Goal: Communication & Community: Answer question/provide support

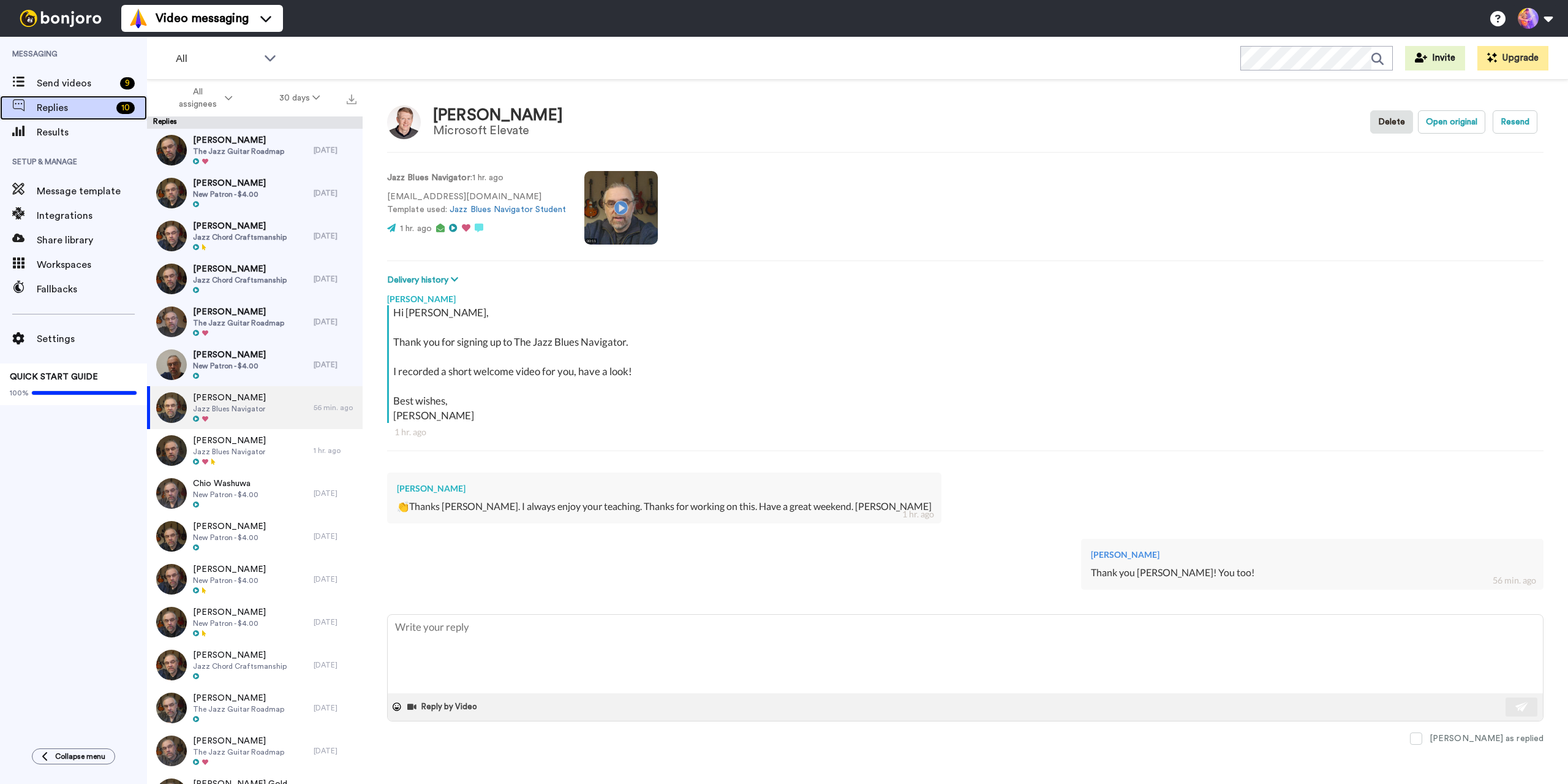
click at [91, 109] on span "Replies" at bounding box center [74, 108] width 75 height 15
type textarea "x"
click at [84, 86] on span "Send videos" at bounding box center [75, 84] width 79 height 15
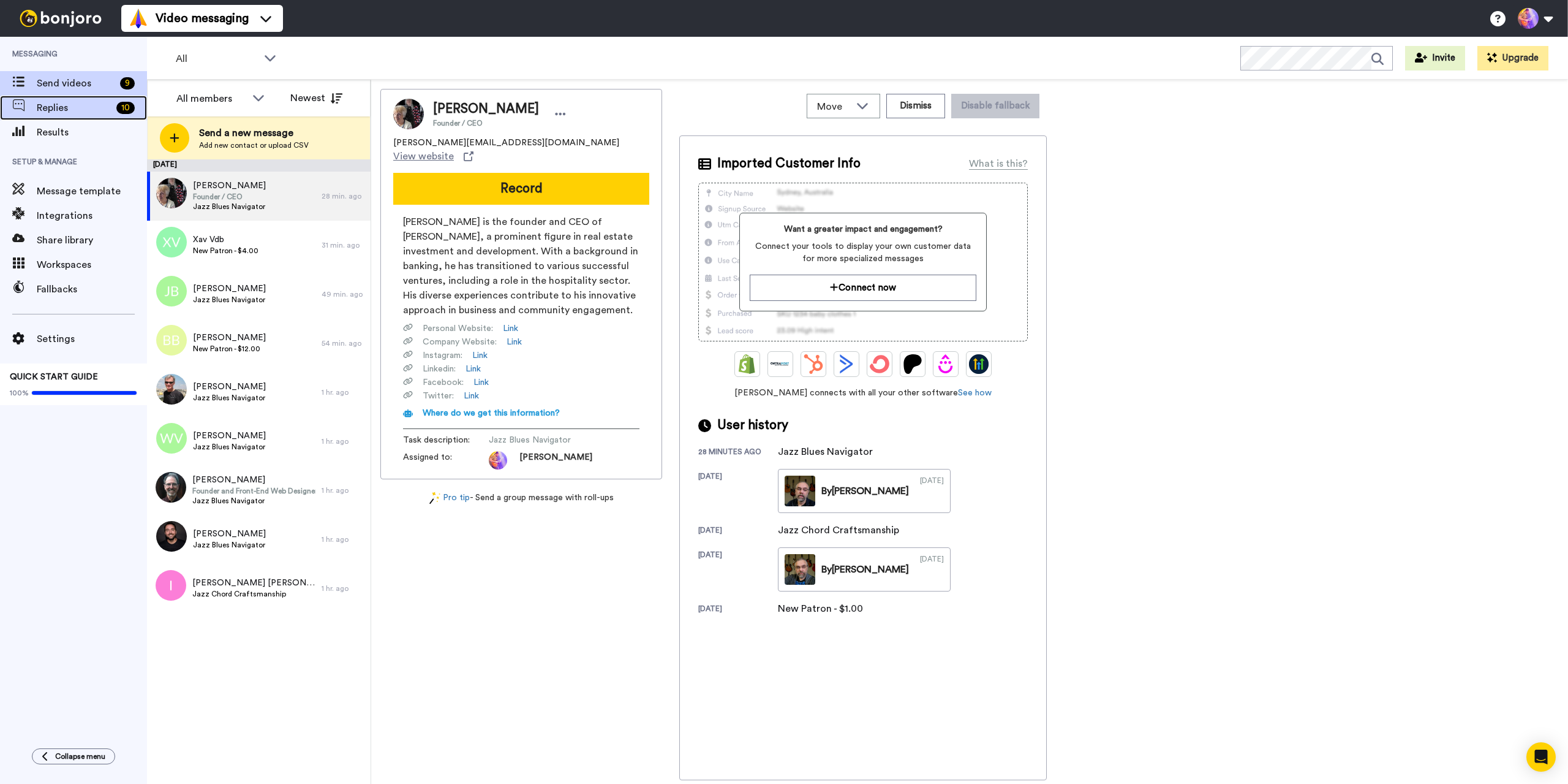
click at [81, 109] on span "Replies" at bounding box center [74, 108] width 75 height 15
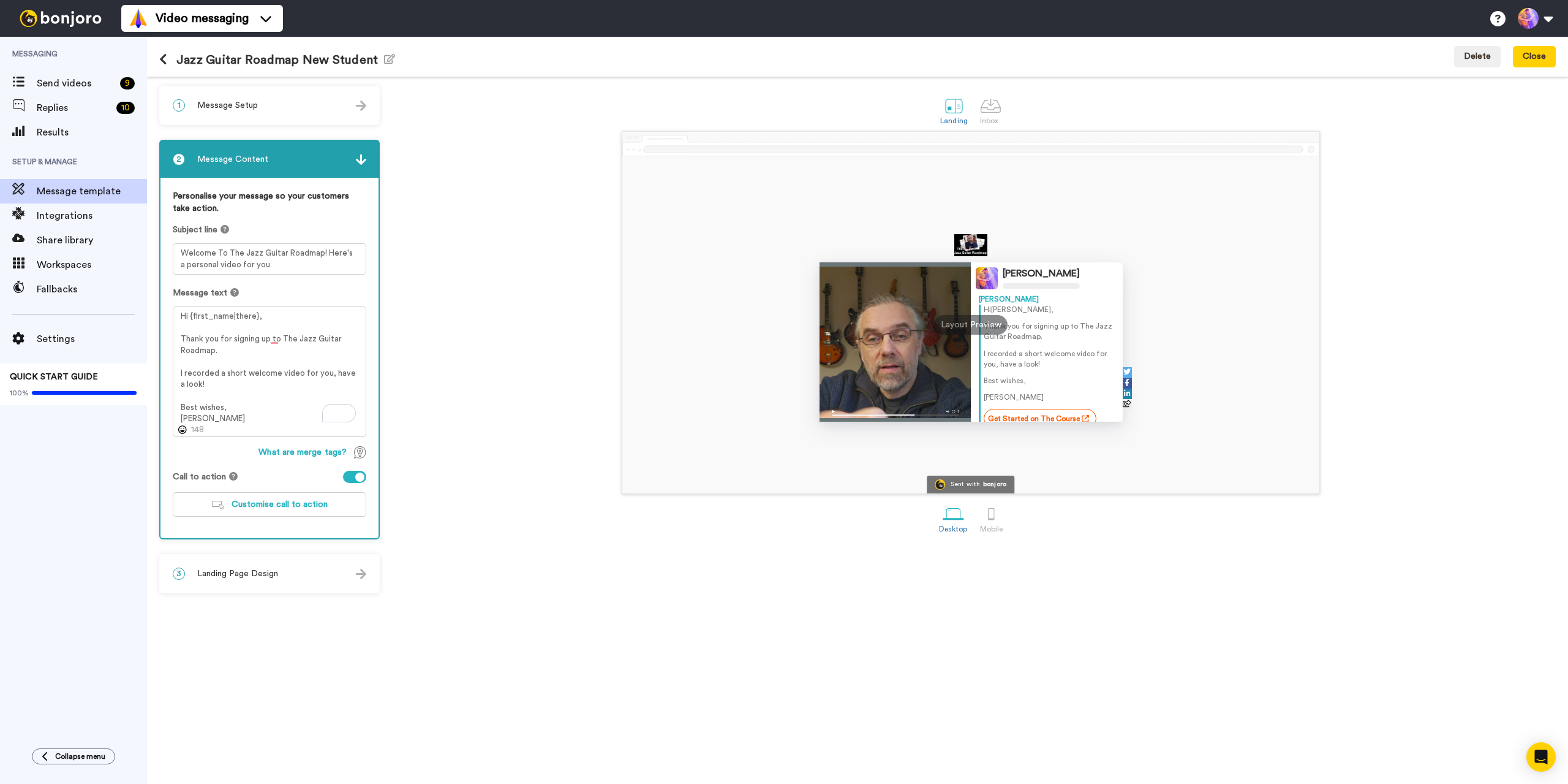
scroll to position [13, 0]
click at [67, 81] on span "Send videos" at bounding box center [75, 84] width 79 height 15
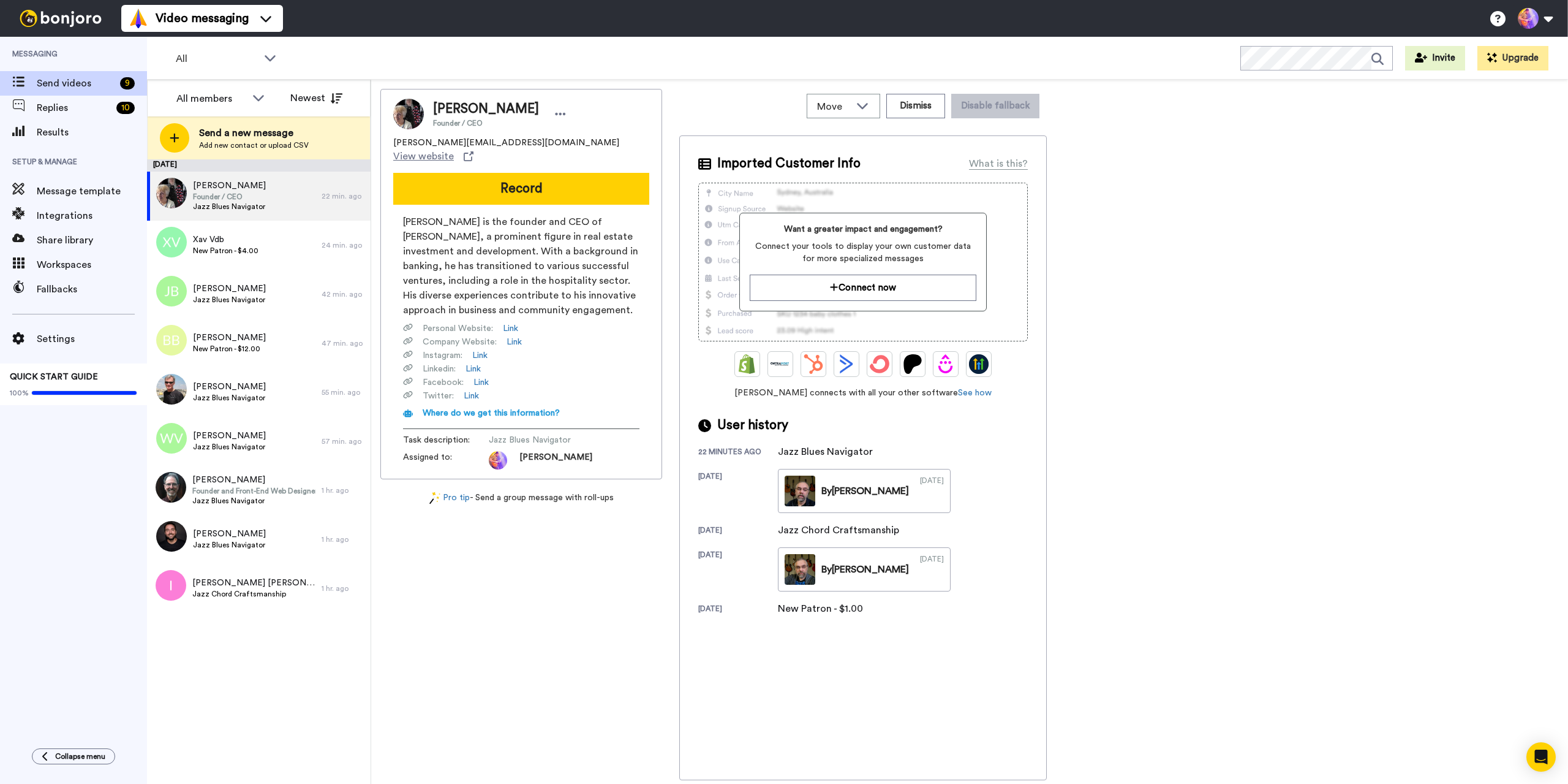
click at [1222, 406] on div "Mike Kenfield Founder / CEO mike@thekenfields.com View website Record Mike Kenf…" at bounding box center [969, 434] width 1179 height 691
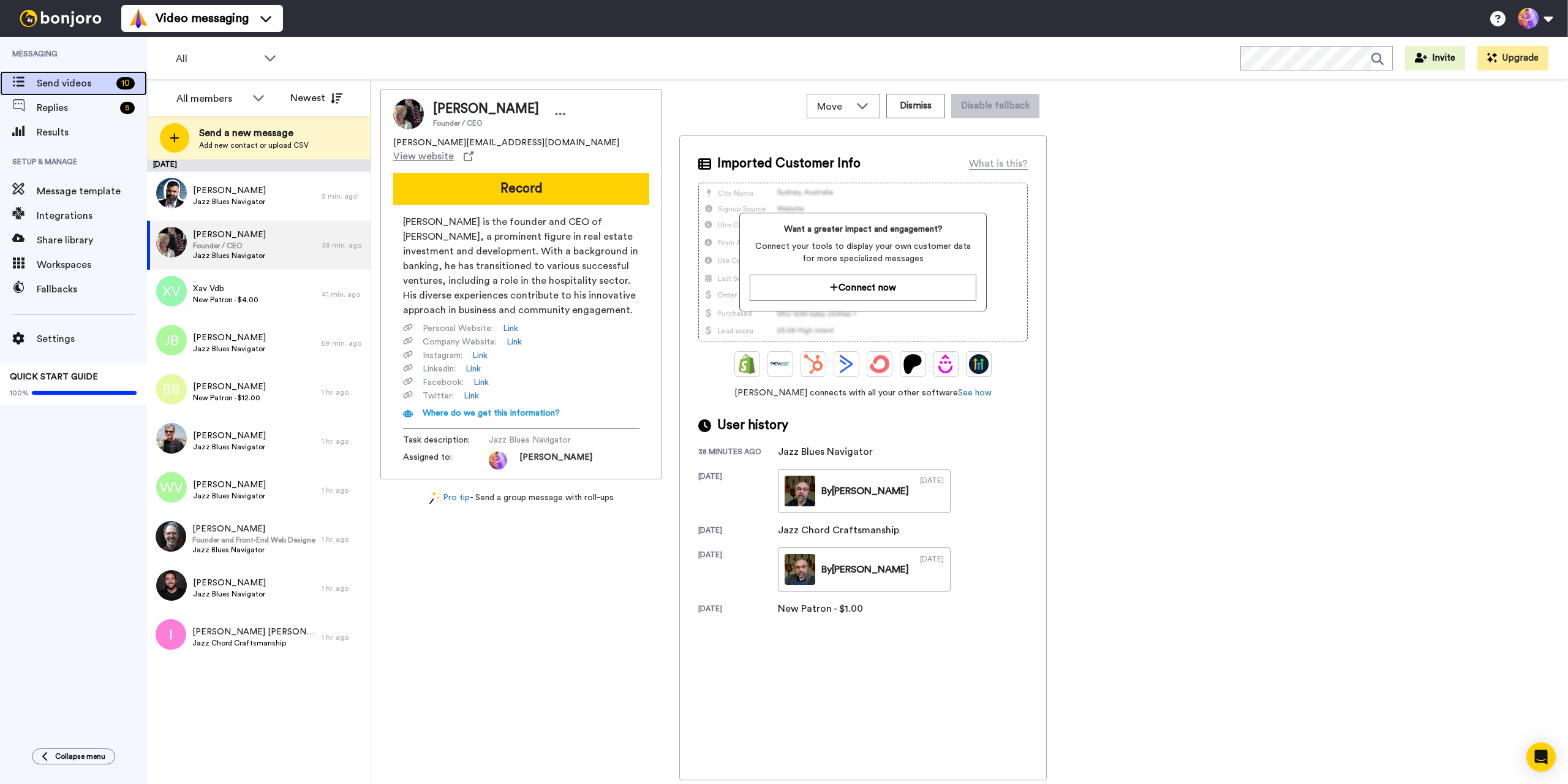
click at [72, 79] on span "Send videos" at bounding box center [74, 84] width 75 height 15
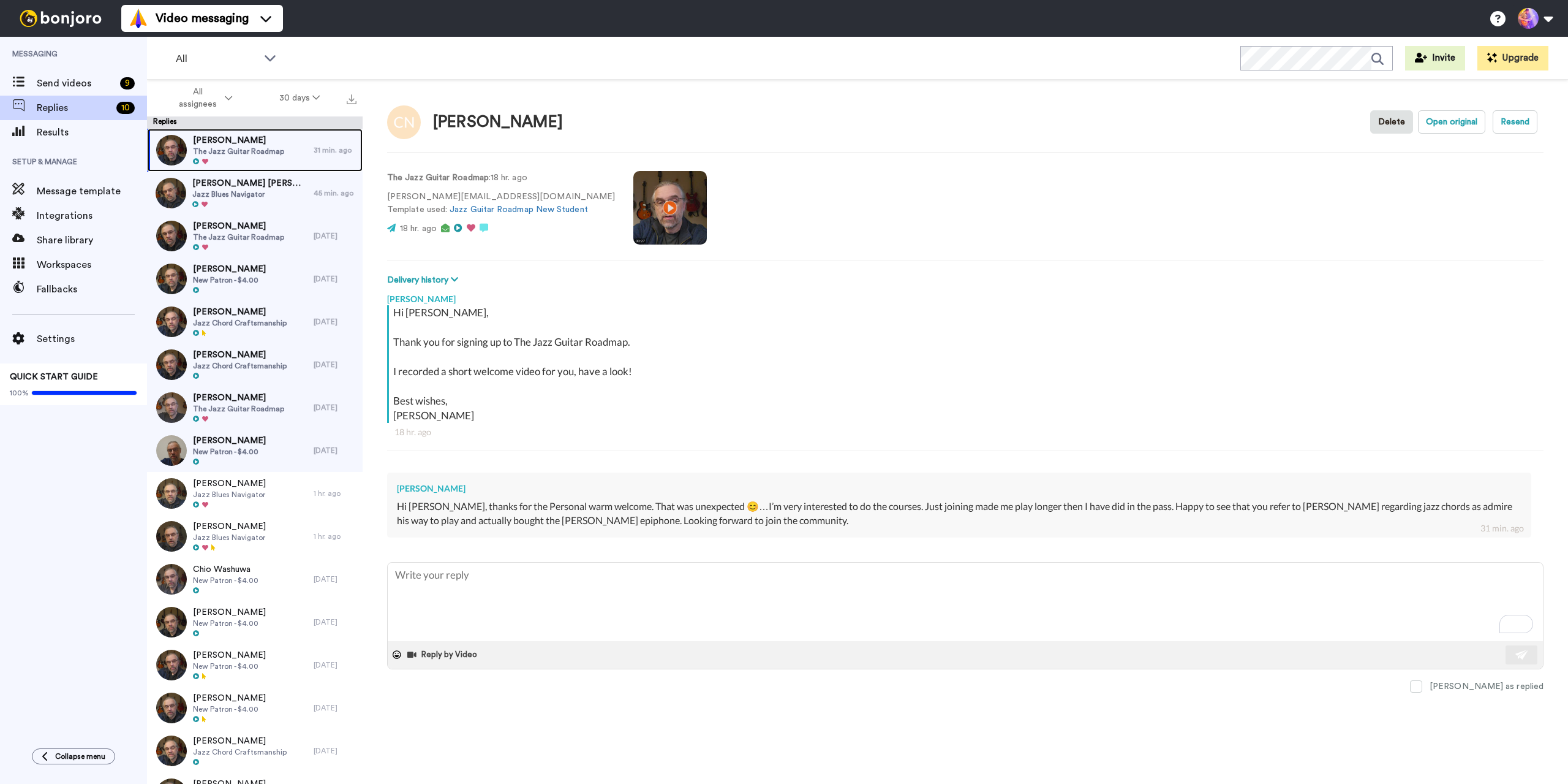
click at [258, 145] on span "Christoph Nase" at bounding box center [239, 140] width 91 height 12
click at [738, 584] on textarea "To enrich screen reader interactions, please activate Accessibility in Grammarl…" at bounding box center [965, 602] width 1155 height 79
type textarea "x"
type textarea "Th"
type textarea "x"
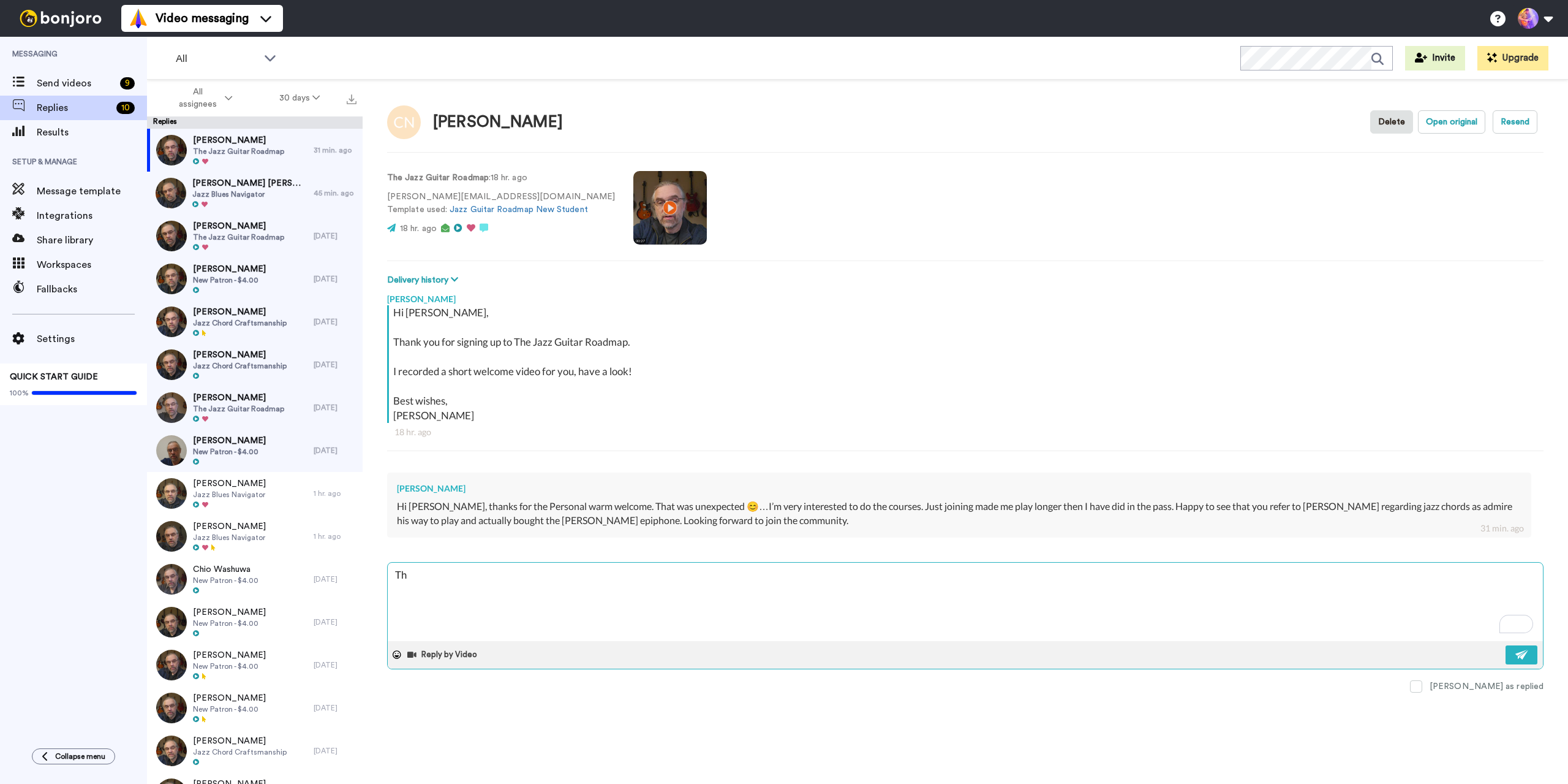
type textarea "Tha"
type textarea "x"
type textarea "That"
type textarea "x"
type textarea "That"
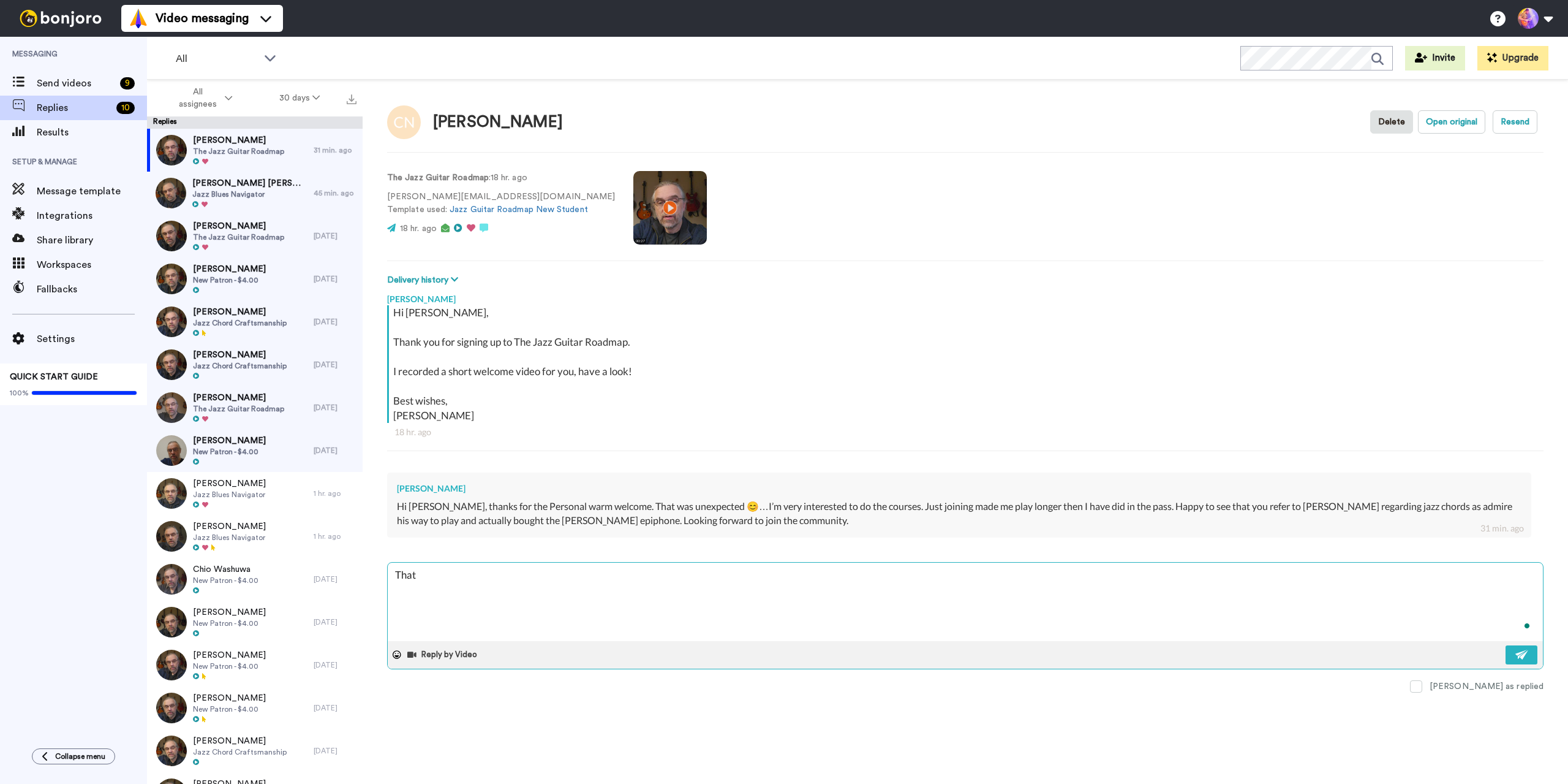
type textarea "x"
type textarea "That s"
type textarea "x"
type textarea "That so"
type textarea "x"
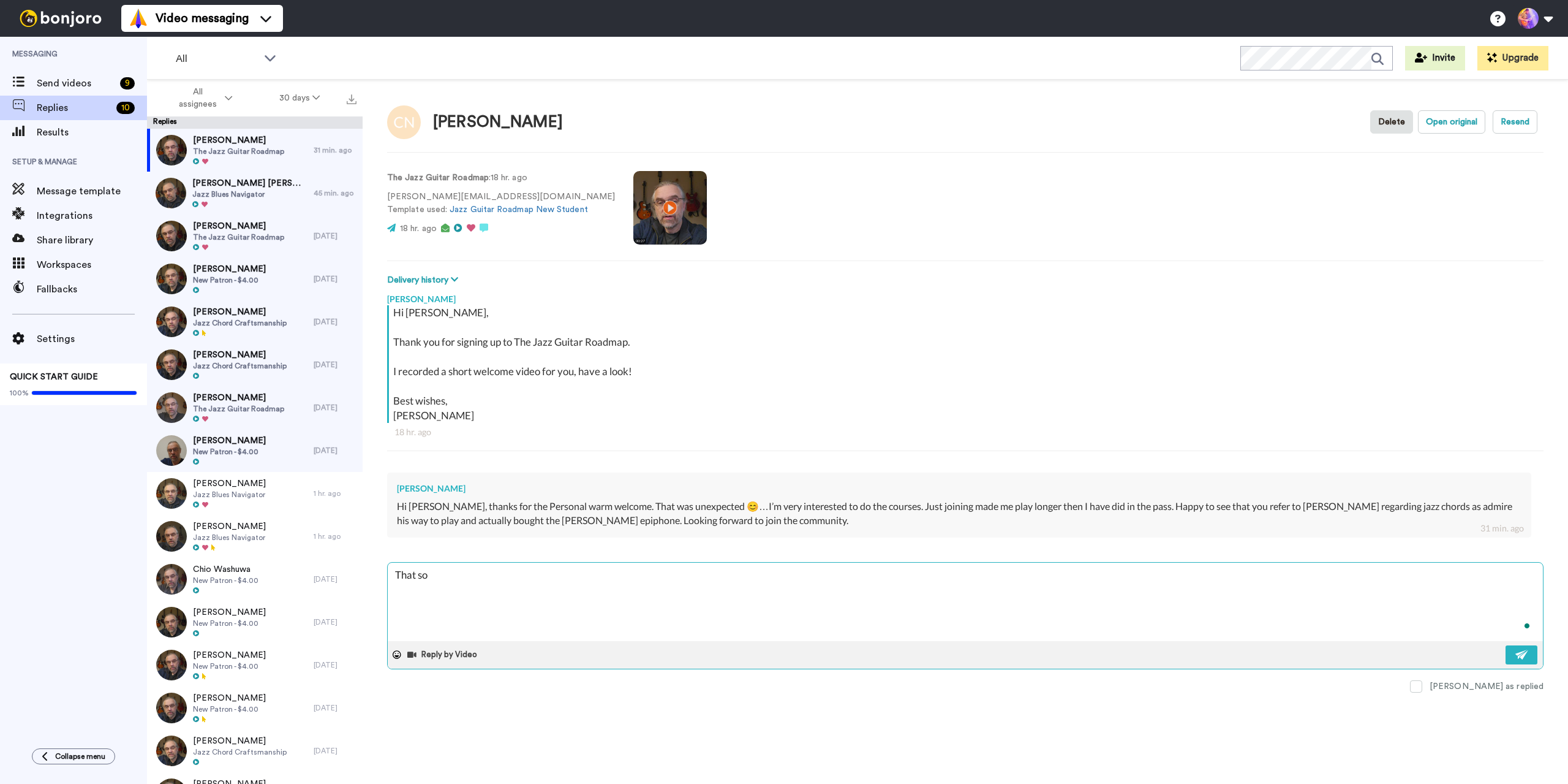
type textarea "That sou"
type textarea "x"
type textarea "That soud"
type textarea "x"
type textarea "That soudn"
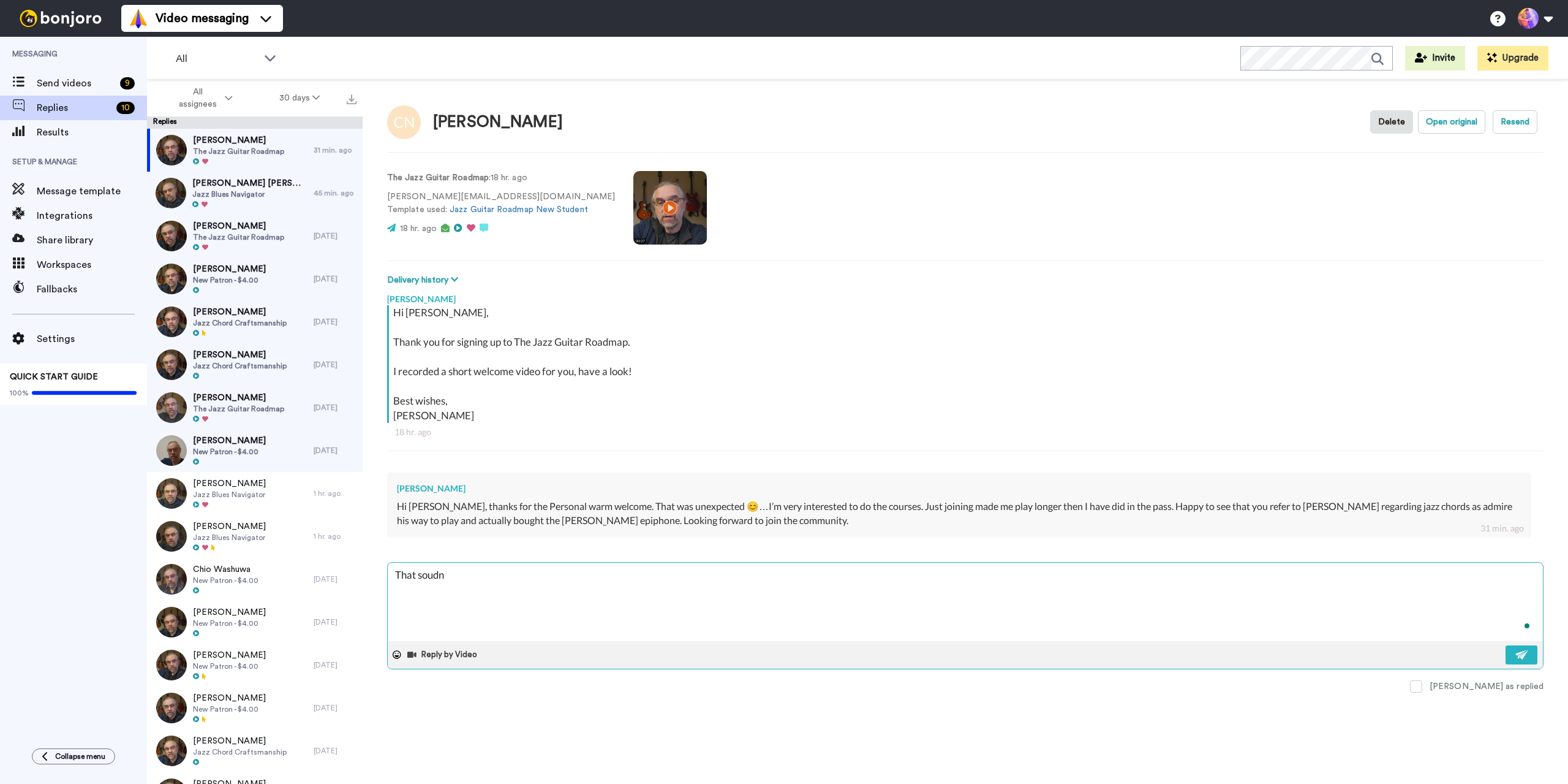
type textarea "x"
type textarea "That soud"
type textarea "x"
type textarea "That sou"
type textarea "x"
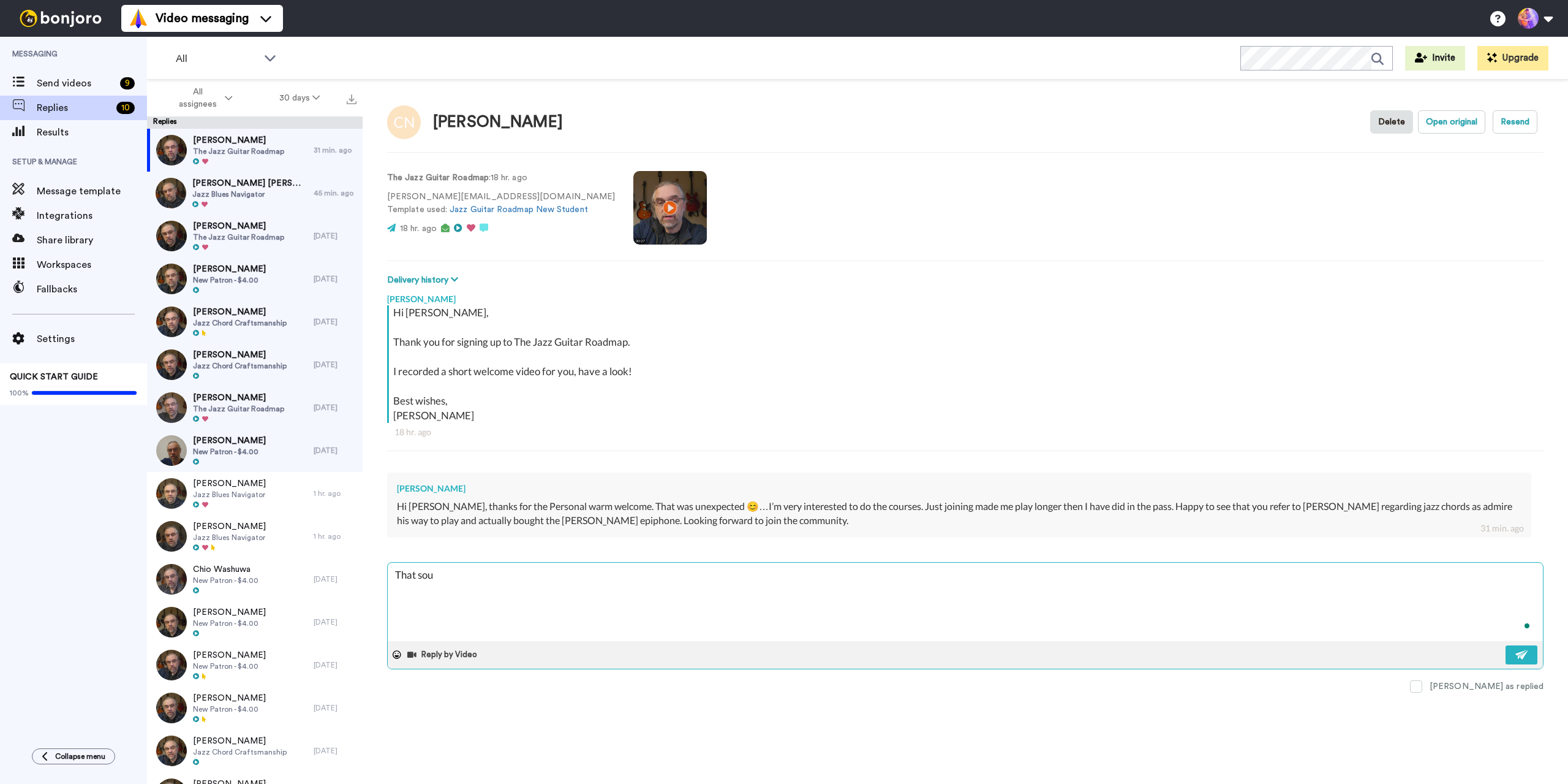
type textarea "That soun"
type textarea "x"
type textarea "That sound"
type textarea "x"
type textarea "That sounds"
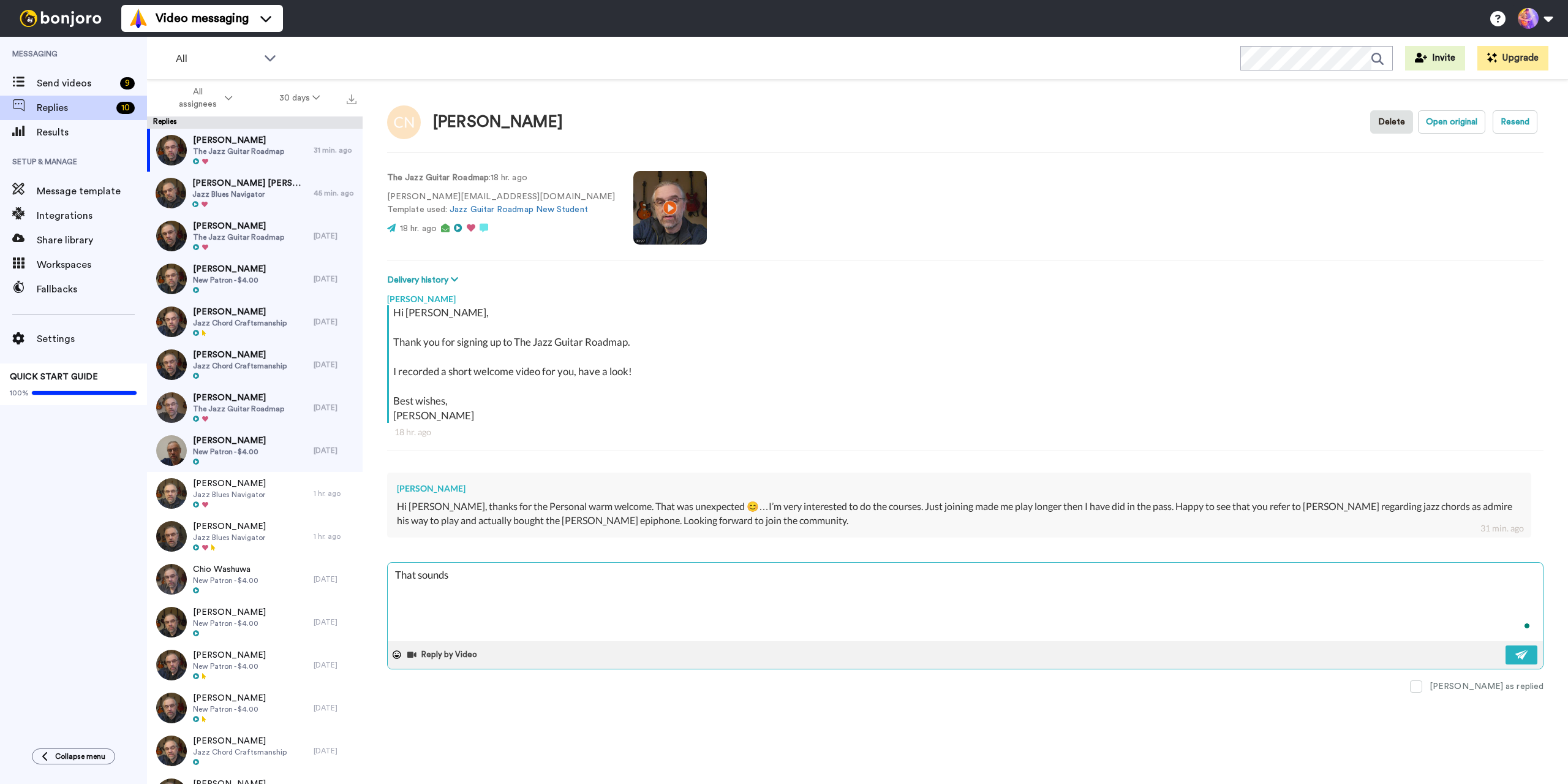
type textarea "x"
type textarea "That sounds"
type textarea "x"
type textarea "That sounds g"
type textarea "x"
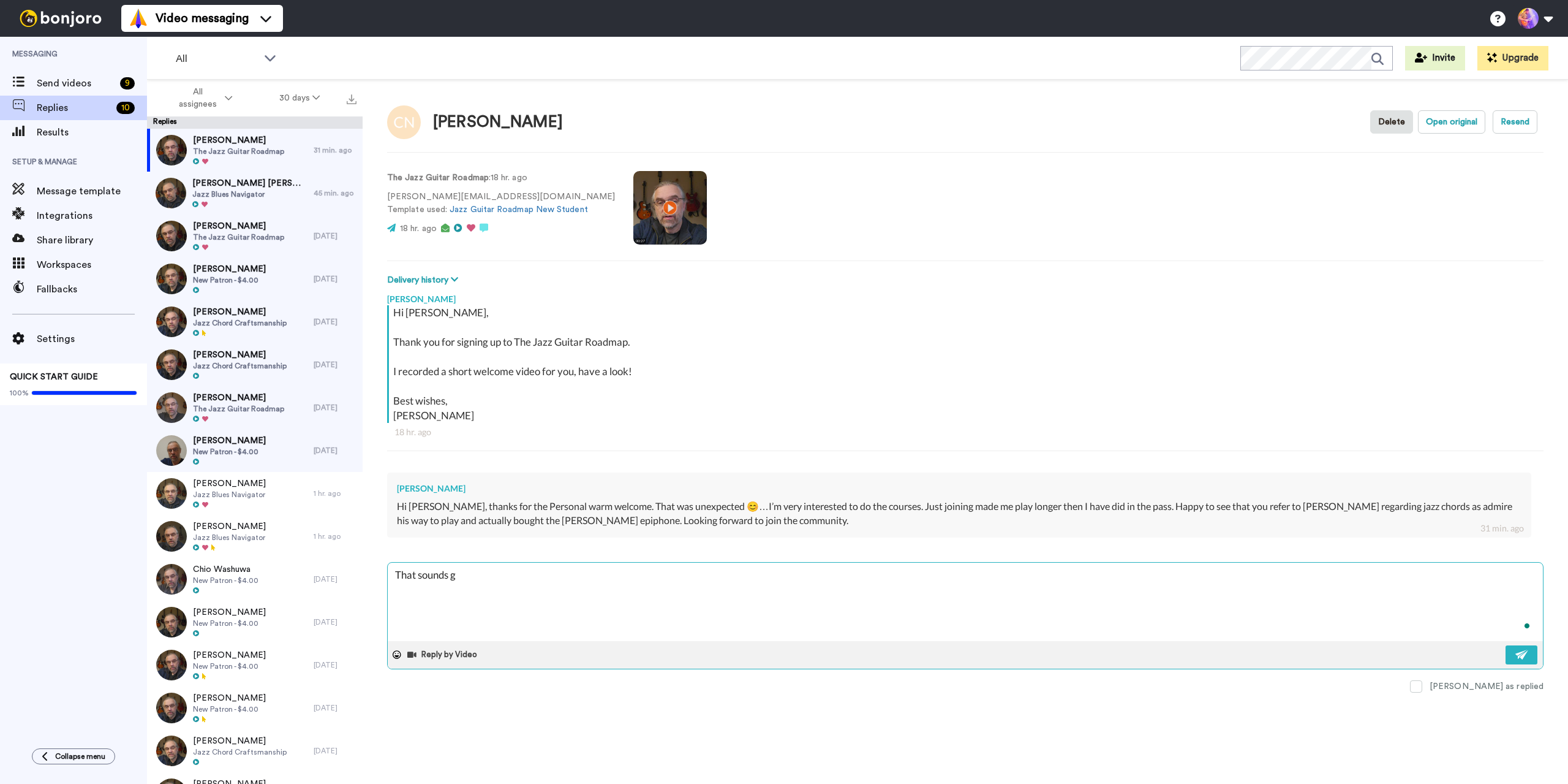
type textarea "That sounds gr"
type textarea "x"
type textarea "That sounds gre"
type textarea "x"
type textarea "That sounds grea"
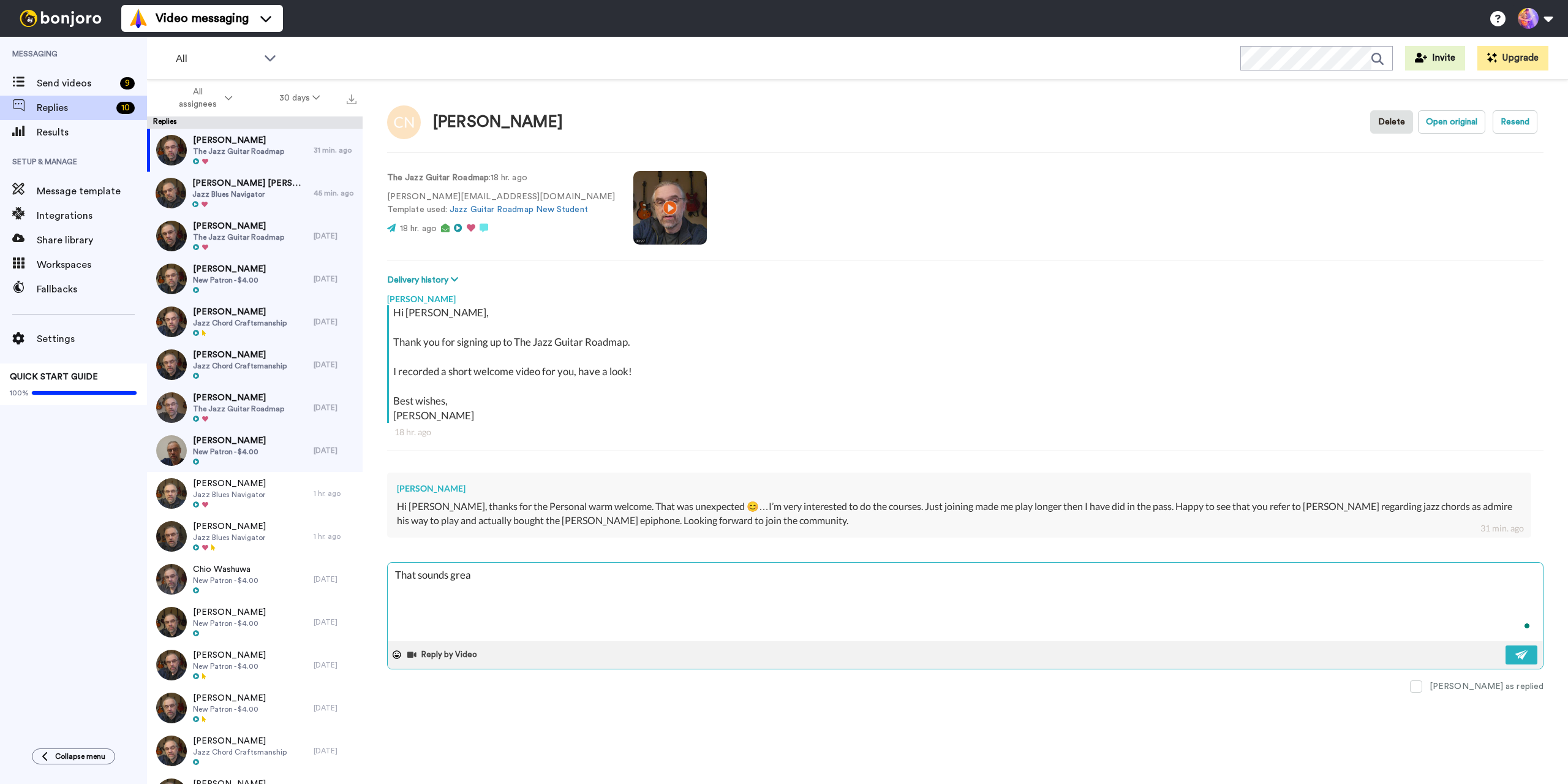
type textarea "x"
type textarea "That sounds great"
type textarea "x"
type textarea "That sounds great!"
type textarea "x"
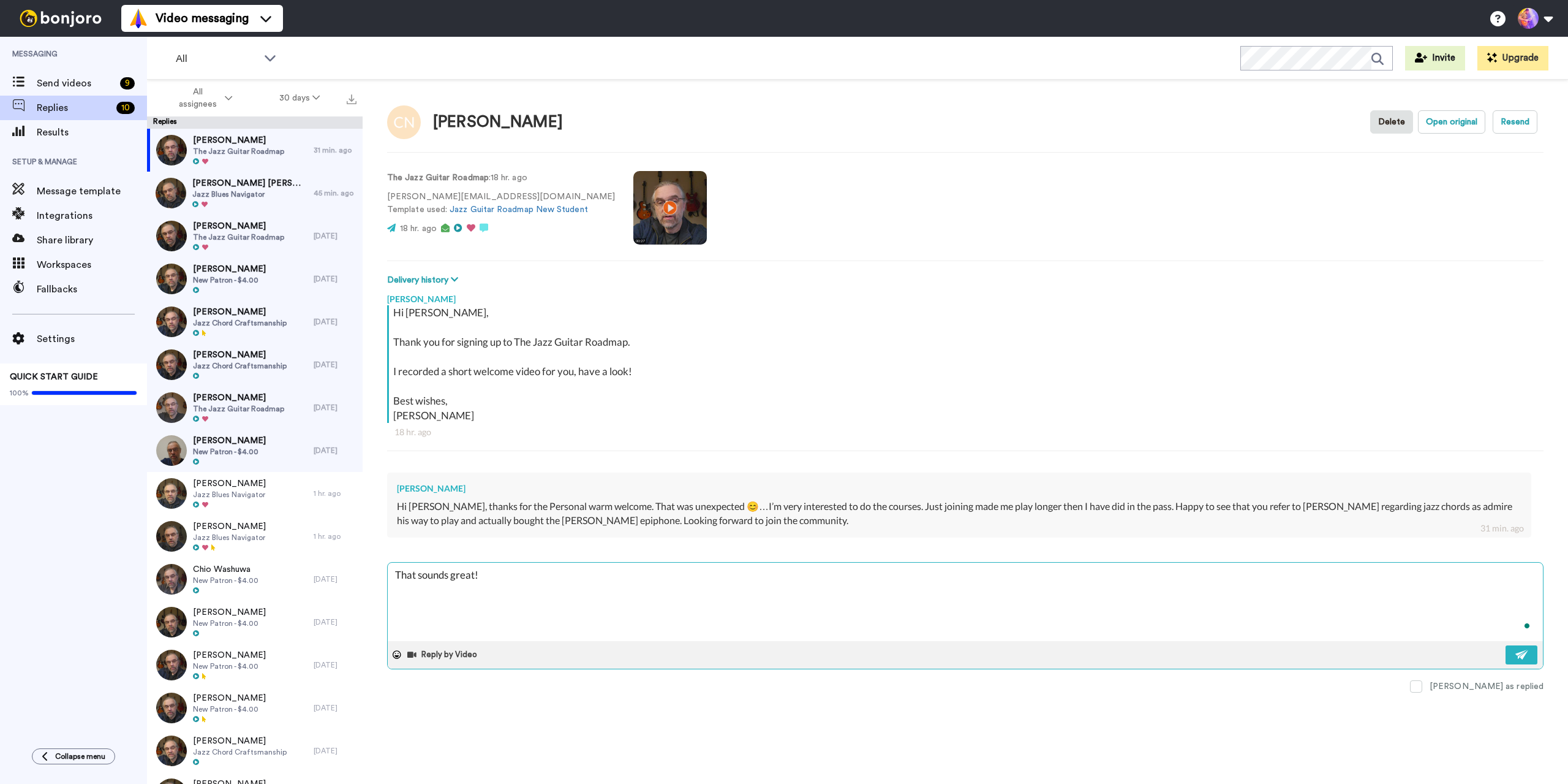
type textarea "That sounds great!"
type textarea "x"
type textarea "That sounds great! S"
type textarea "x"
type textarea "That sounds great! Se"
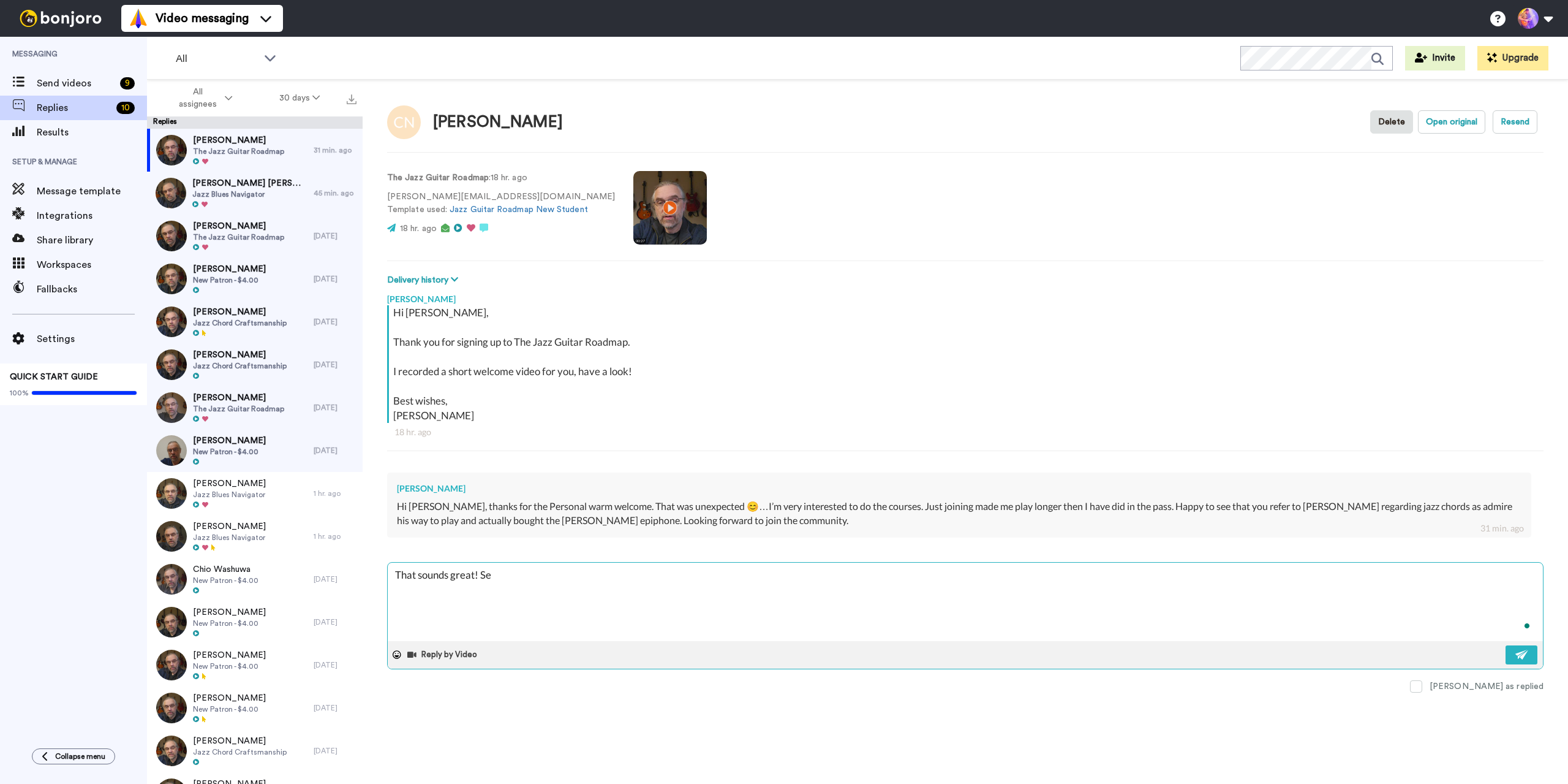
type textarea "x"
type textarea "That sounds great! See"
type textarea "x"
type textarea "That sounds great! See"
type textarea "x"
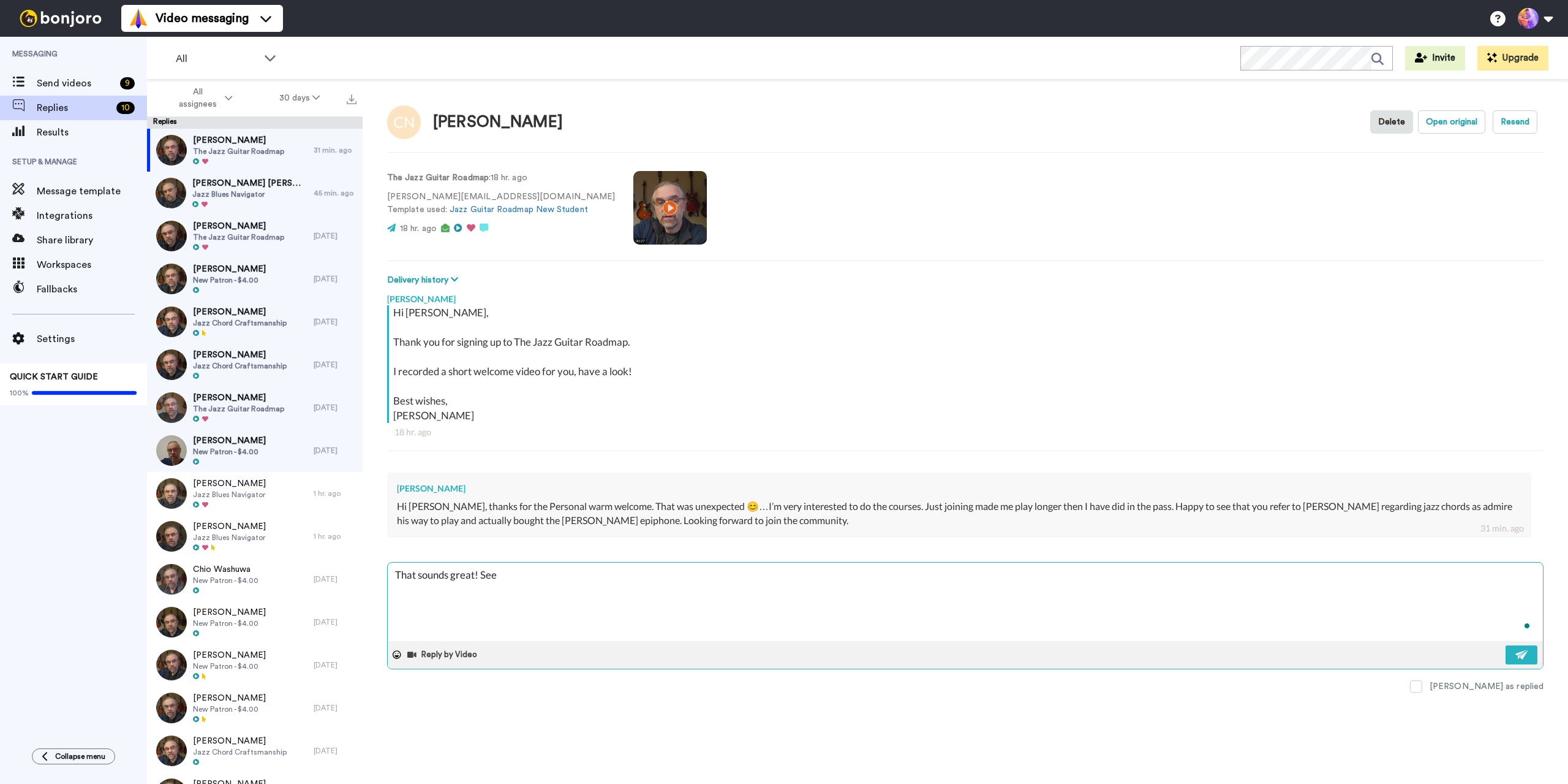
type textarea "That sounds great! See y"
type textarea "x"
type textarea "That sounds great! See yo"
type textarea "x"
type textarea "That sounds great! See you"
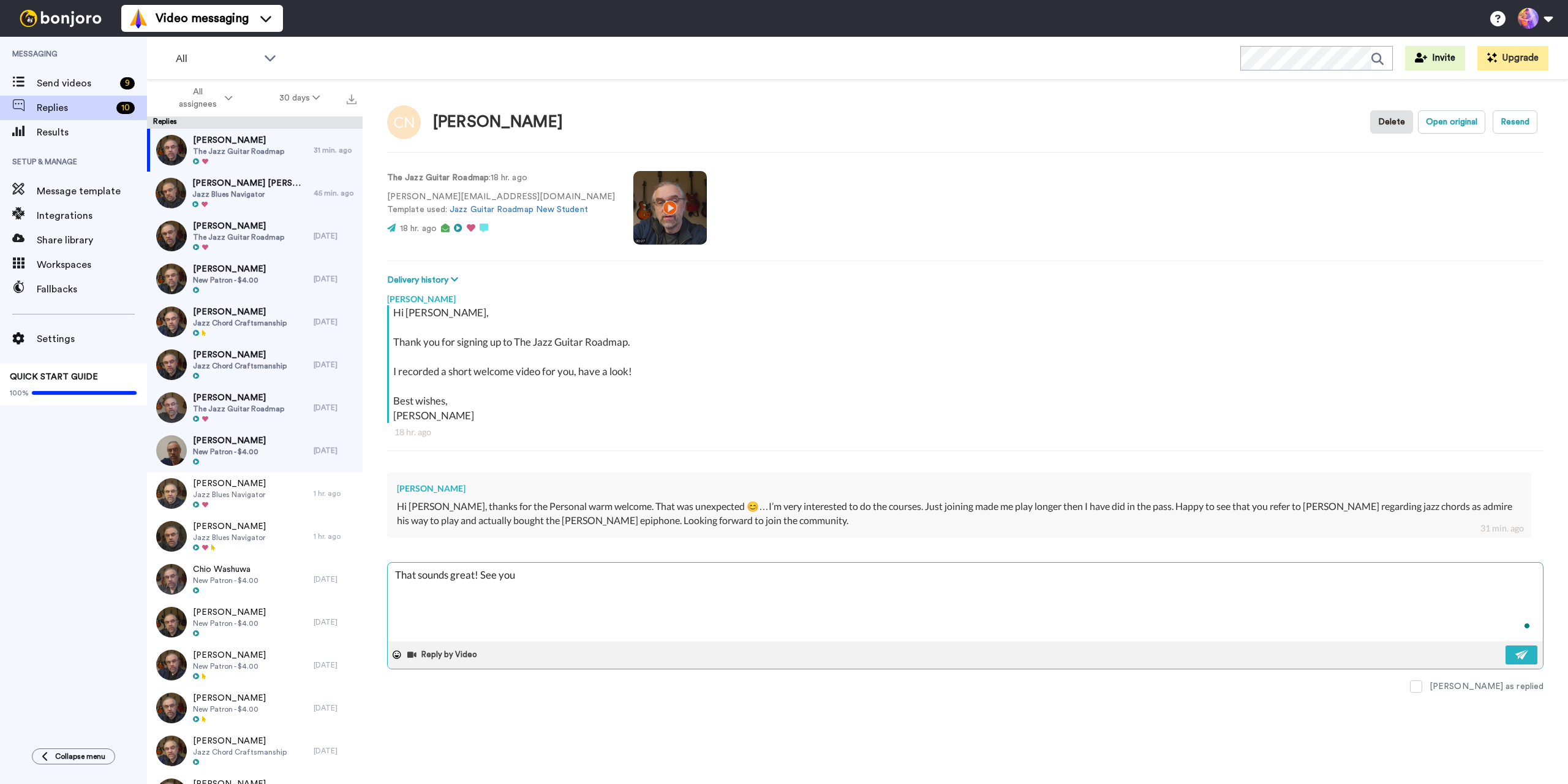
type textarea "x"
type textarea "That sounds great! See you"
type textarea "x"
type textarea "That sounds great! See you i"
type textarea "x"
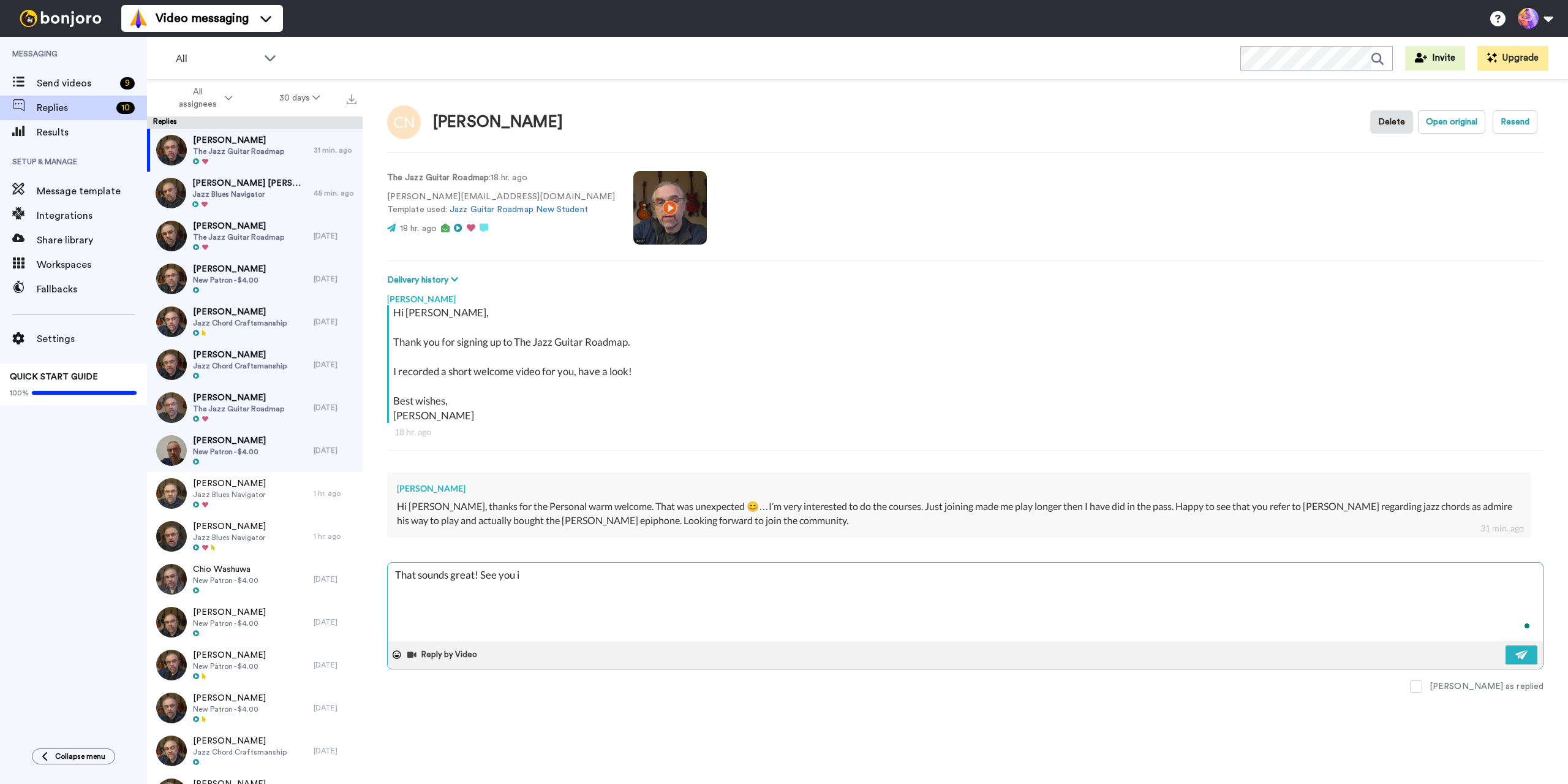
type textarea "That sounds great! See you in"
type textarea "x"
type textarea "That sounds great! See you in"
type textarea "x"
type textarea "That sounds great! See you in t"
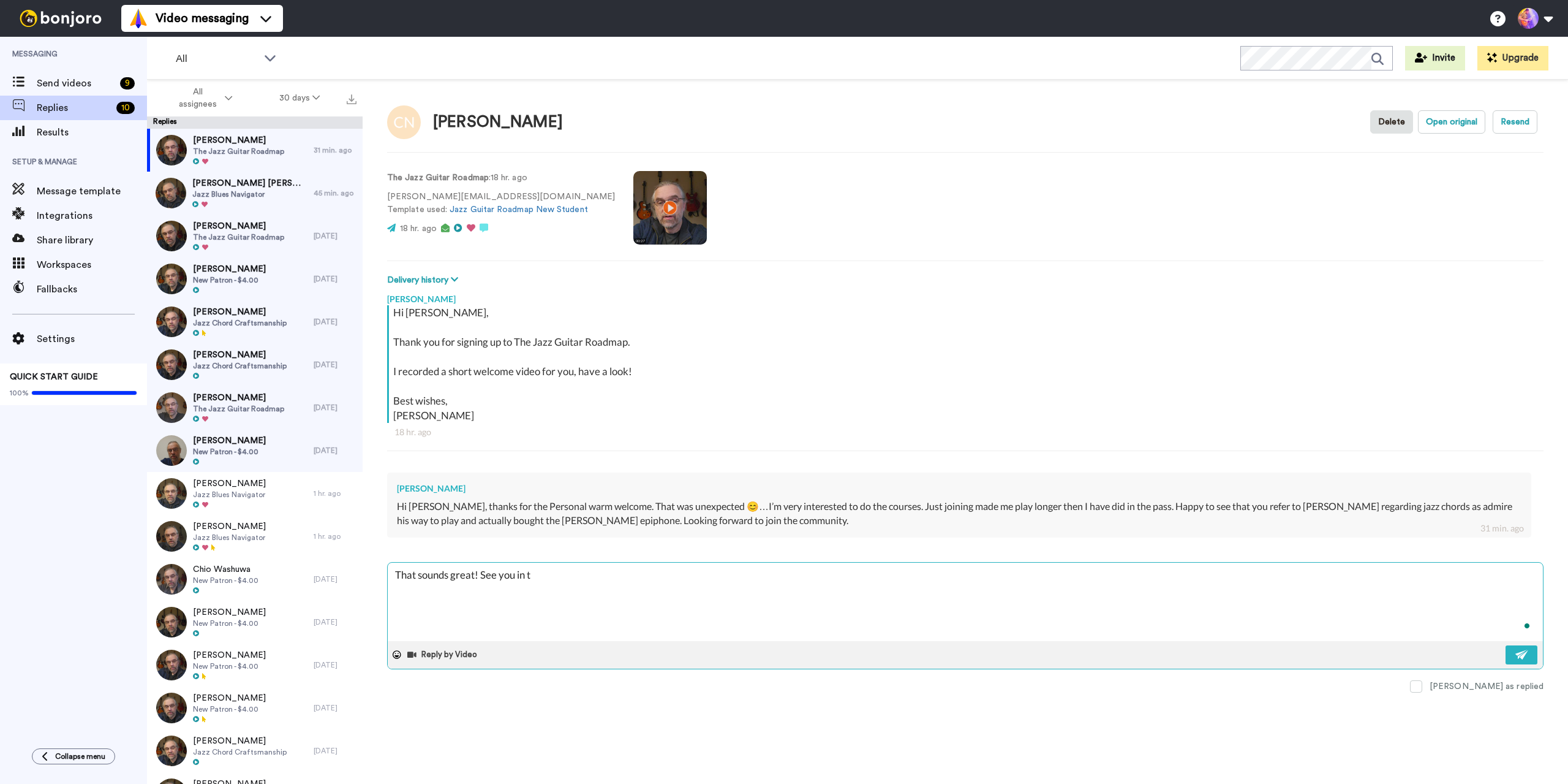
type textarea "x"
type textarea "That sounds great! See you in th"
type textarea "x"
type textarea "That sounds great! See you in the"
type textarea "x"
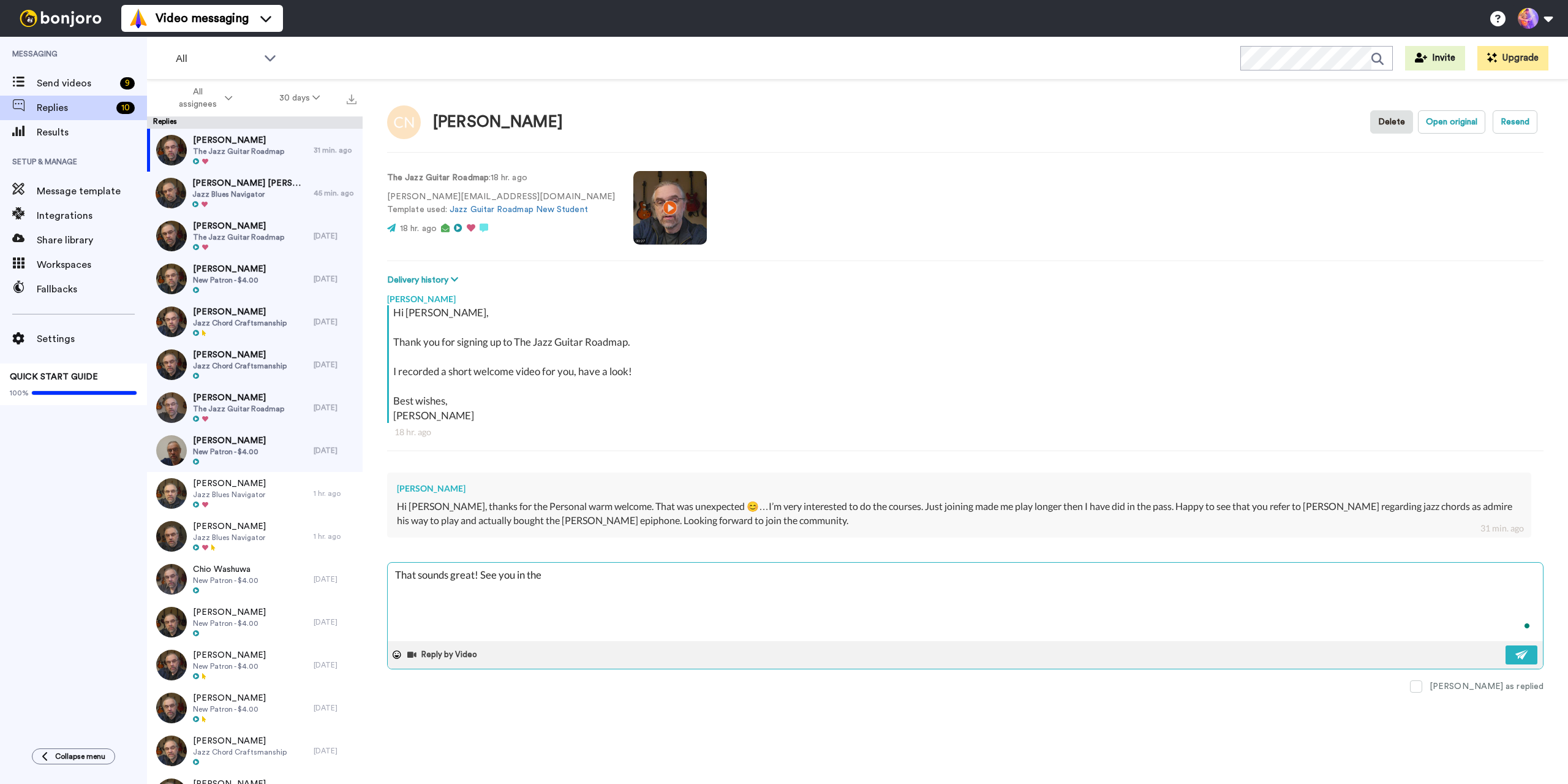
type textarea "That sounds great! See you in the"
type textarea "x"
type textarea "That sounds great! See you in the c"
type textarea "x"
type textarea "That sounds great! See you in the co"
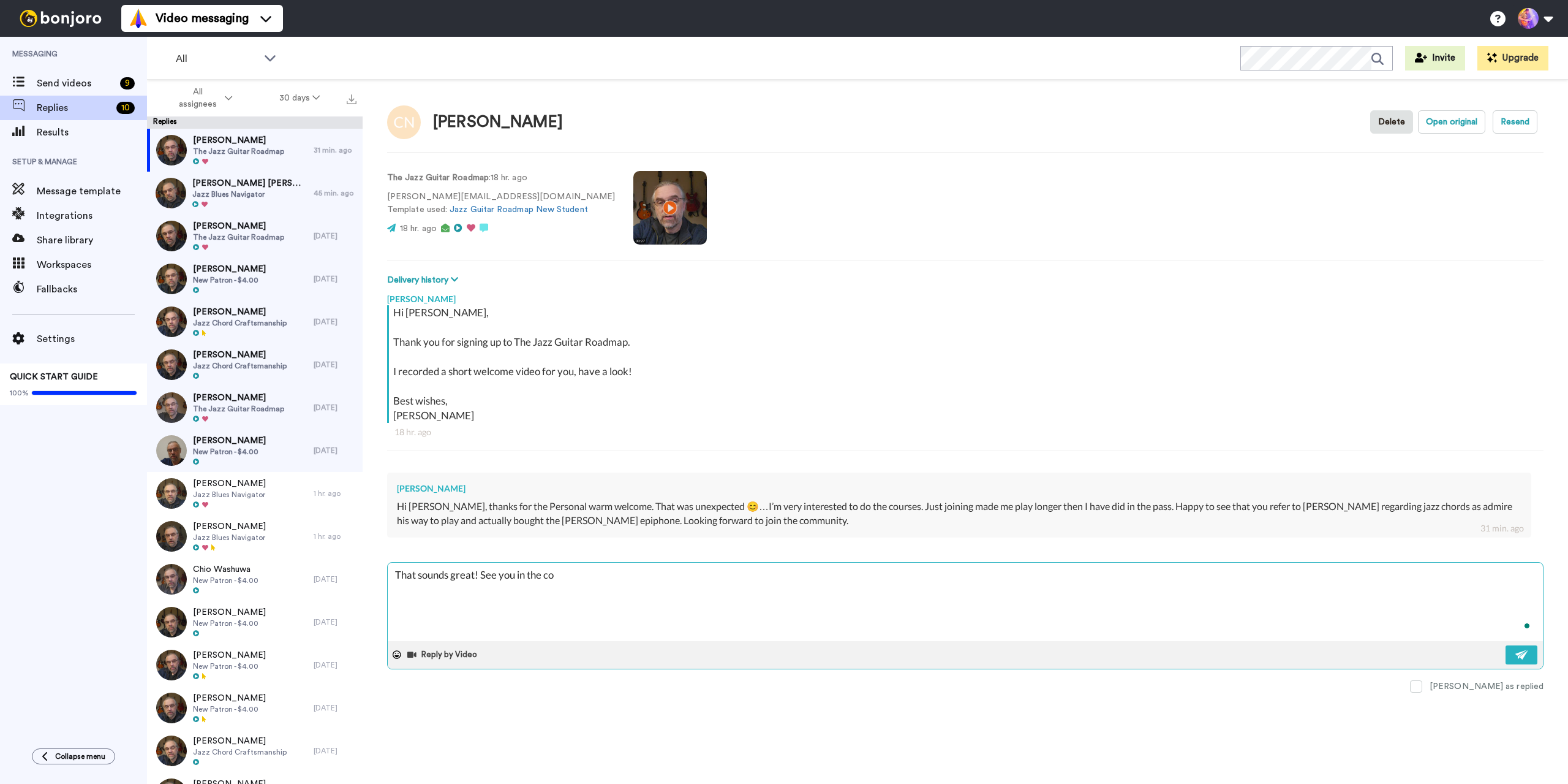
type textarea "x"
type textarea "That sounds great! See you in the com"
type textarea "x"
type textarea "That sounds great! See you in the comm"
type textarea "x"
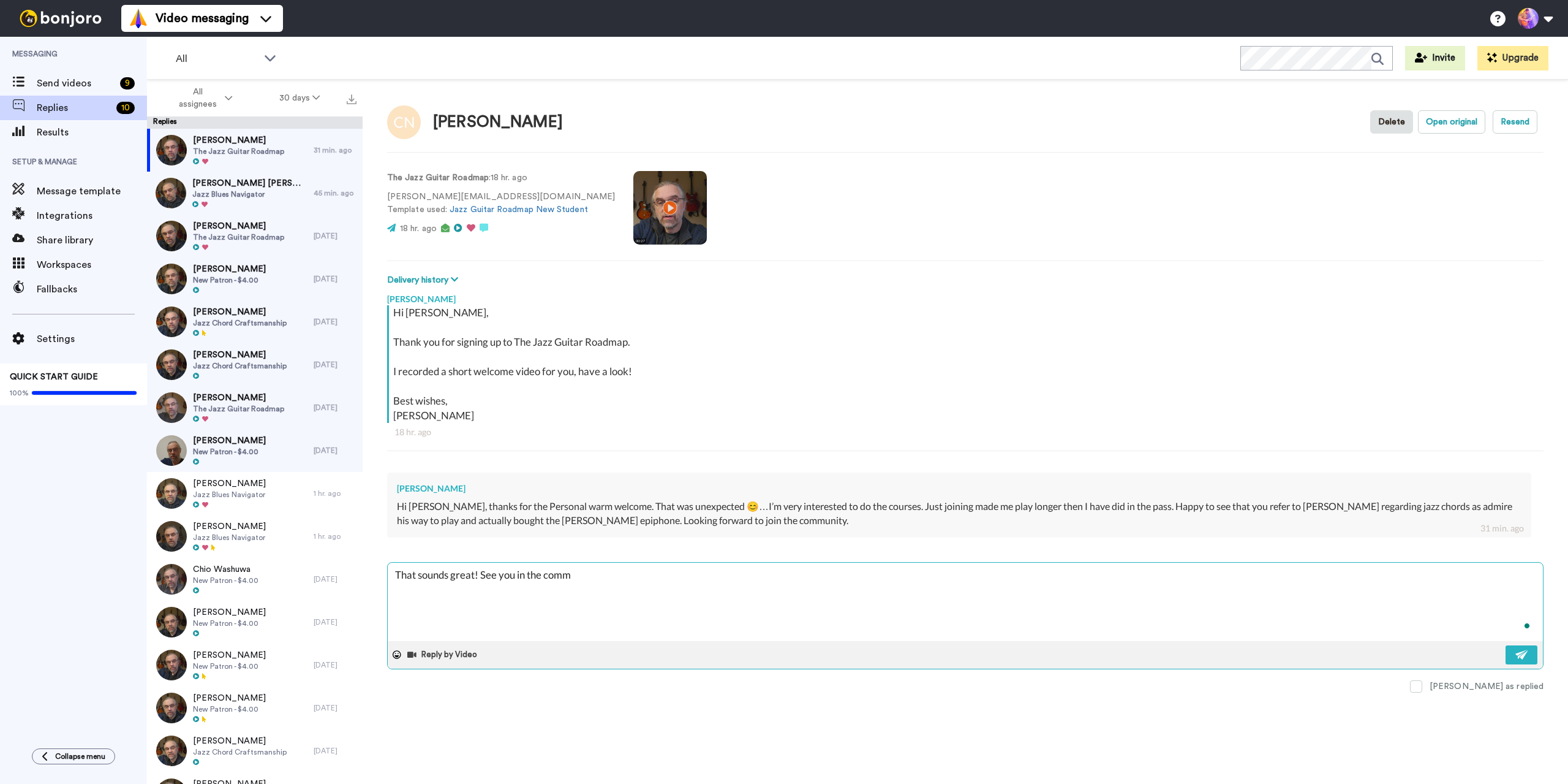
type textarea "That sounds great! See you in the commu"
type textarea "x"
type textarea "That sounds great! See you in the commun"
type textarea "x"
type textarea "That sounds great! See you in the communi"
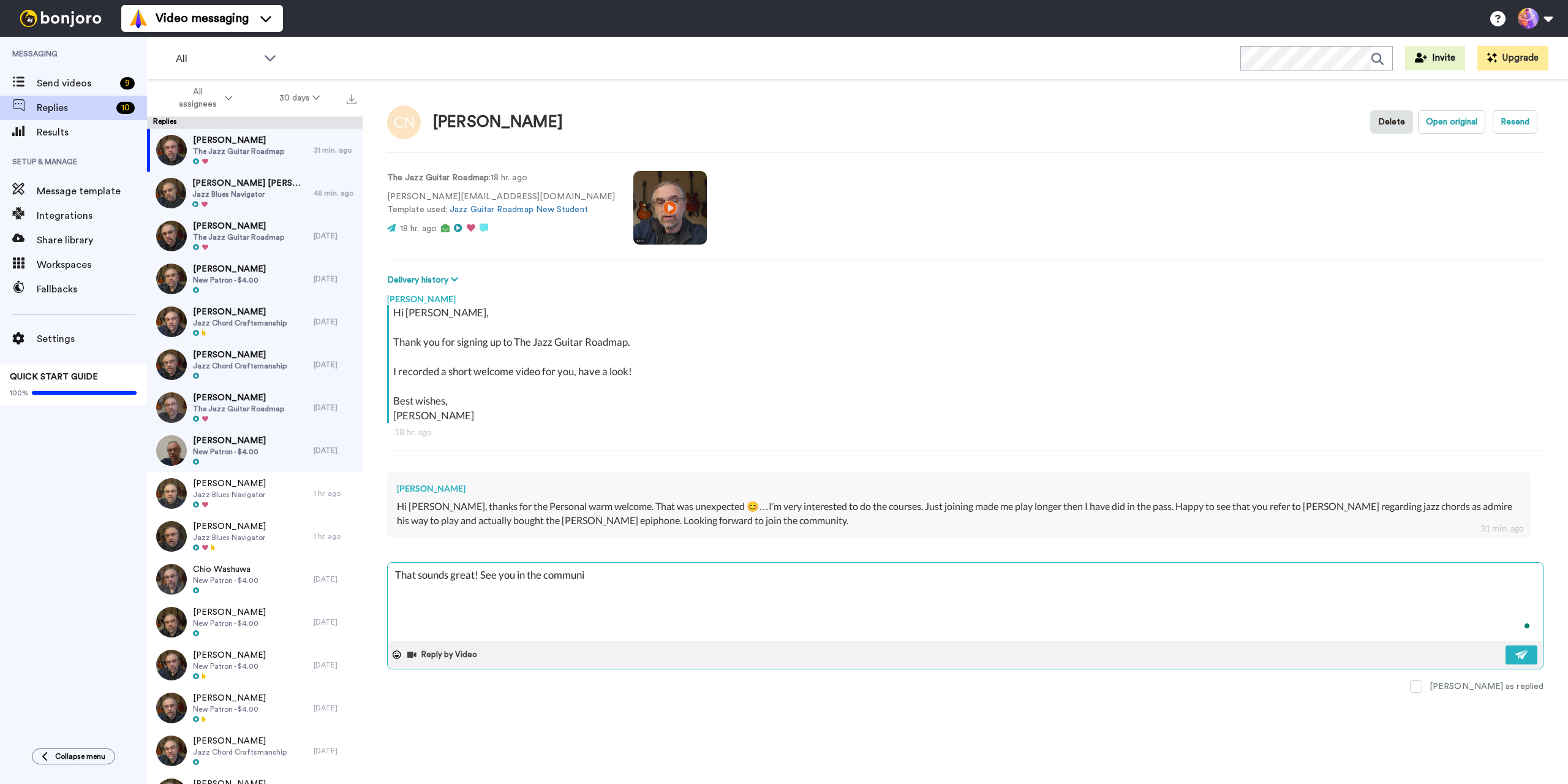
type textarea "x"
type textarea "That sounds great! See you in the communit"
type textarea "x"
type textarea "That sounds great! See you in the community"
type textarea "x"
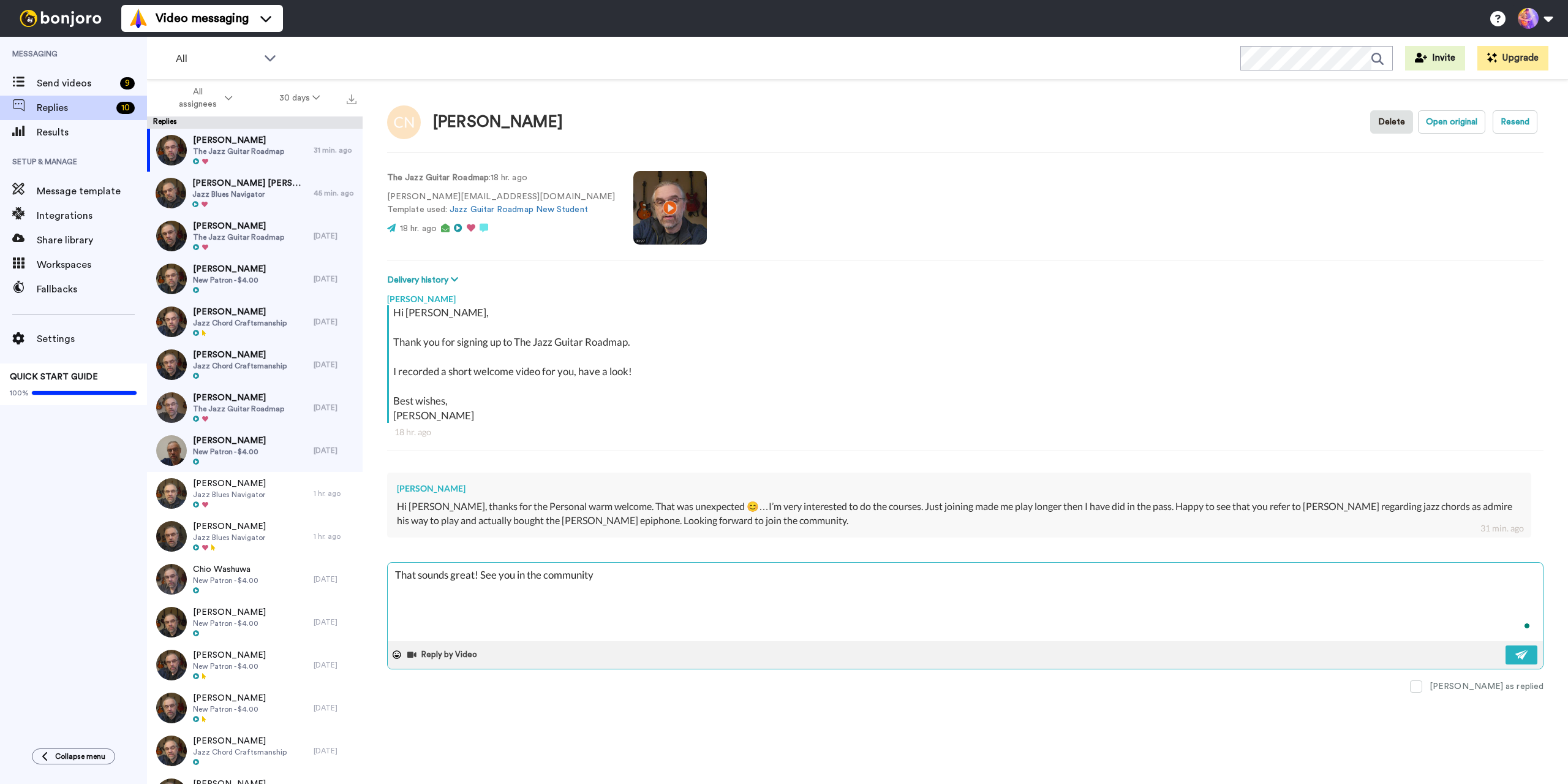
type textarea "That sounds great! See you in the community"
type textarea "x"
type textarea "That sounds great! See you in the community 🙂"
type textarea "x"
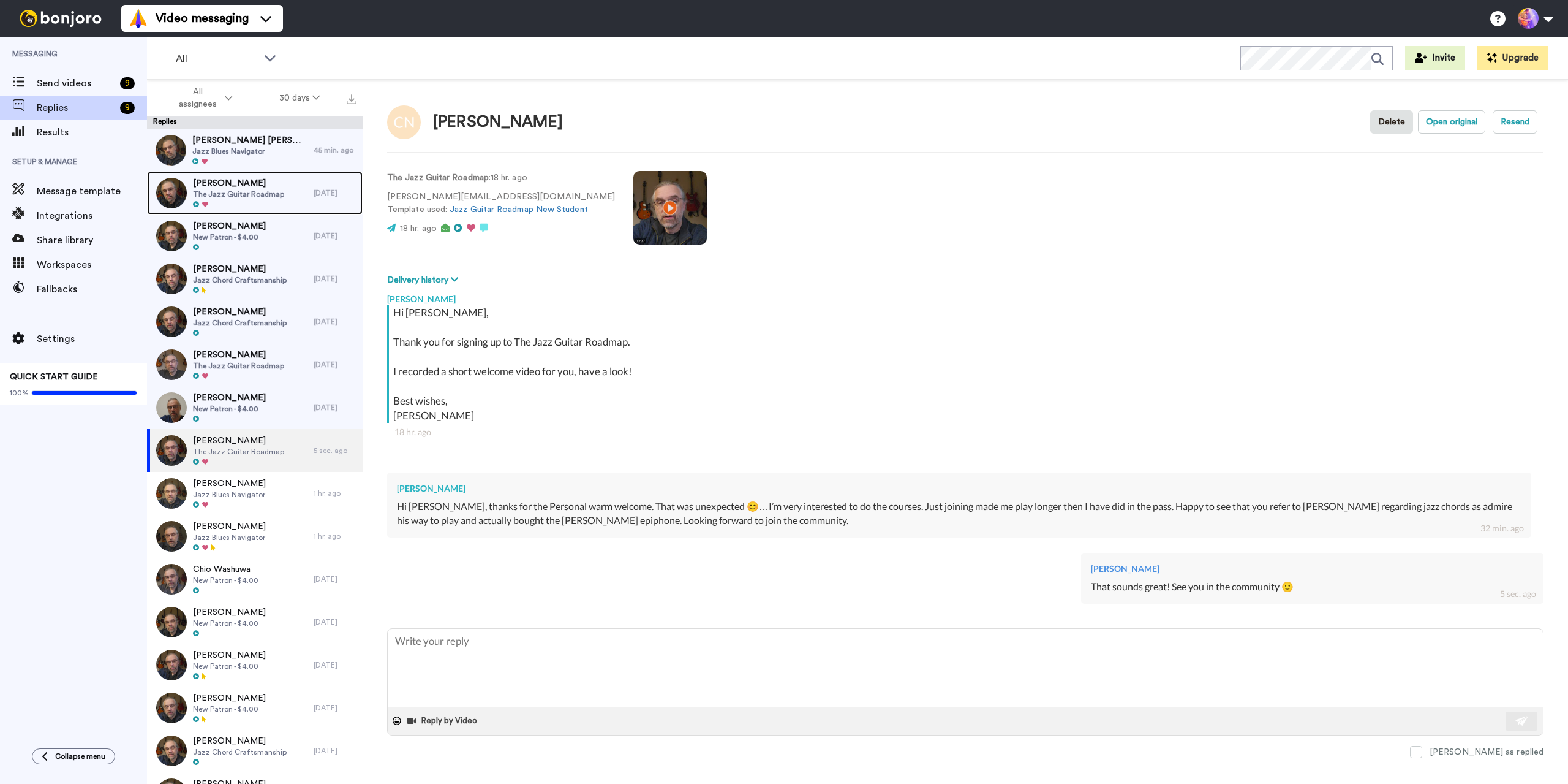
click at [251, 198] on span "The Jazz Guitar Roadmap" at bounding box center [239, 195] width 91 height 10
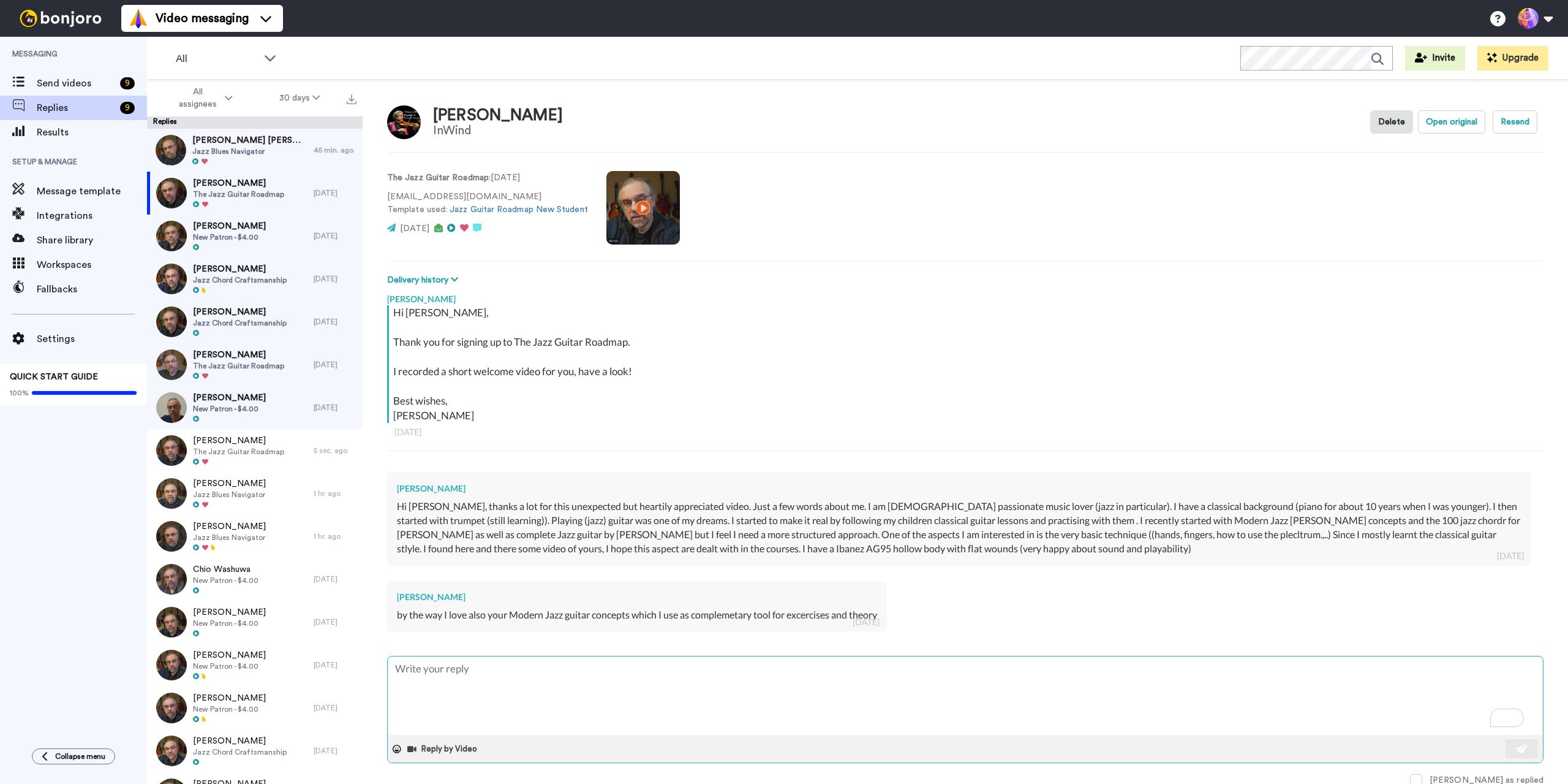
click at [525, 688] on textarea "To enrich screen reader interactions, please activate Accessibility in Grammarl…" at bounding box center [965, 695] width 1155 height 79
type textarea "x"
type textarea "T"
type textarea "x"
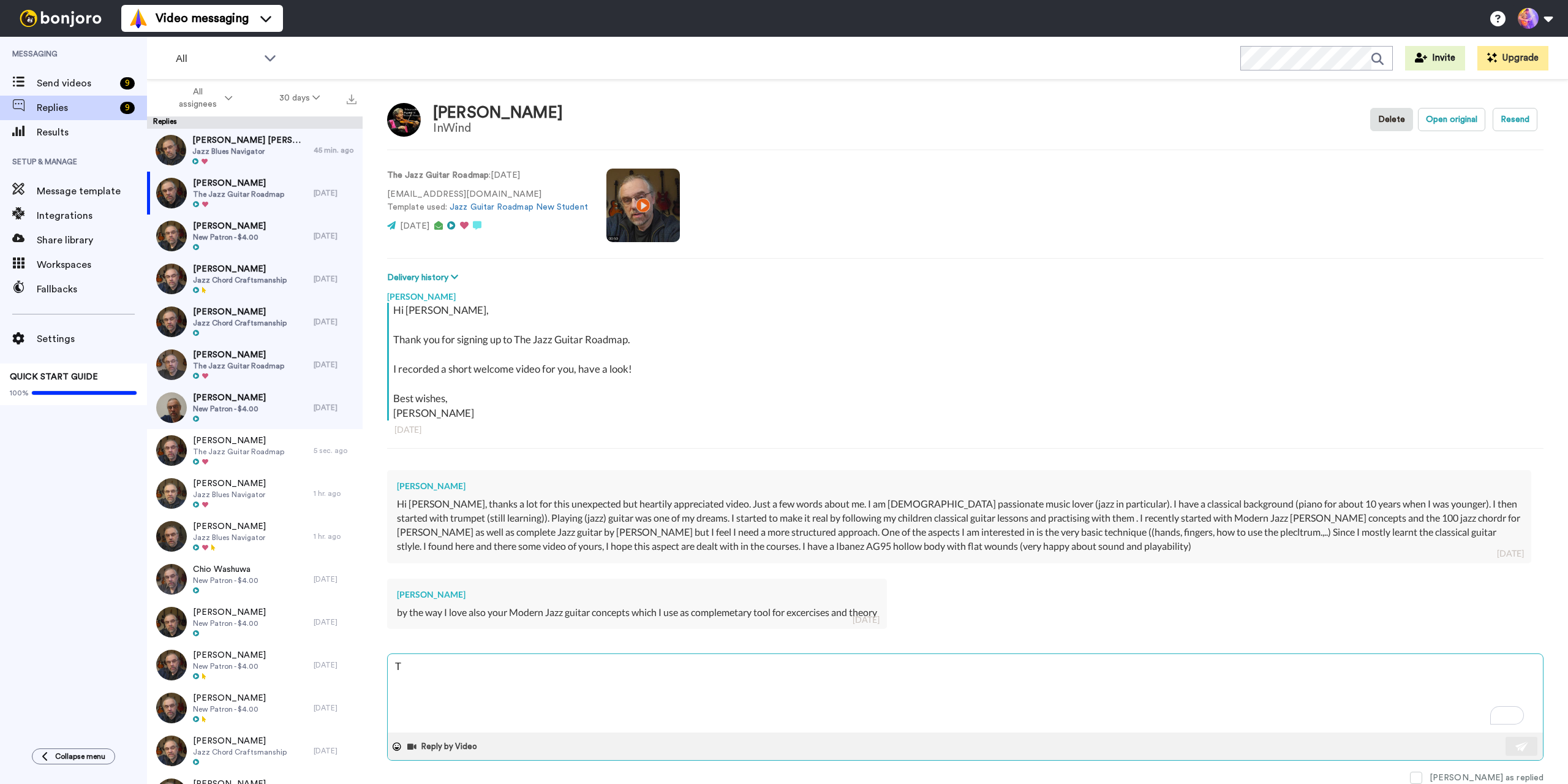
type textarea "Th"
type textarea "x"
type textarea "Tha"
type textarea "x"
type textarea "Than"
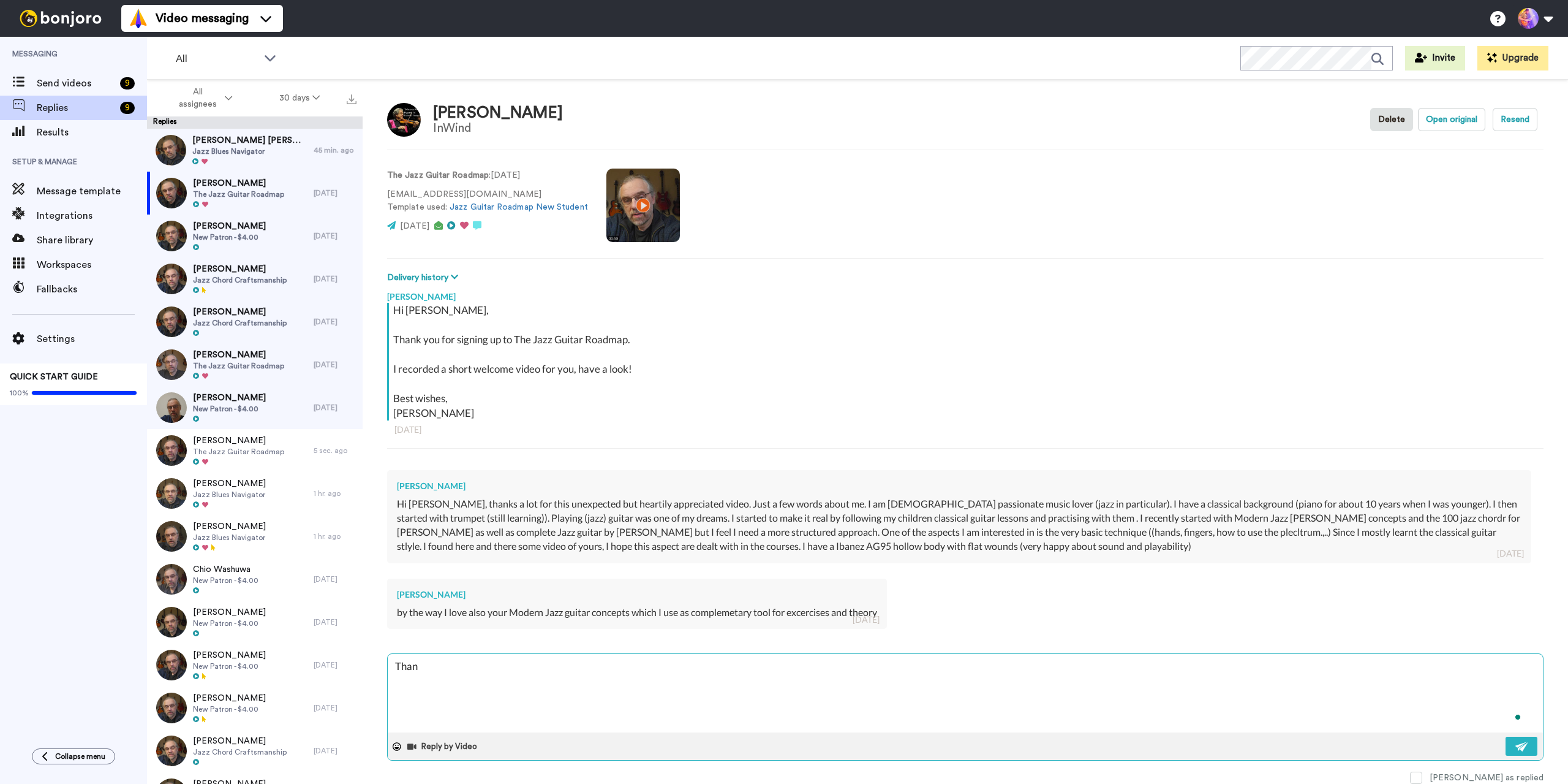
type textarea "x"
type textarea "Thank"
type textarea "x"
type textarea "Thank"
type textarea "x"
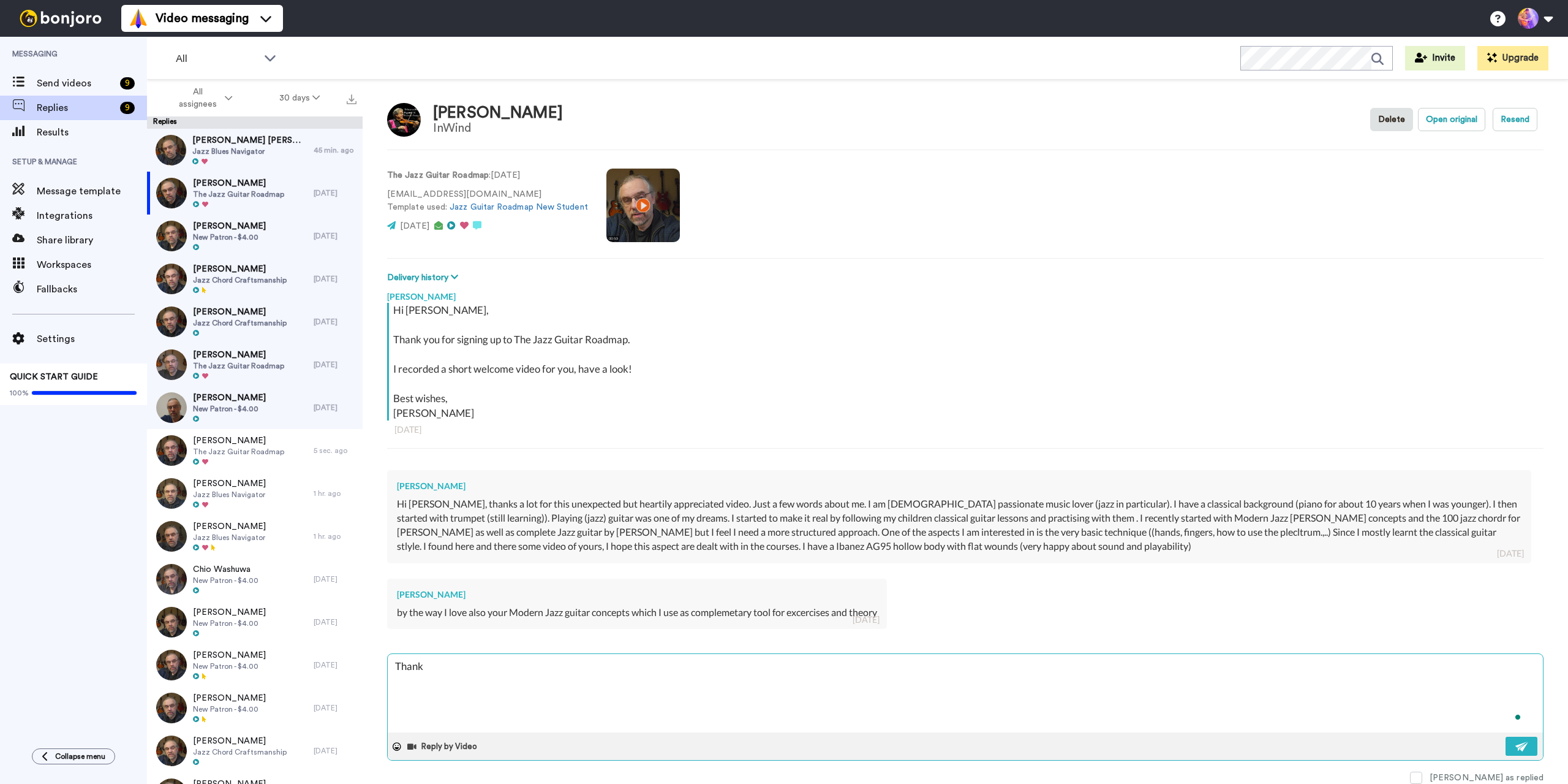
type textarea "Thank y"
type textarea "x"
type textarea "Thank yo"
type textarea "x"
type textarea "Thank you"
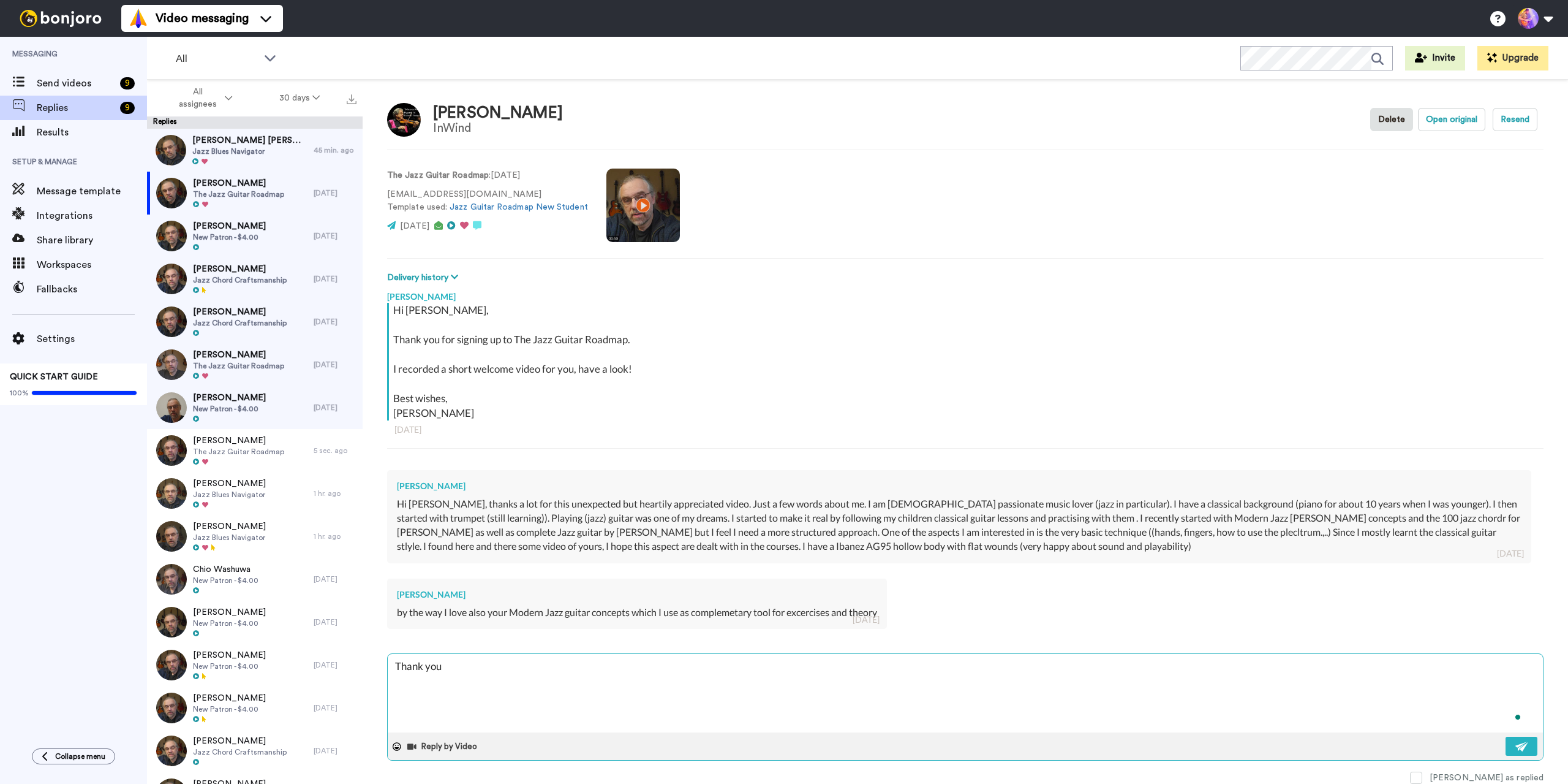
type textarea "x"
type textarea "Thank you"
type textarea "x"
type textarea "Thank you v"
type textarea "x"
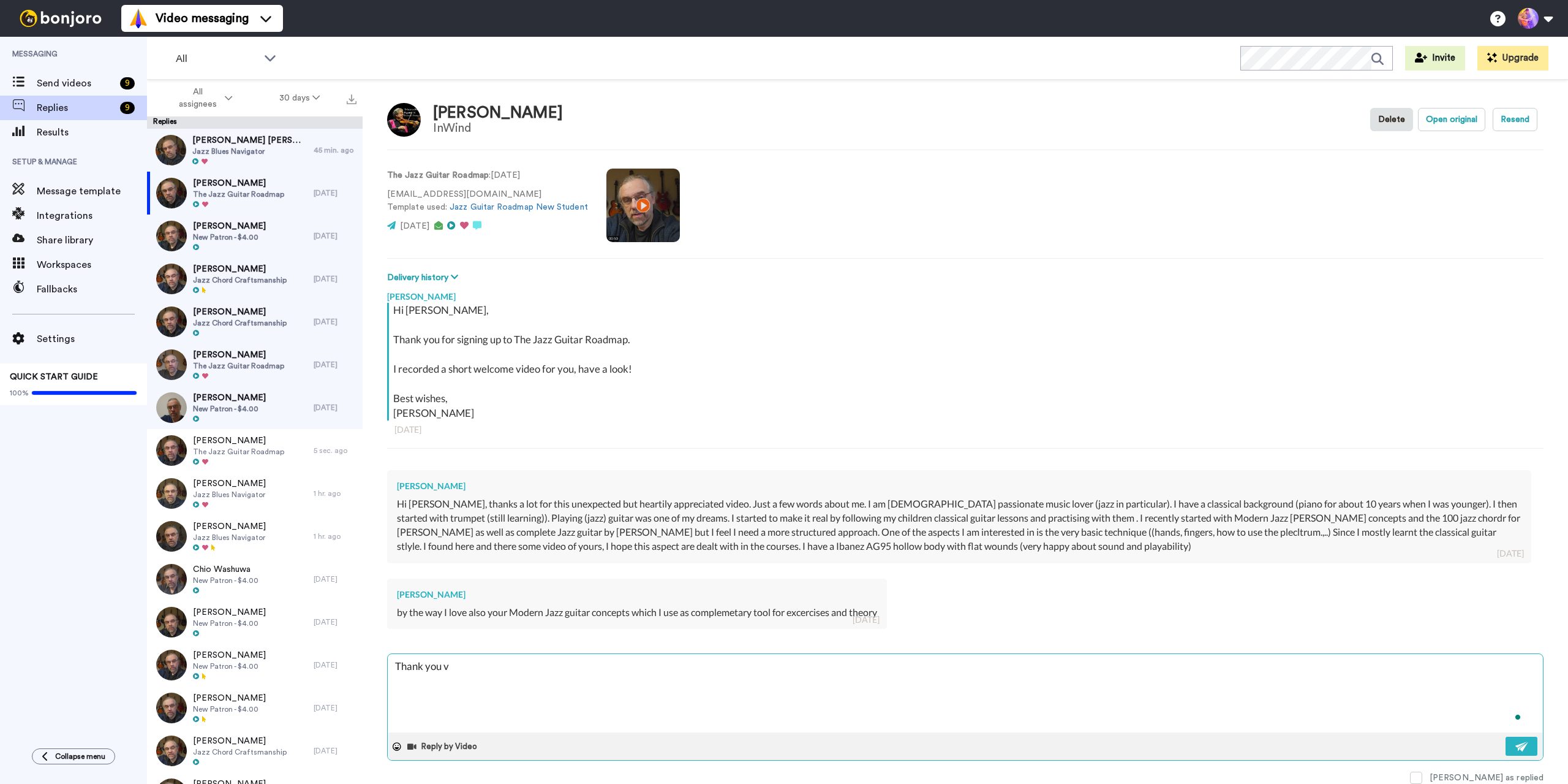
type textarea "Thank you ve"
type textarea "x"
type textarea "Thank you ver"
type textarea "x"
type textarea "Thank you very"
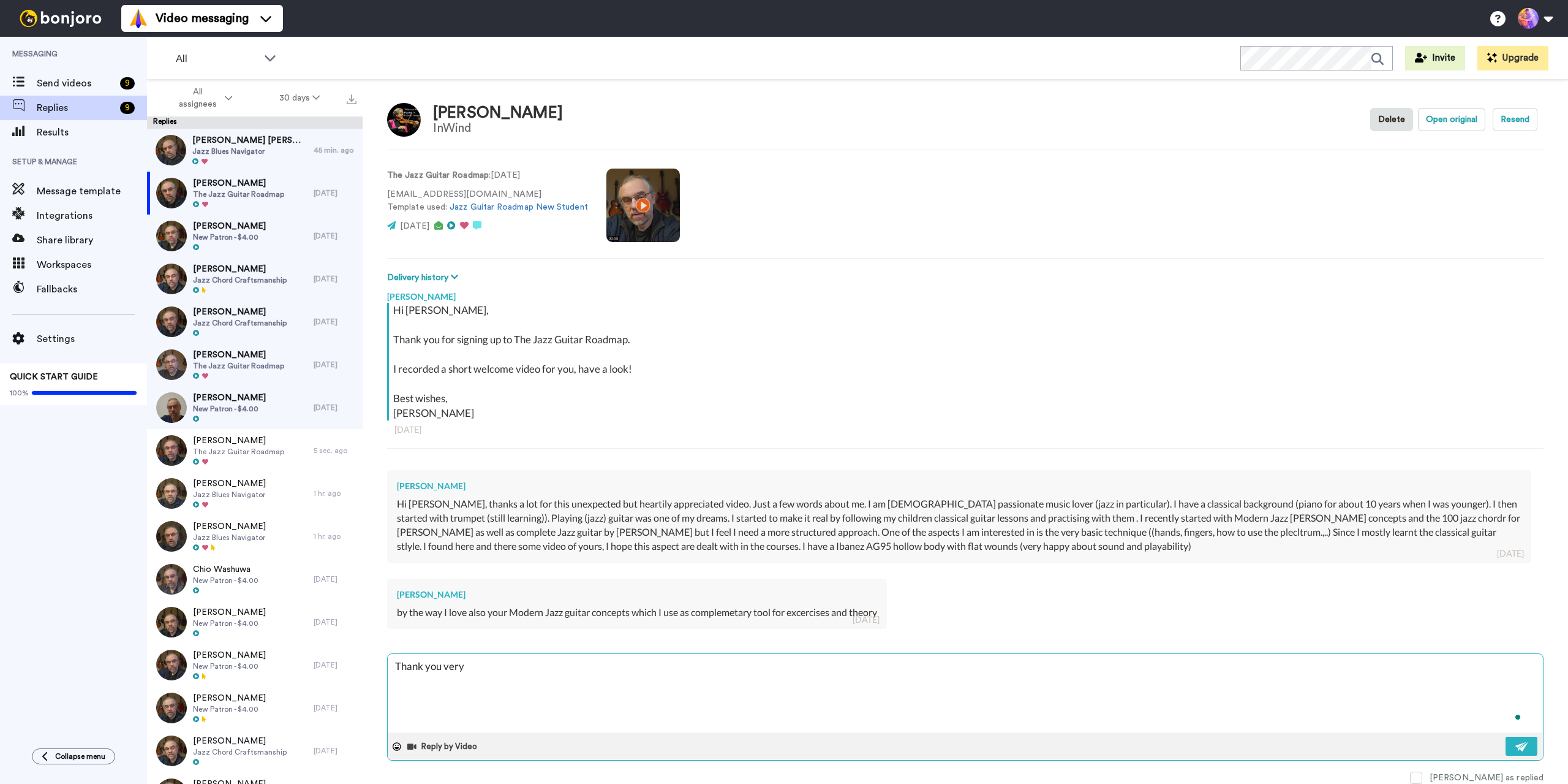
type textarea "x"
type textarea "Thank you very"
type textarea "x"
type textarea "Thank you very m"
type textarea "x"
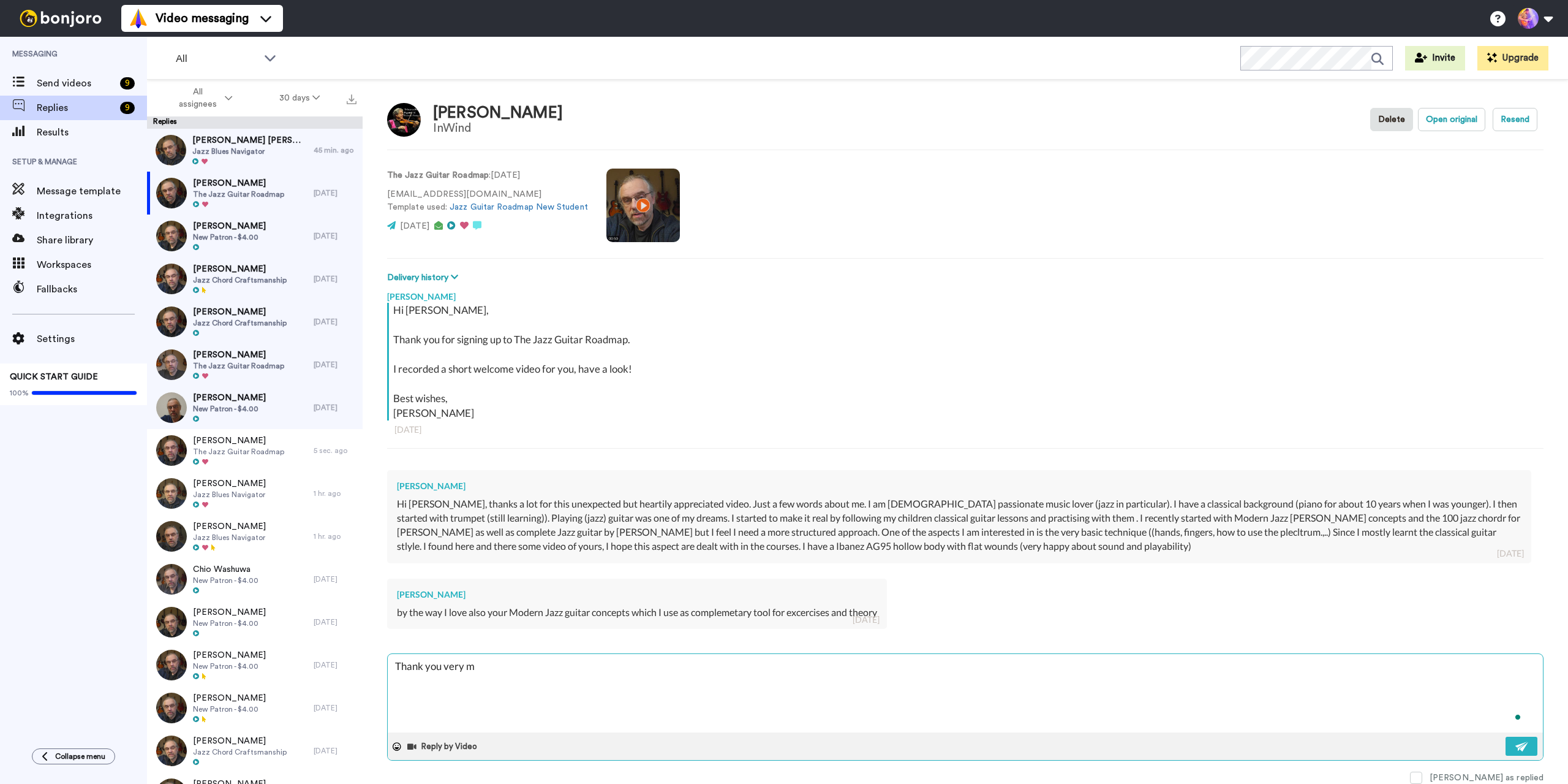
type textarea "Thank you very mu"
type textarea "x"
type textarea "Thank you very muc"
type textarea "x"
type textarea "Thank you very much"
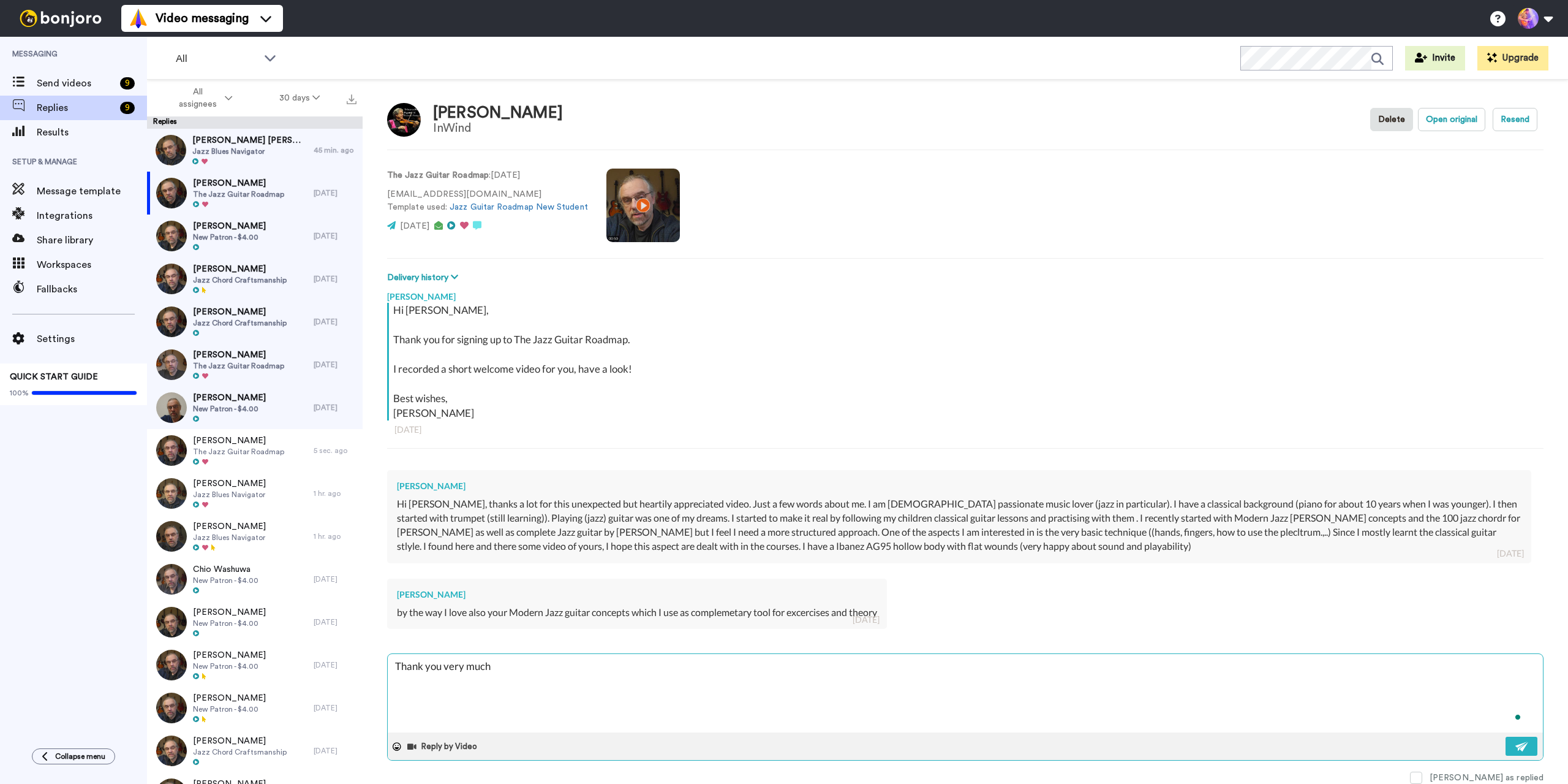
type textarea "x"
type textarea "Thank you very much"
type textarea "x"
type textarea "Thank you very much P"
type textarea "x"
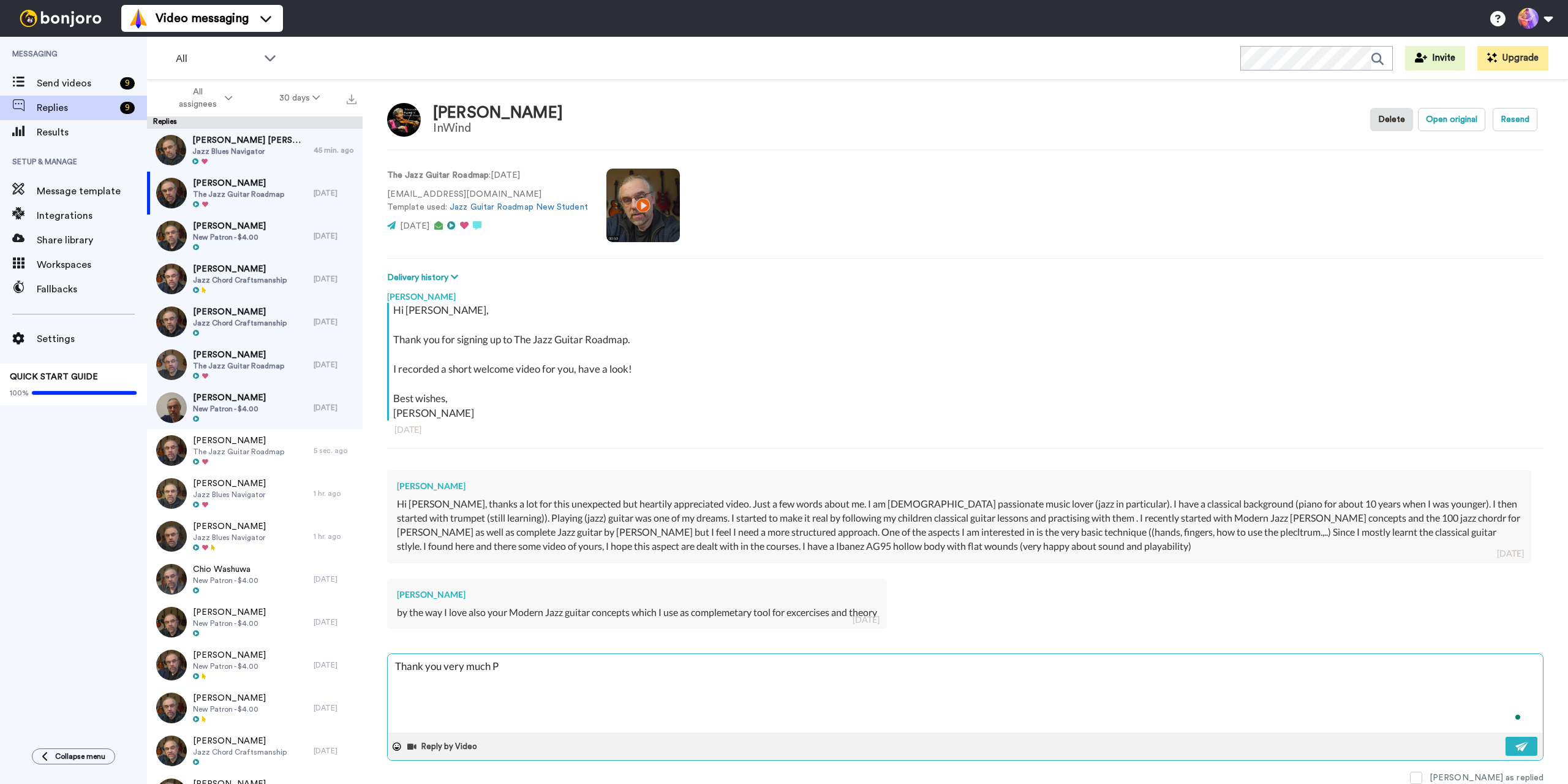
type textarea "Thank you very much Pi"
type textarea "x"
type textarea "Thank you very much Pie"
type textarea "x"
type textarea "Thank you very much Pier"
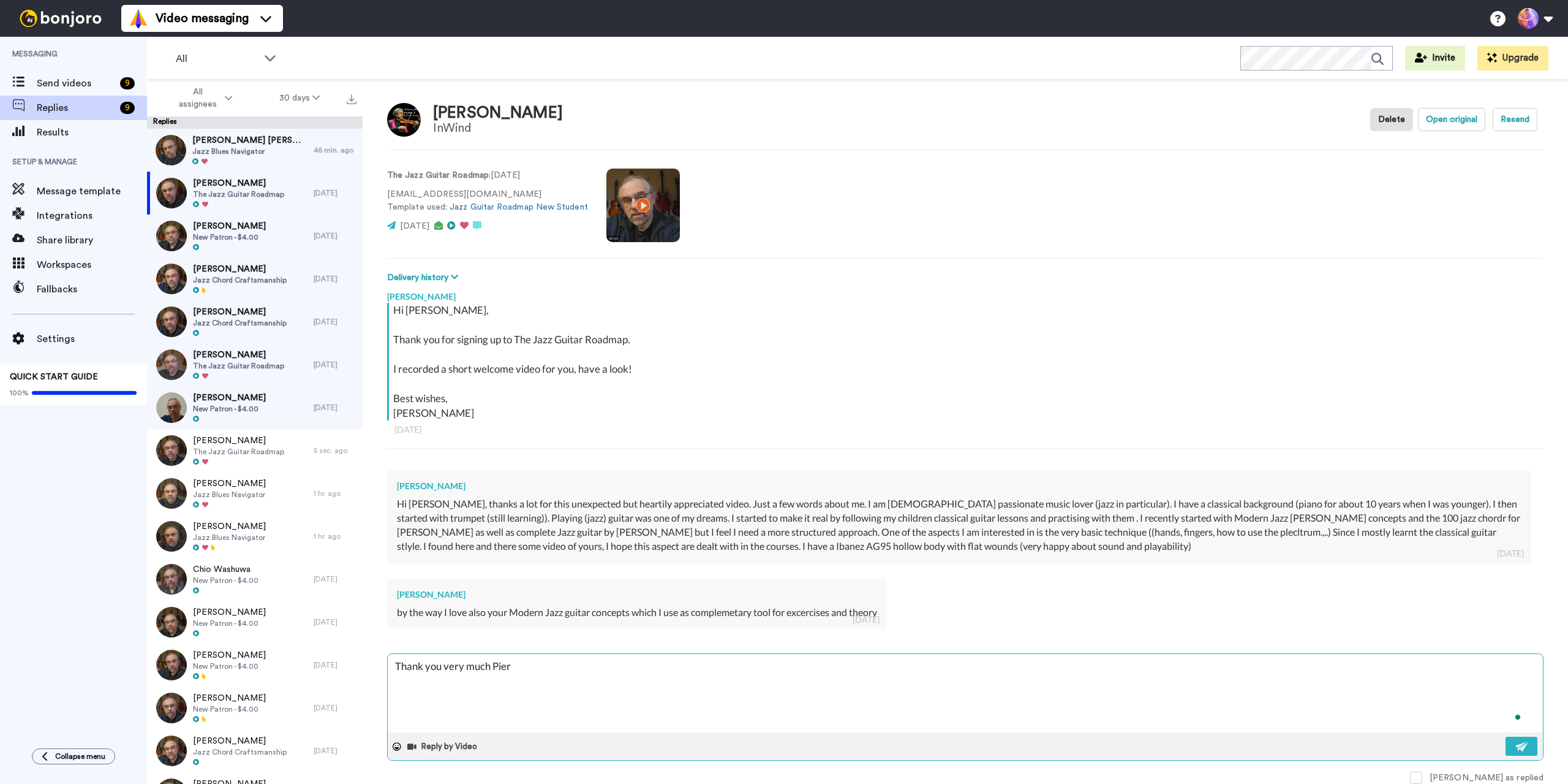
type textarea "x"
type textarea "Thank you very much Piera"
type textarea "x"
type textarea "Thank you very much Pieran"
type textarea "x"
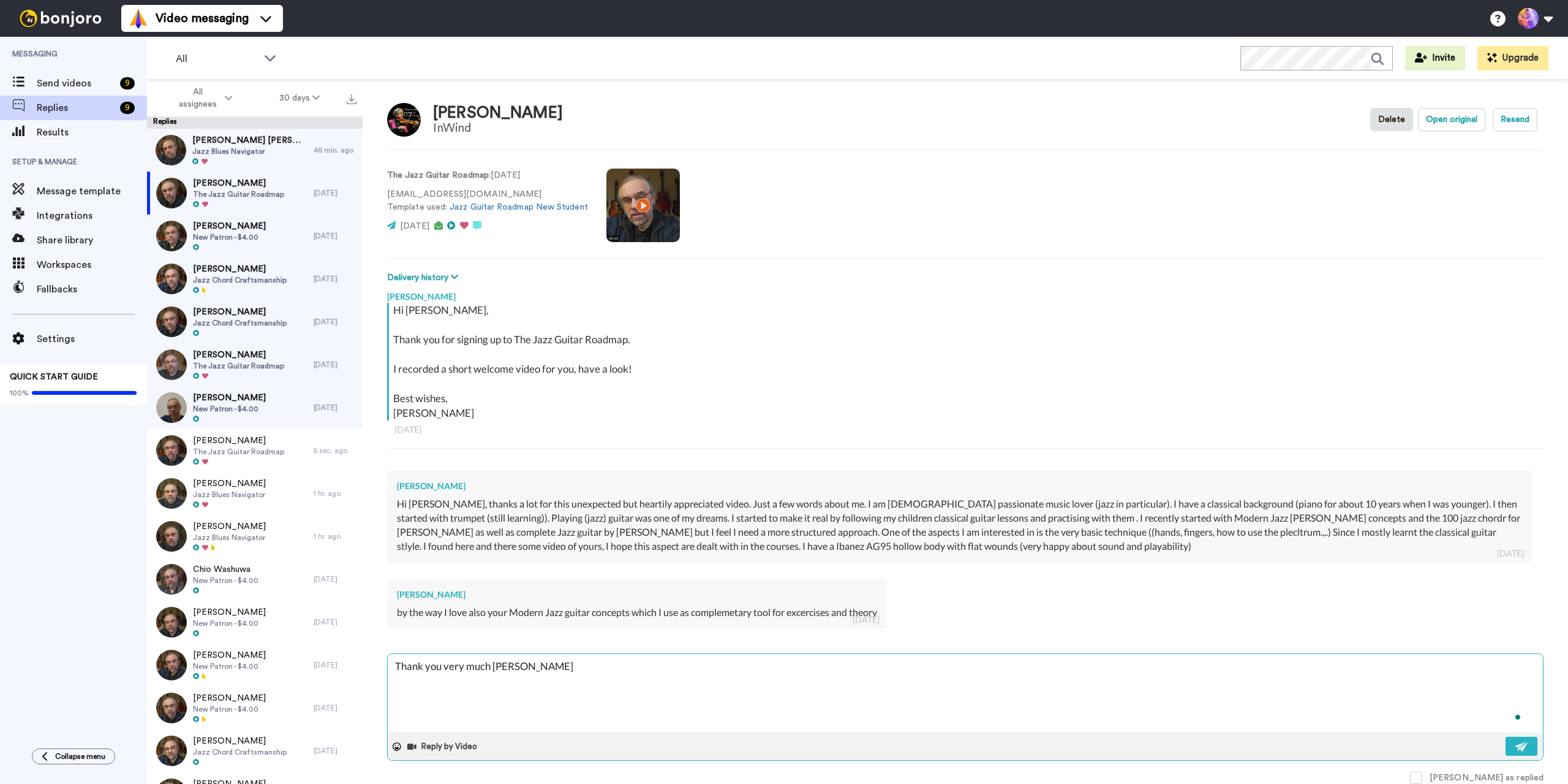
type textarea "Thank you very much Pierano"
type textarea "x"
type textarea "Thank you very much Pieran"
type textarea "x"
type textarea "Thank you very much Pierant"
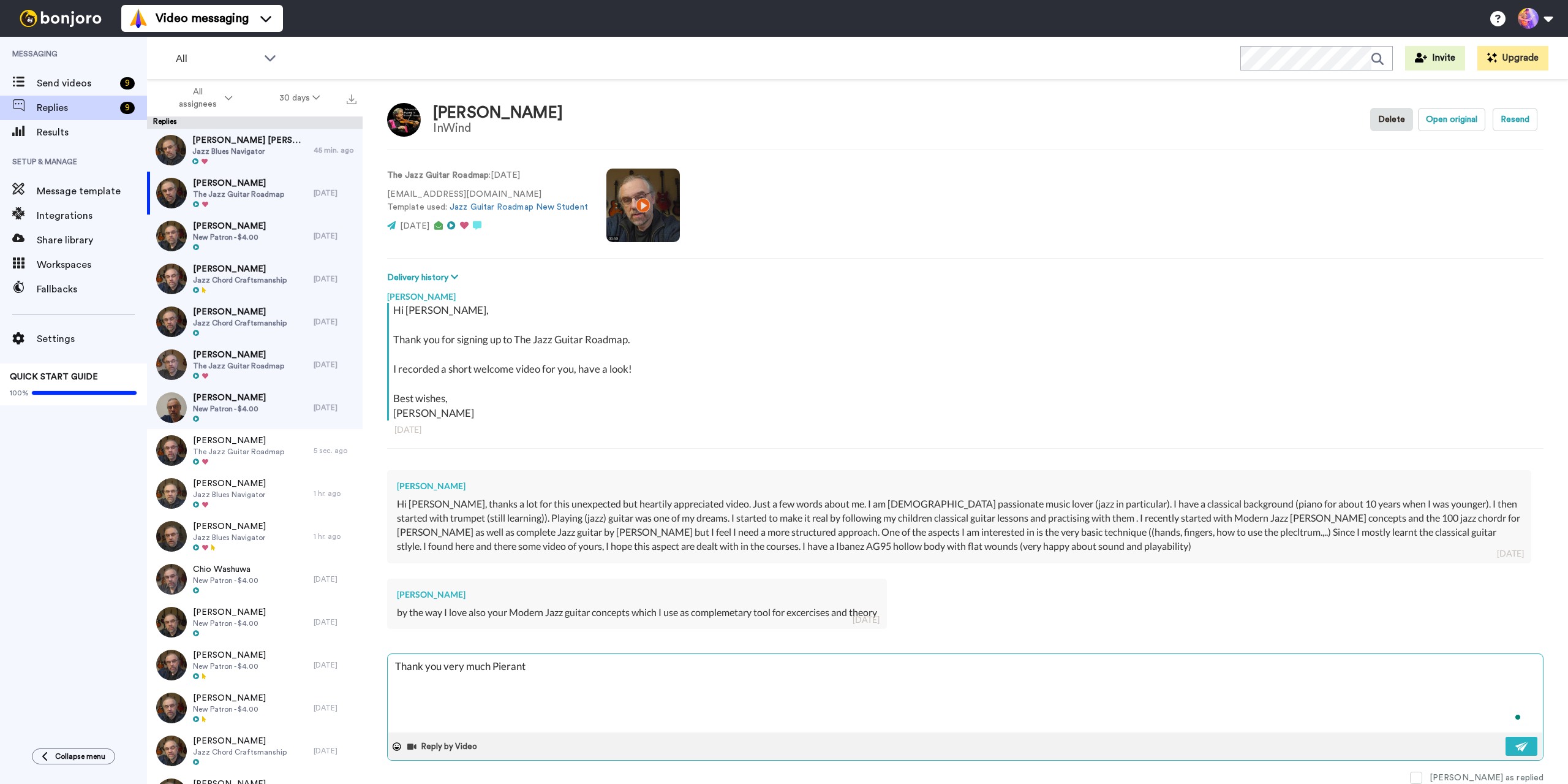
type textarea "x"
type textarea "Thank you very much Pieranto"
type textarea "x"
type textarea "Thank you very much Pieranton"
type textarea "x"
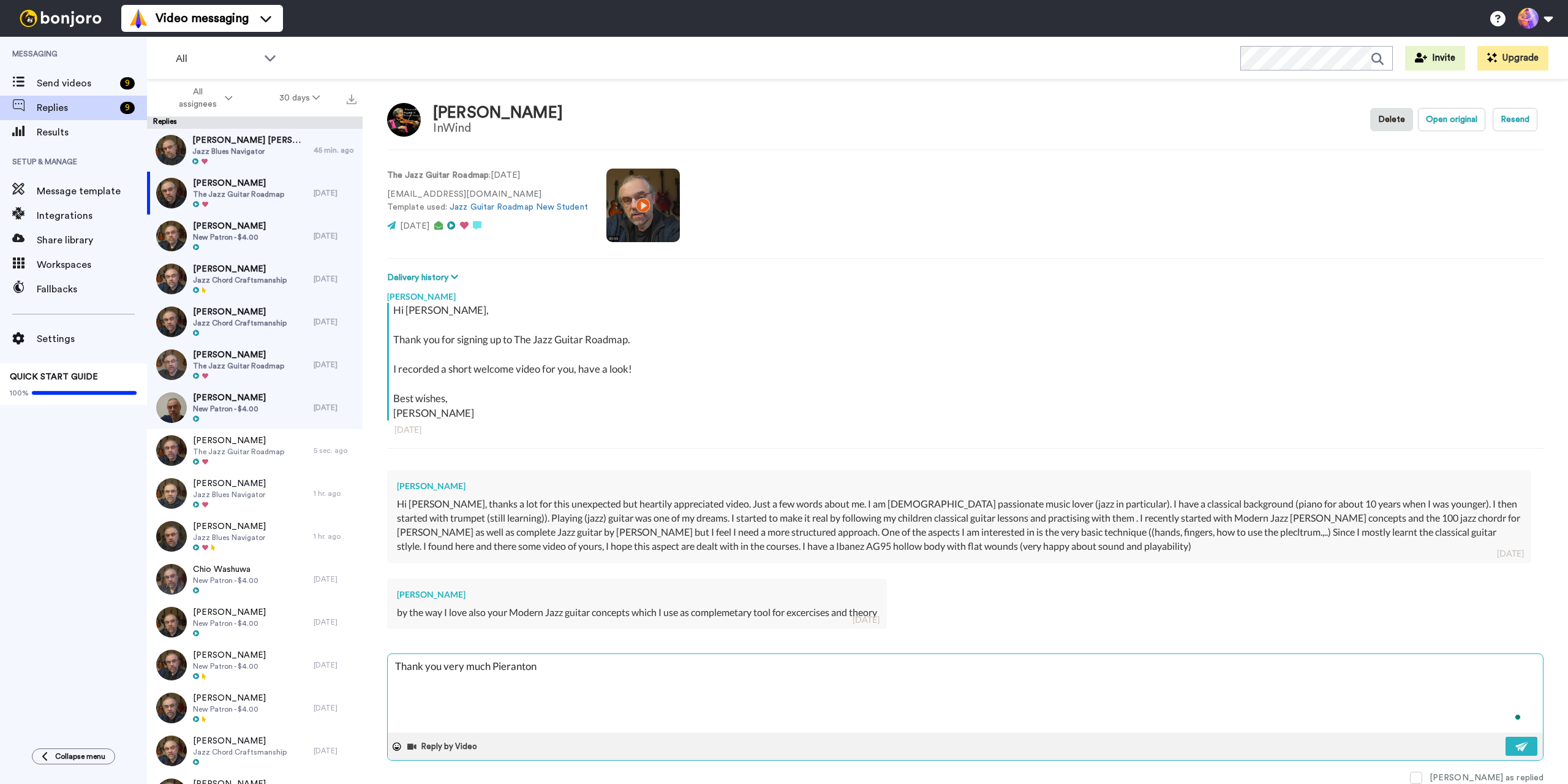
type textarea "Thank you very much Pierantoni"
type textarea "x"
type textarea "Thank you very much Pierantonio"
type textarea "x"
type textarea "Thank you very much Pierantonio"
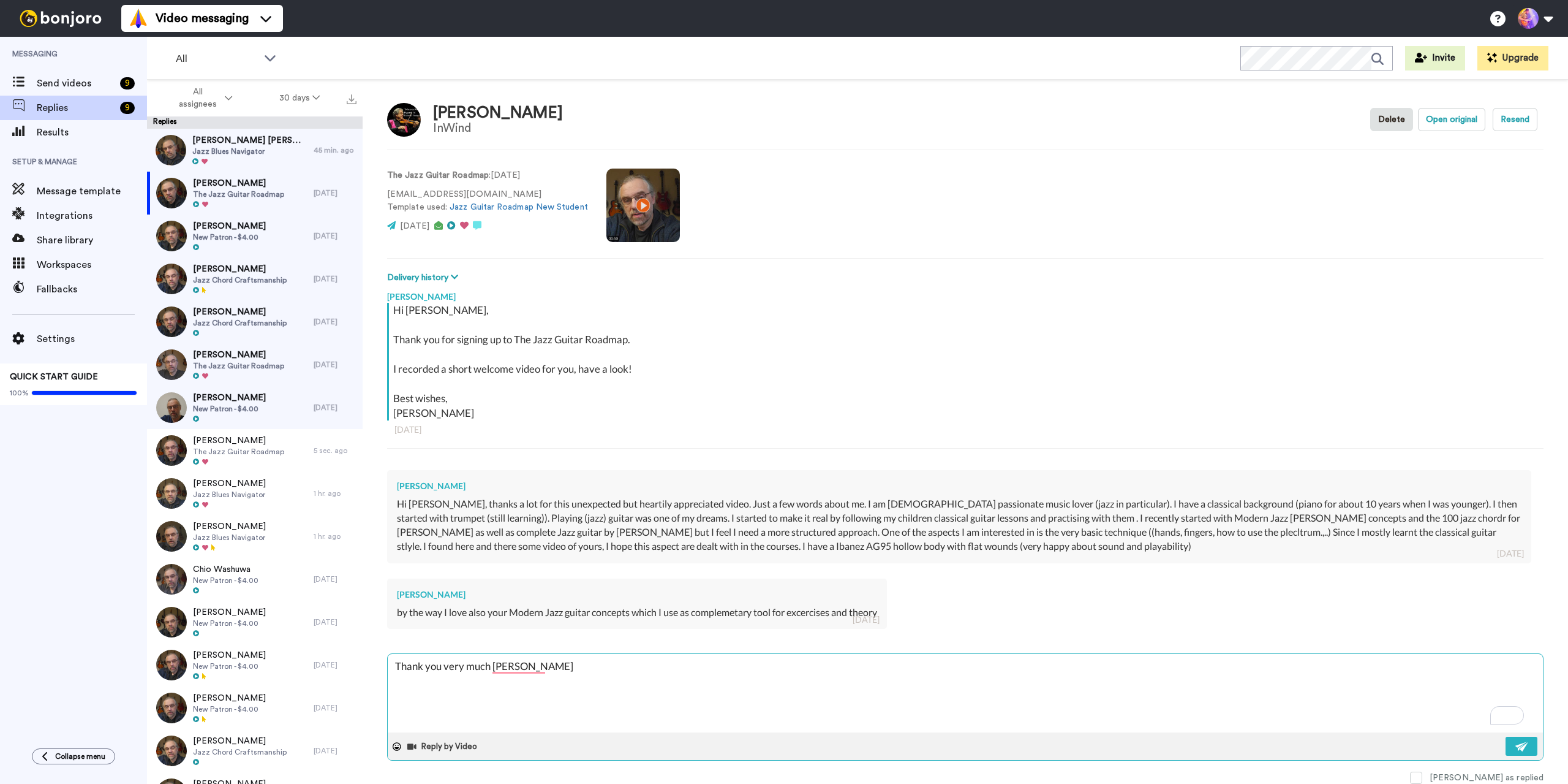
type textarea "x"
type textarea "Thank you very much Pierantonio !"
type textarea "x"
type textarea "Thank you very much Pierantonio"
type textarea "x"
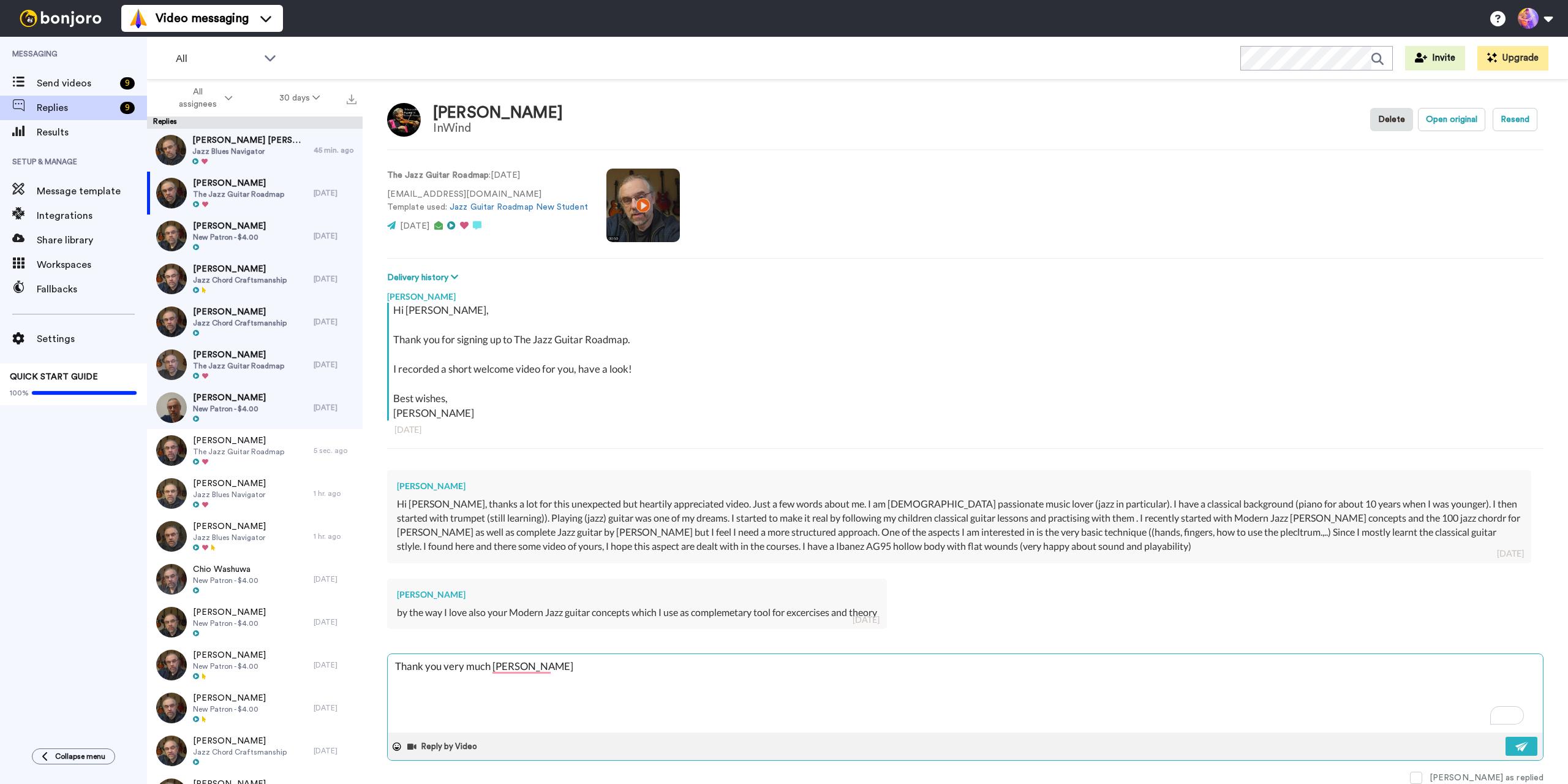
type textarea "Thank you very much Pierantonio"
type textarea "x"
type textarea "Thank you very much Pierantonio!"
type textarea "x"
type textarea "Thank you very much Pierantonio!"
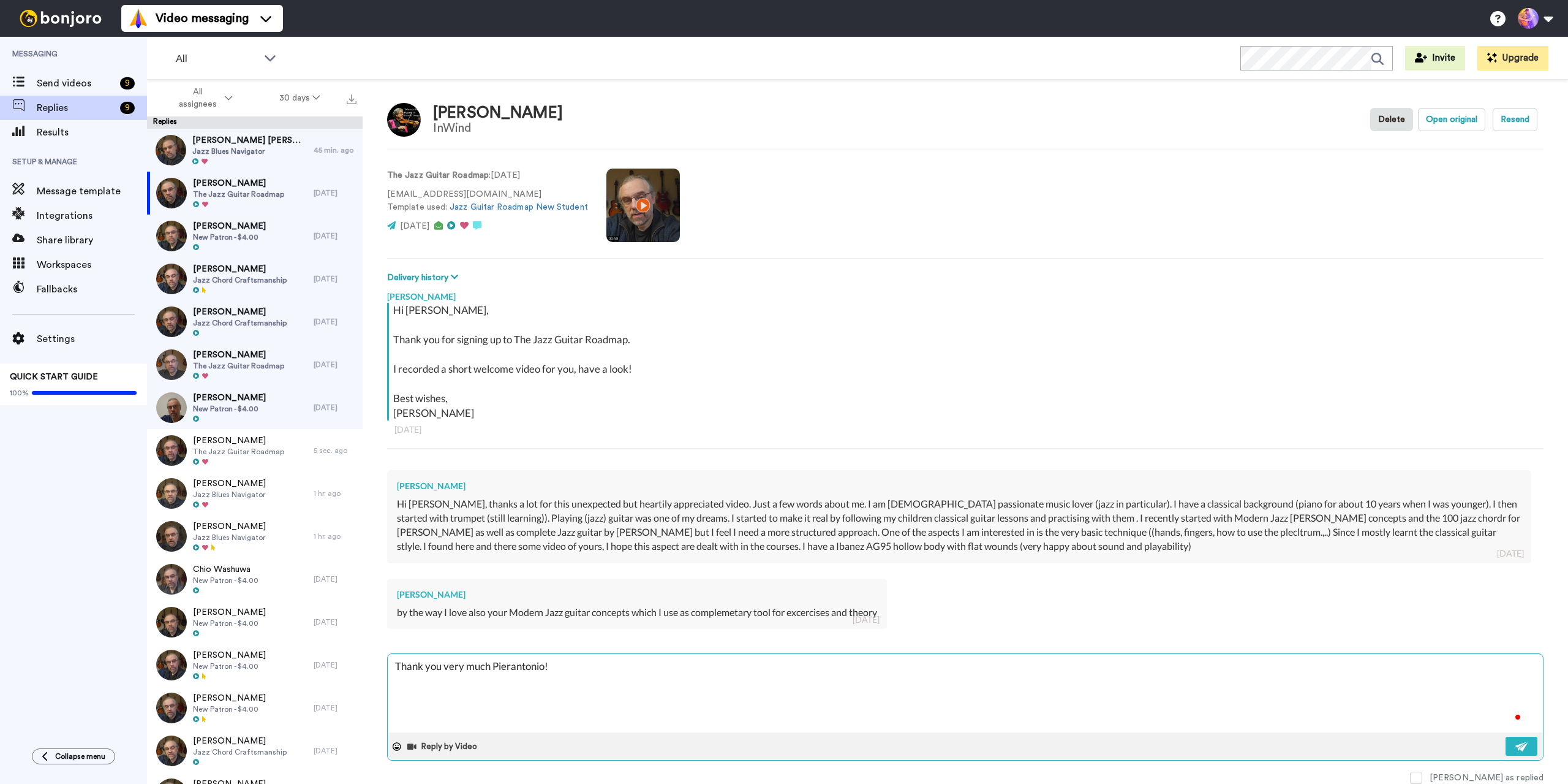
type textarea "x"
type textarea "Thank you very much Pierantonio! S"
type textarea "x"
type textarea "Thank you very much Pierantonio! So"
type textarea "x"
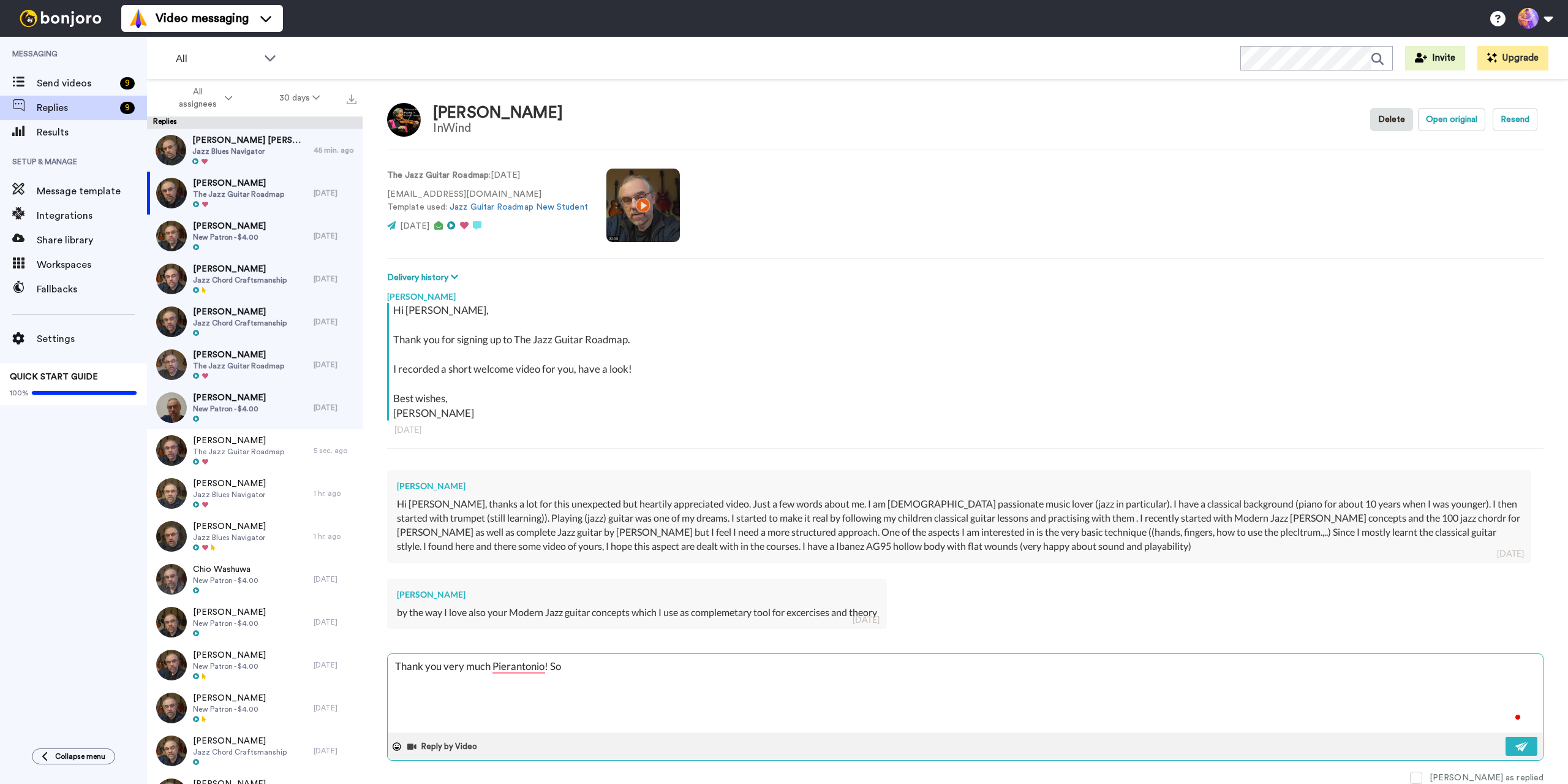
type textarea "Thank you very much Pierantonio! Sou"
type textarea "x"
type textarea "Thank you very much Pierantonio! Soun"
type textarea "x"
type textarea "Thank you very much Pierantonio! Sound"
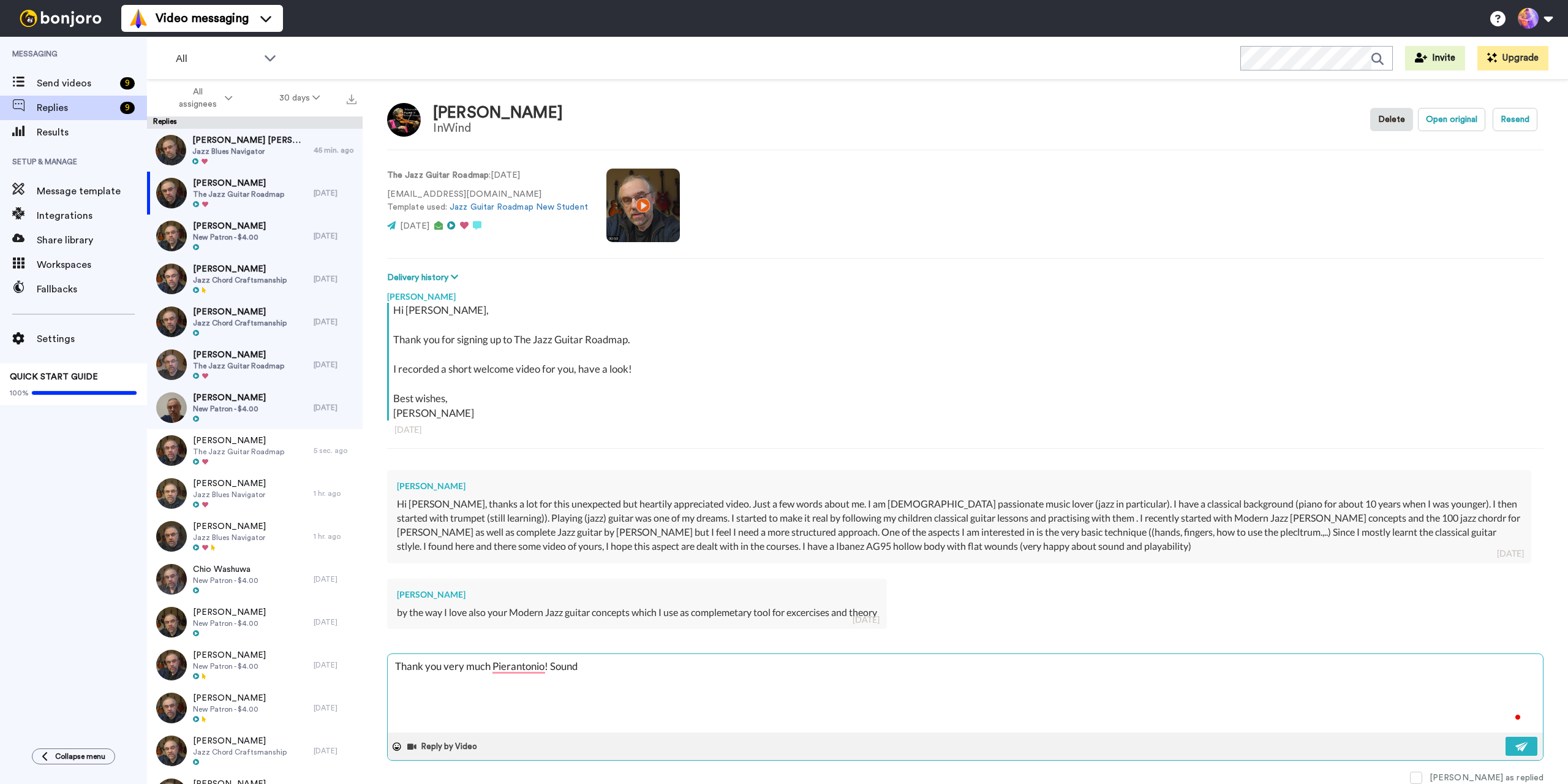
type textarea "x"
type textarea "Thank you very much Pierantonio! Sound"
type textarea "x"
type textarea "Thank you very much Pierantonio! Sound"
type textarea "x"
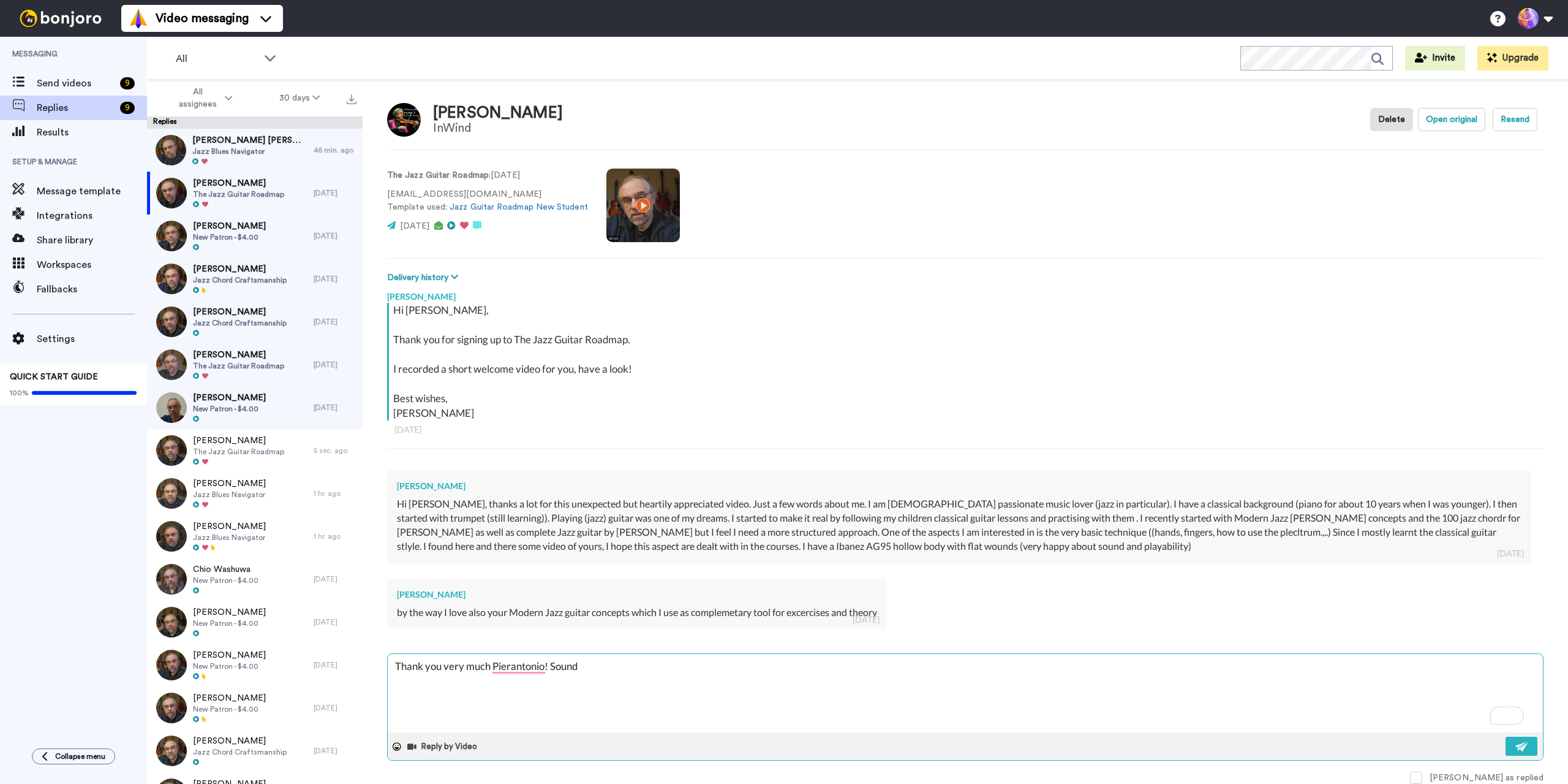
type textarea "Thank you very much Pierantonio! Sounds"
type textarea "x"
type textarea "Thank you very much Pierantonio! Sounds"
type textarea "x"
type textarea "Thank you very much Pierantonio! Sounds l"
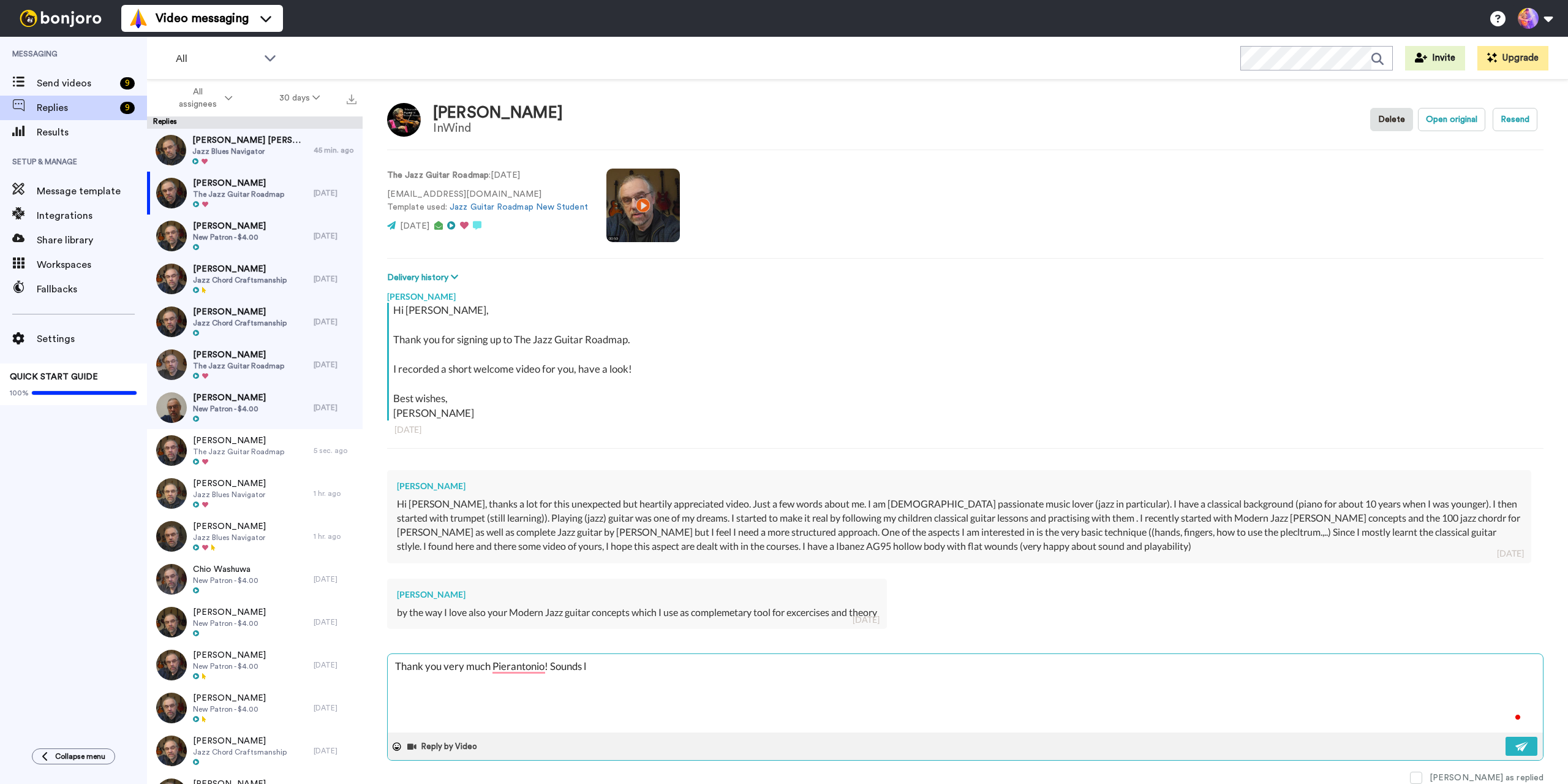
type textarea "x"
type textarea "Thank you very much Pierantonio! Sounds li"
type textarea "x"
type textarea "Thank you very much Pierantonio! Sounds lik"
click at [1078, 662] on textarea "Thank you very much Pierantonio! Sounds like you are keeping busy with music! G…" at bounding box center [965, 693] width 1155 height 79
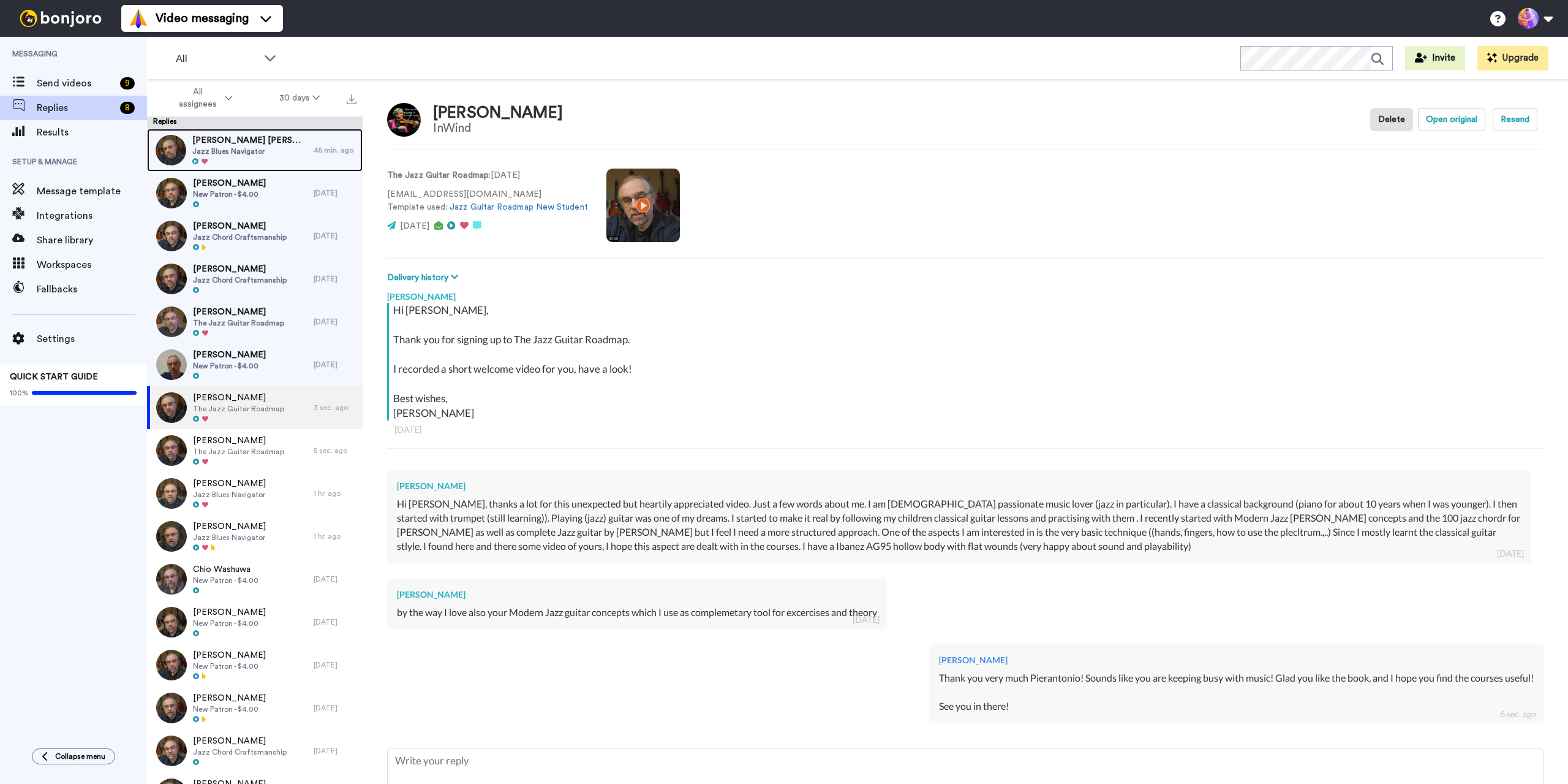
click at [292, 143] on div "Henriette Nering bogel Jazz Blues Navigator" at bounding box center [229, 150] width 166 height 43
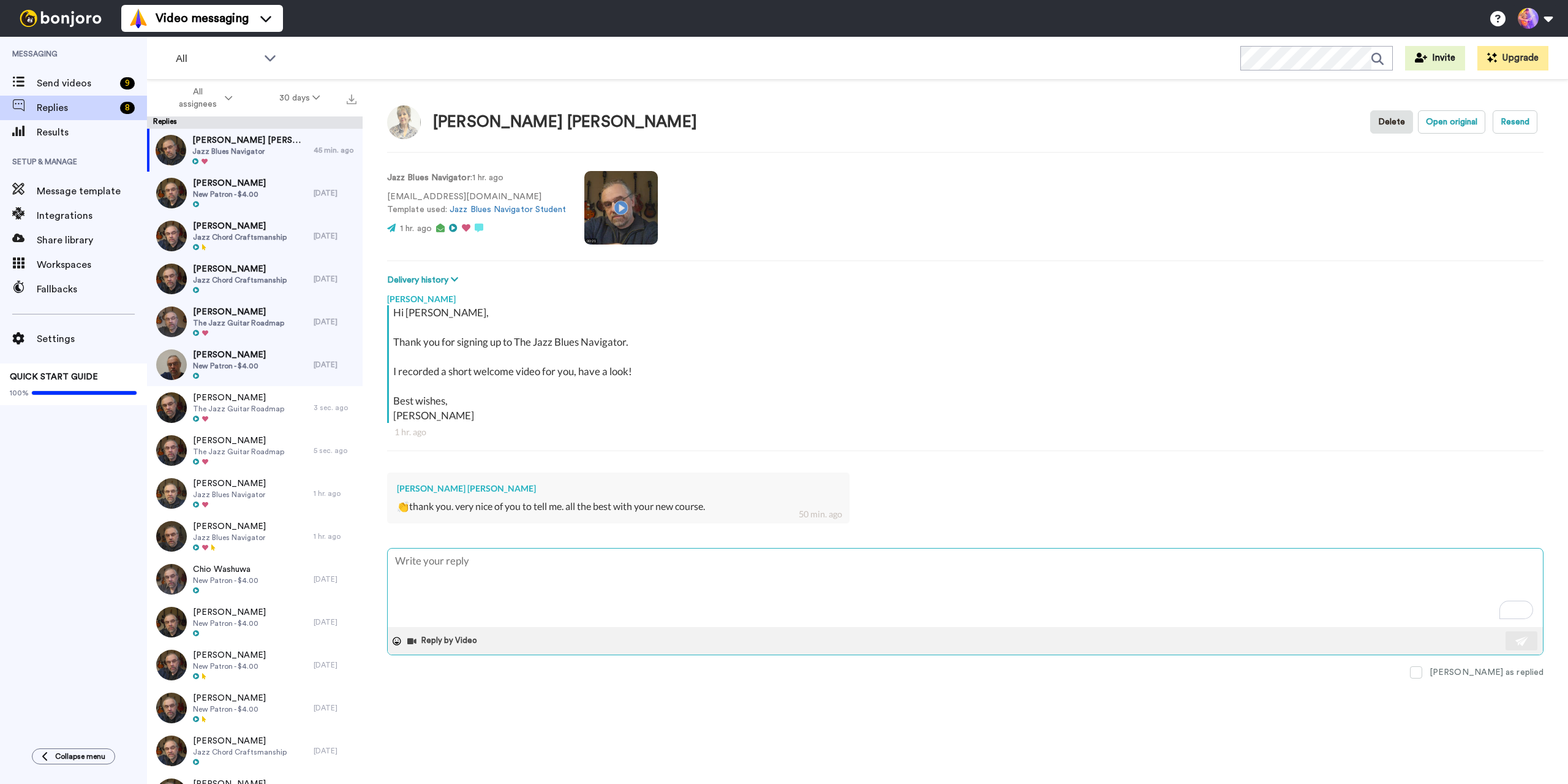
click at [600, 575] on textarea "To enrich screen reader interactions, please activate Accessibility in Grammarl…" at bounding box center [965, 588] width 1155 height 79
click at [591, 575] on textarea "To enrich screen reader interactions, please activate Accessibility in Grammarl…" at bounding box center [965, 588] width 1155 height 79
click at [663, 608] on textarea "To enrich screen reader interactions, please activate Accessibility in Grammarl…" at bounding box center [965, 588] width 1155 height 79
click at [232, 171] on div "Henriette Nering bogel Jazz Blues Navigator" at bounding box center [229, 150] width 166 height 43
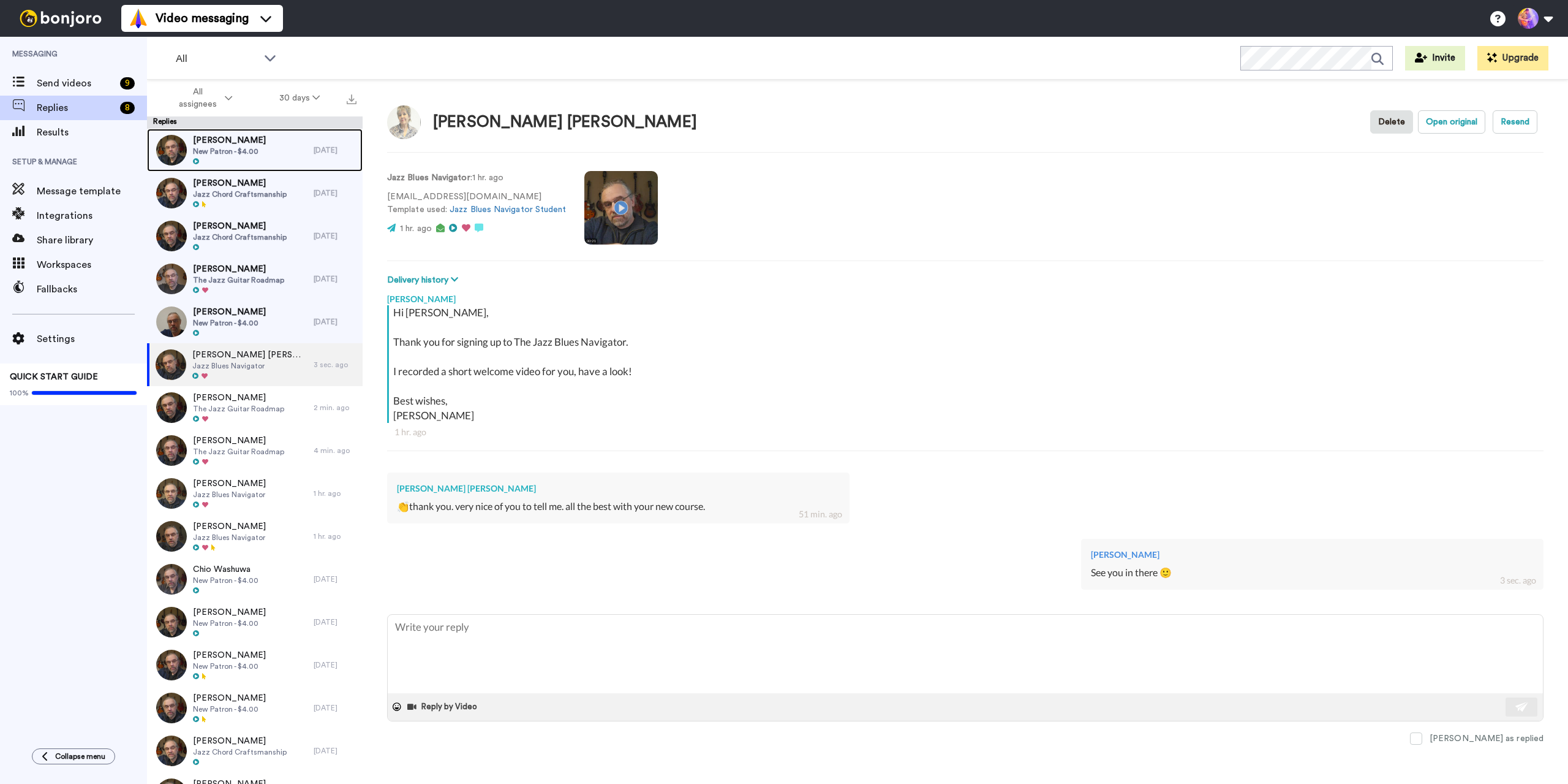
click at [246, 151] on span "New Patron - $4.00" at bounding box center [229, 152] width 73 height 10
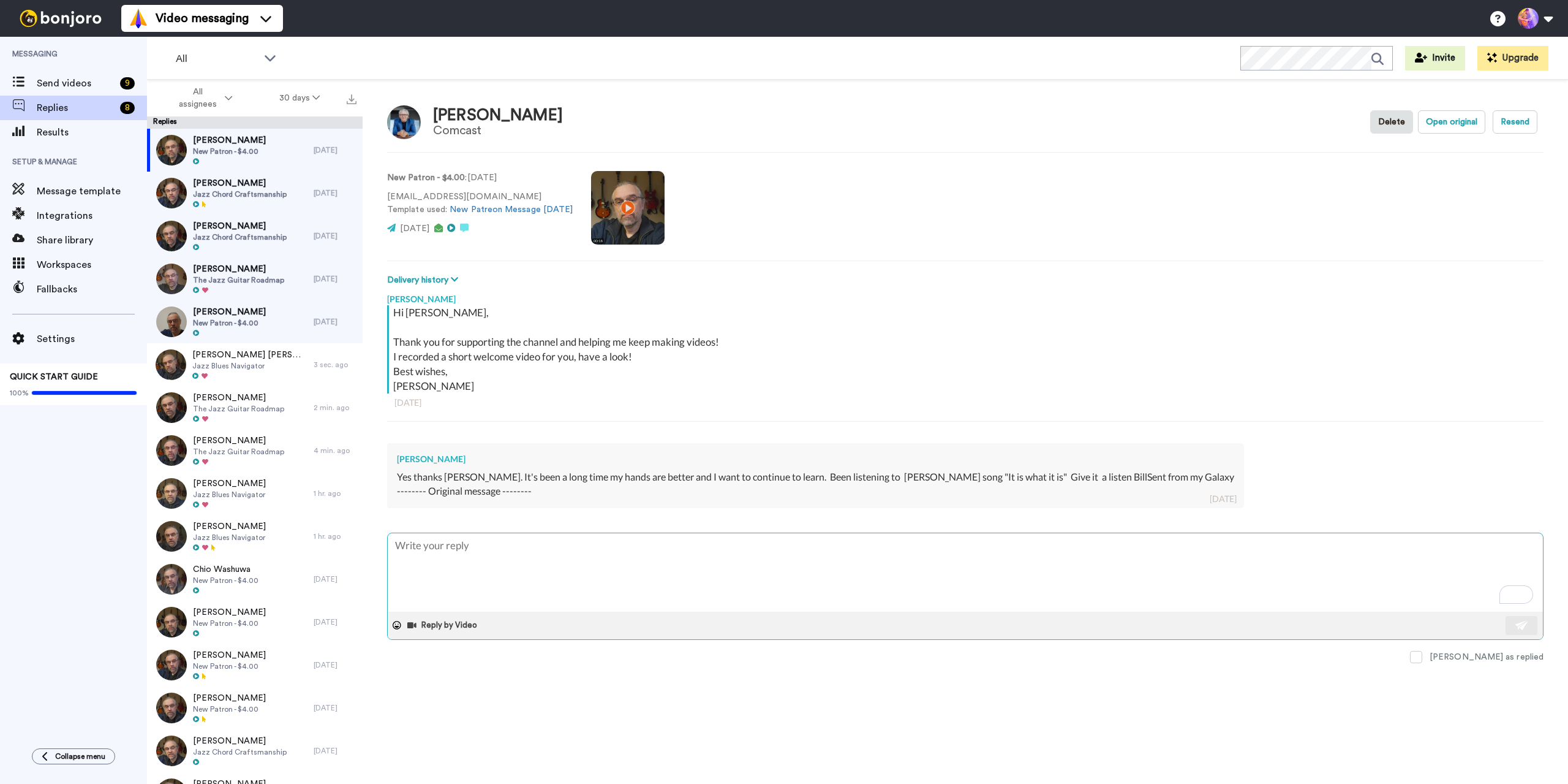
click at [503, 590] on textarea "To enrich screen reader interactions, please activate Accessibility in Grammarl…" at bounding box center [965, 572] width 1155 height 79
click at [530, 579] on textarea "To enrich screen reader interactions, please activate Accessibility in Grammarl…" at bounding box center [965, 572] width 1155 height 79
click at [410, 122] on img at bounding box center [403, 122] width 34 height 34
click at [373, 166] on img at bounding box center [379, 166] width 34 height 34
click at [500, 558] on textarea "To enrich screen reader interactions, please activate Accessibility in Grammarl…" at bounding box center [965, 572] width 1155 height 79
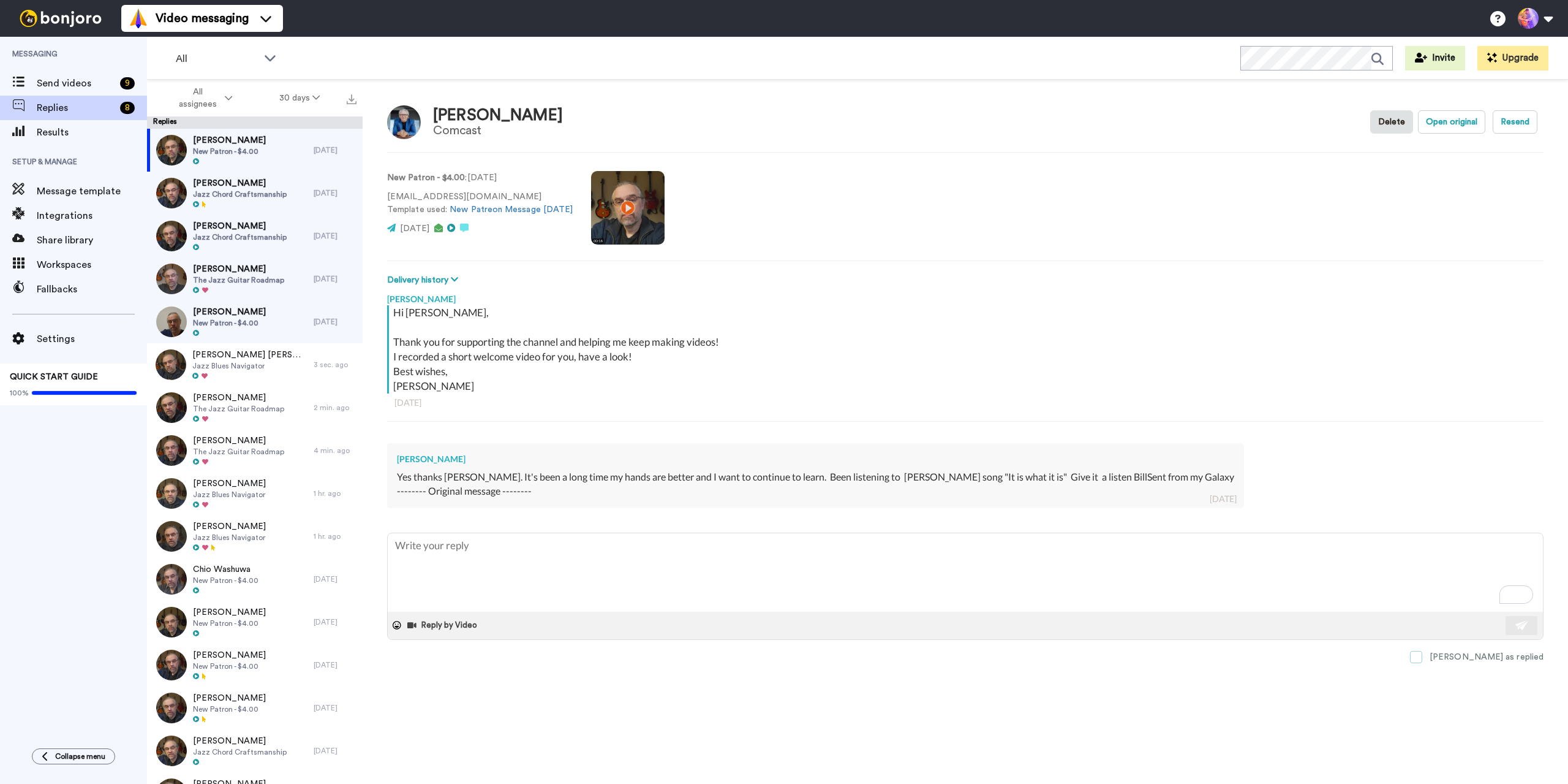
click at [1422, 655] on span at bounding box center [1416, 656] width 12 height 12
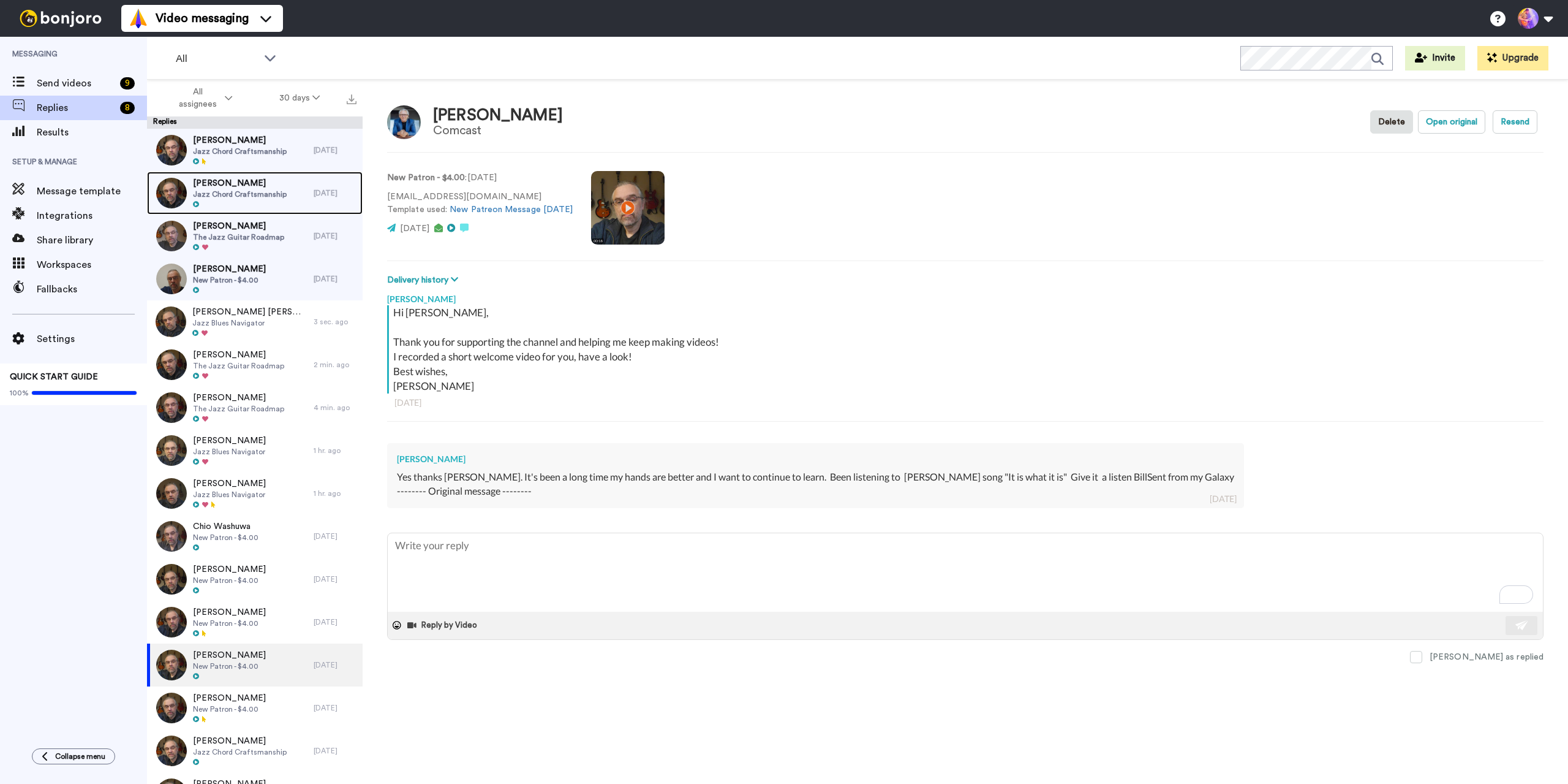
click at [277, 190] on span "Jazz Chord Craftsmanship" at bounding box center [239, 195] width 94 height 10
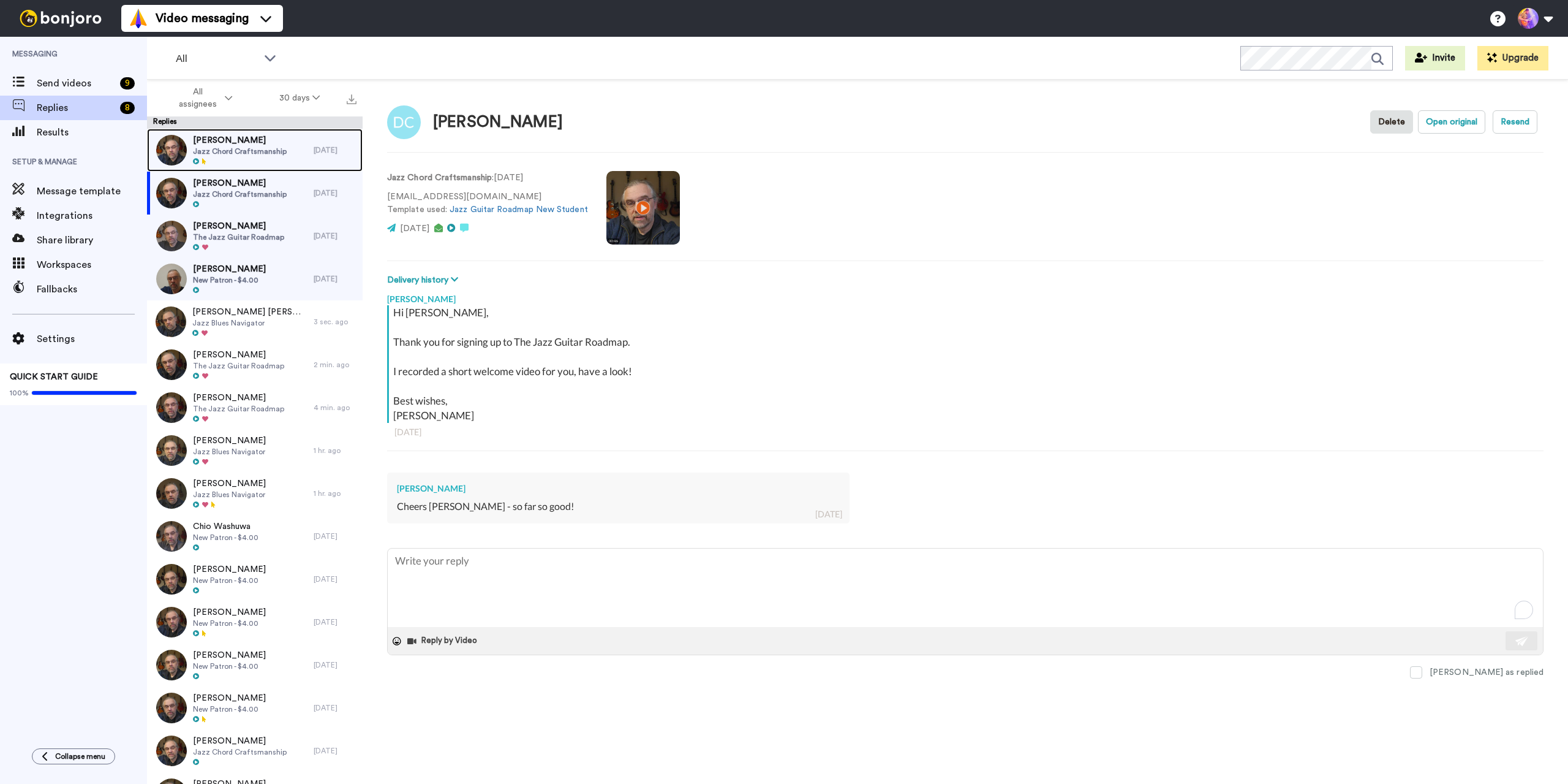
click at [274, 157] on div "Simon Beames Jazz Chord Craftsmanship" at bounding box center [239, 150] width 94 height 31
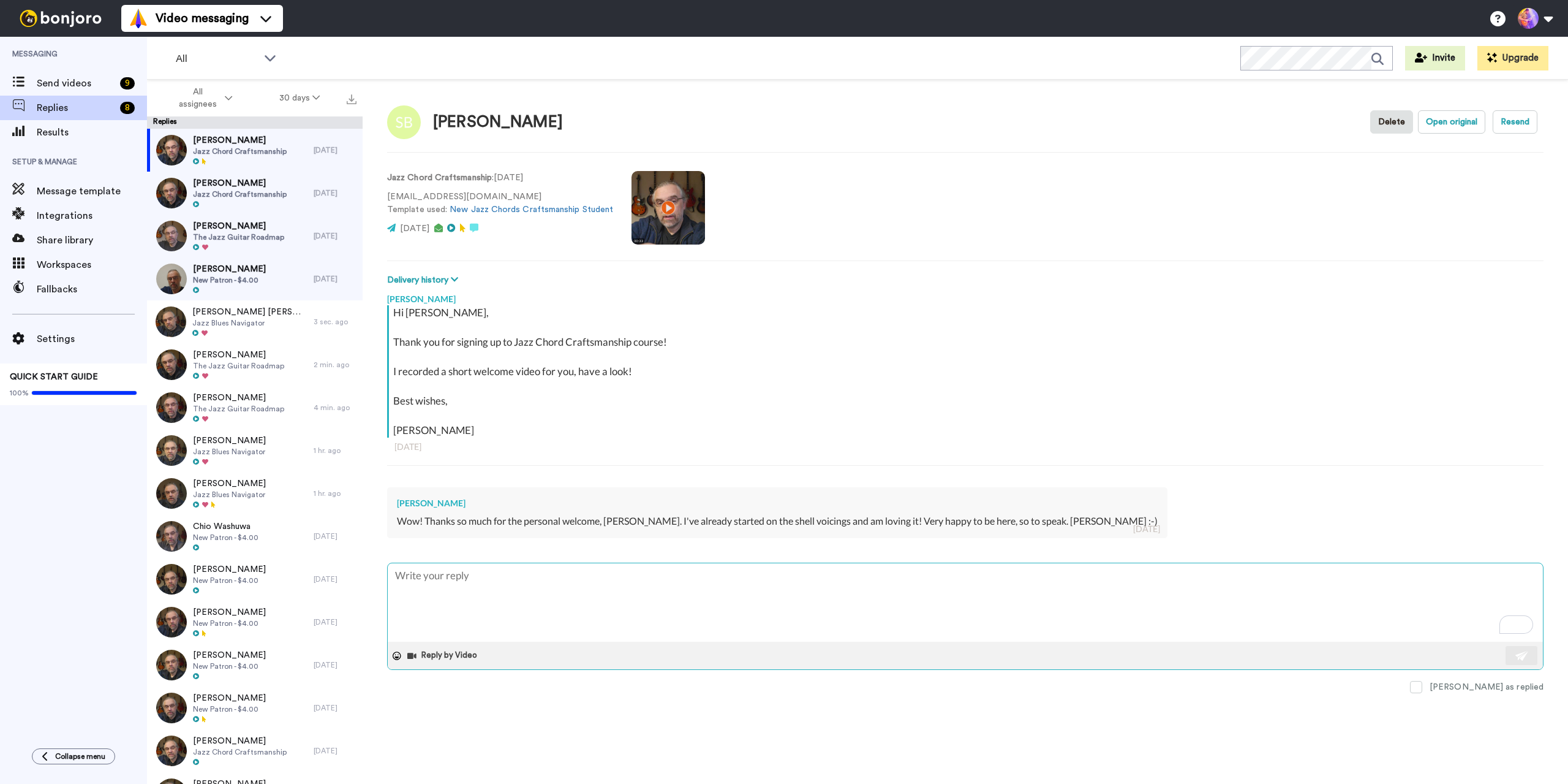
click at [610, 590] on textarea "To enrich screen reader interactions, please activate Accessibility in Grammarl…" at bounding box center [965, 603] width 1155 height 79
click at [589, 580] on textarea "To enrich screen reader interactions, please activate Accessibility in Grammarl…" at bounding box center [965, 603] width 1155 height 79
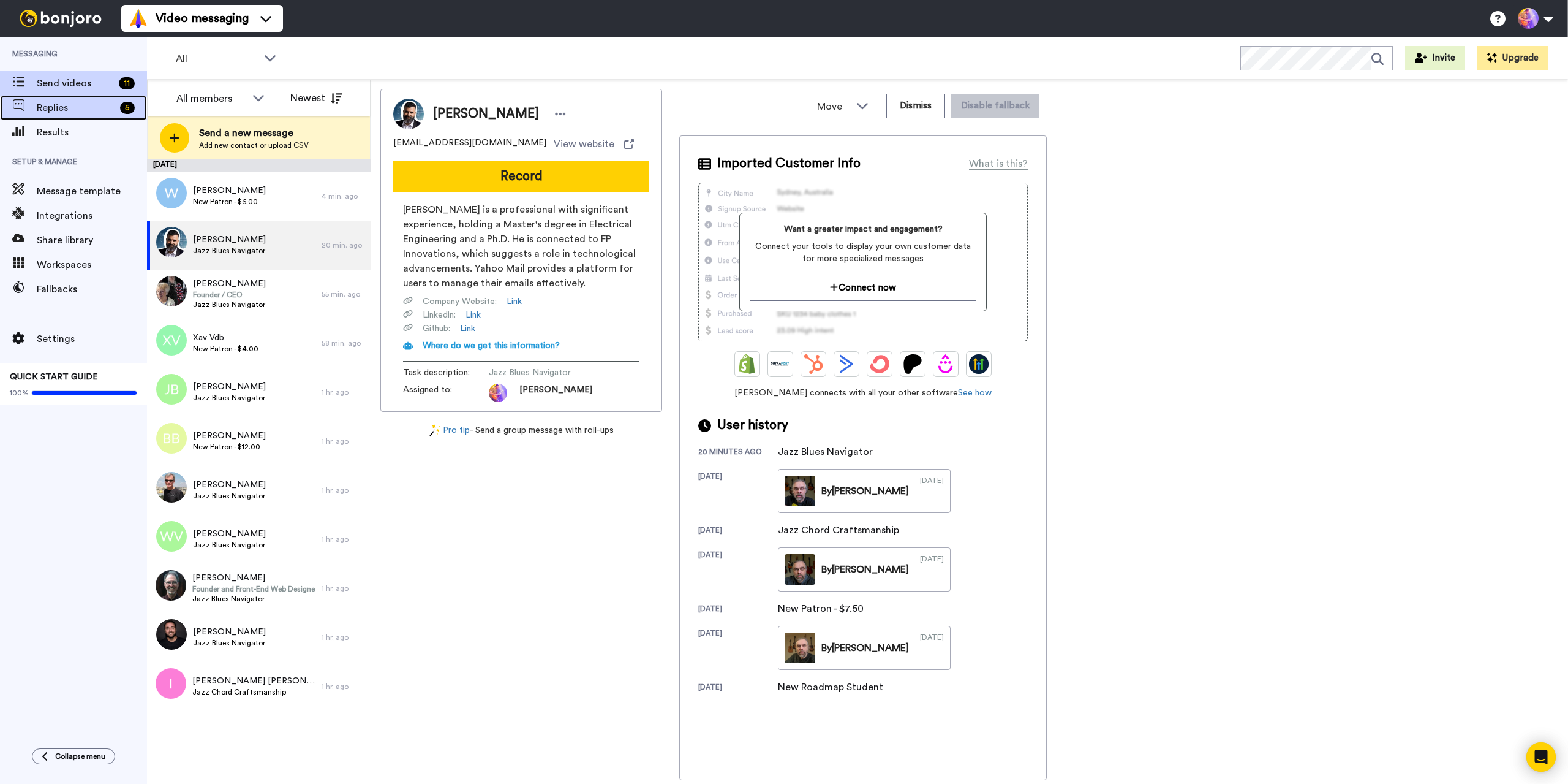
click at [58, 109] on span "Replies" at bounding box center [75, 108] width 79 height 15
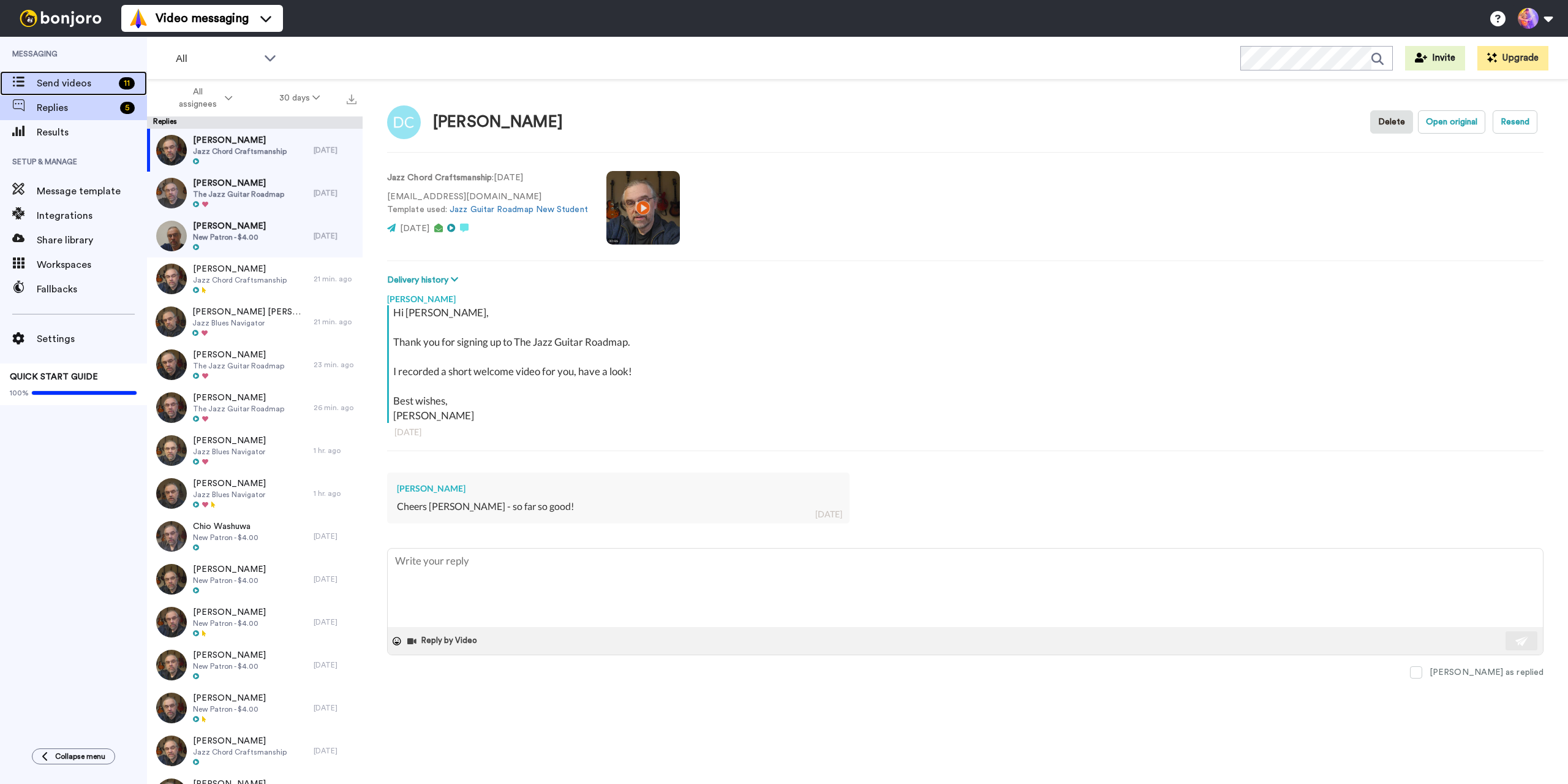
click at [42, 82] on span "Send videos" at bounding box center [75, 84] width 77 height 15
